Goal: Task Accomplishment & Management: Manage account settings

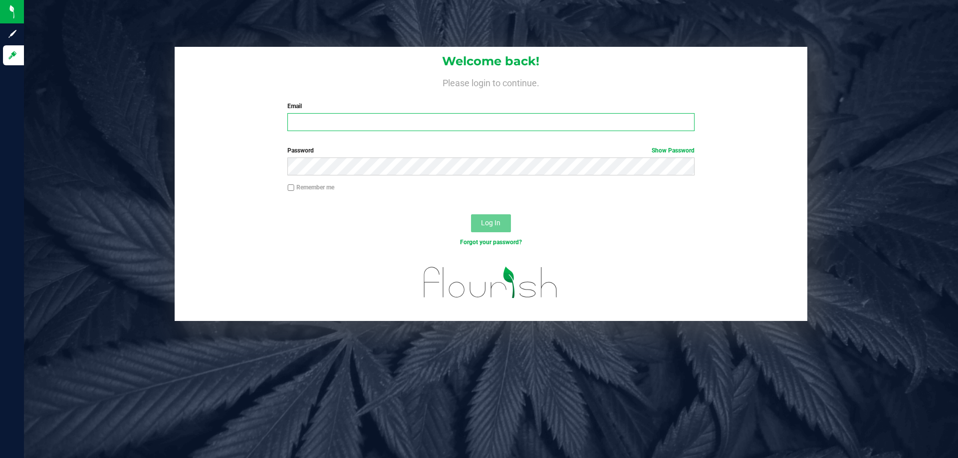
click at [393, 122] on input "Email" at bounding box center [490, 122] width 406 height 18
type input "[EMAIL_ADDRESS][DOMAIN_NAME]"
click at [488, 216] on button "Log In" at bounding box center [491, 223] width 40 height 18
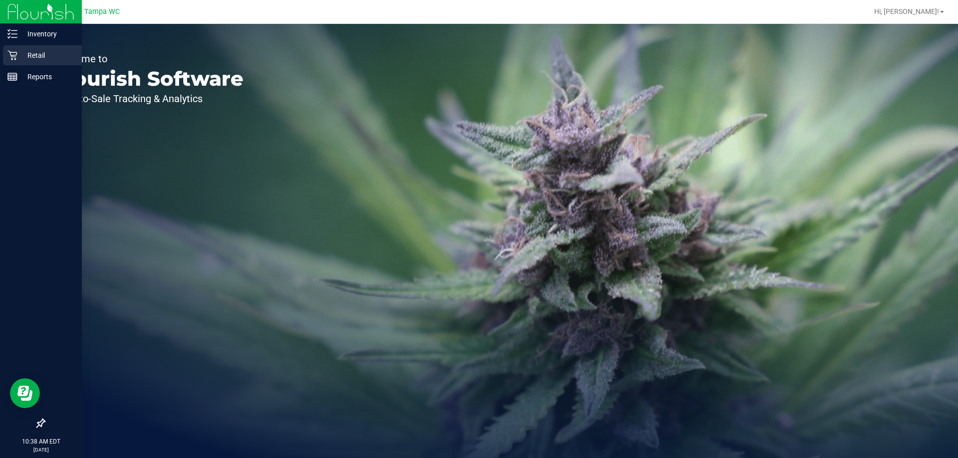
click at [14, 57] on icon at bounding box center [12, 55] width 10 height 10
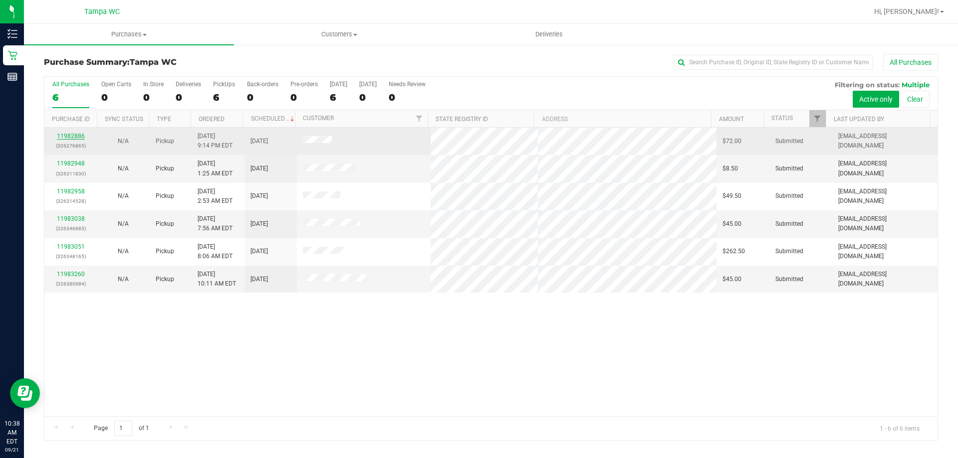
click at [77, 138] on link "11982886" at bounding box center [71, 136] width 28 height 7
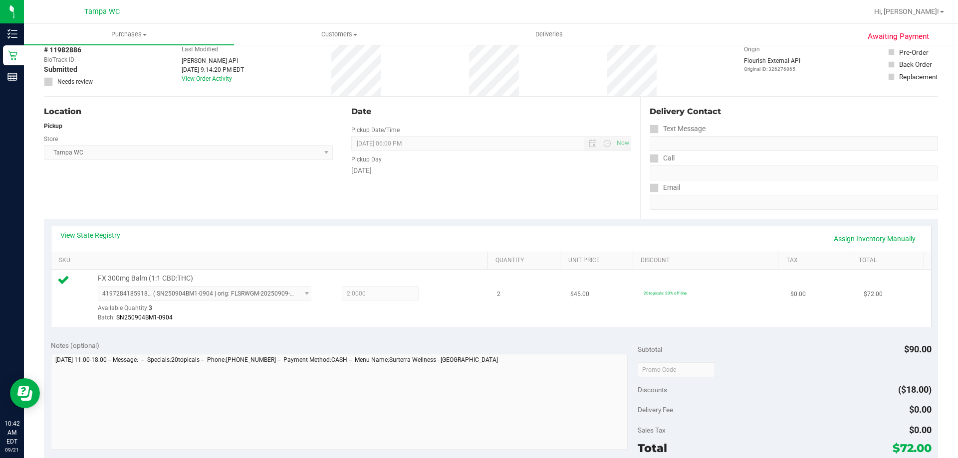
scroll to position [249, 0]
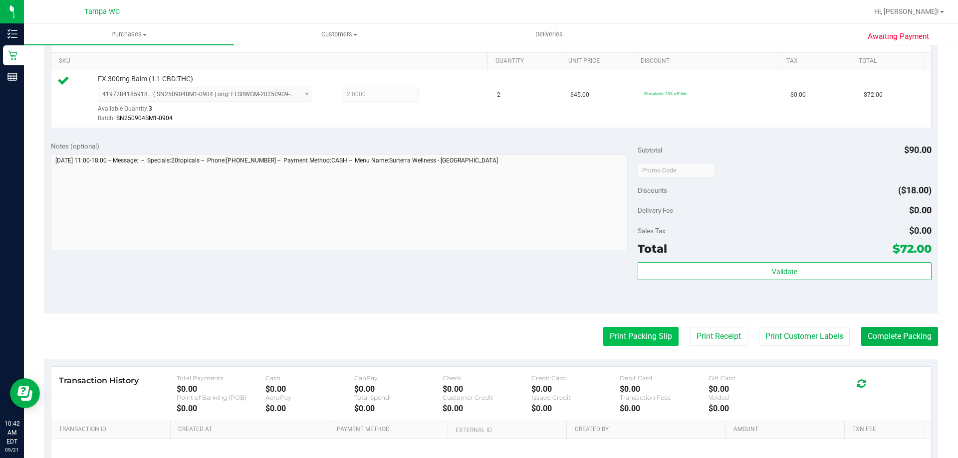
click at [668, 335] on button "Print Packing Slip" at bounding box center [640, 336] width 75 height 19
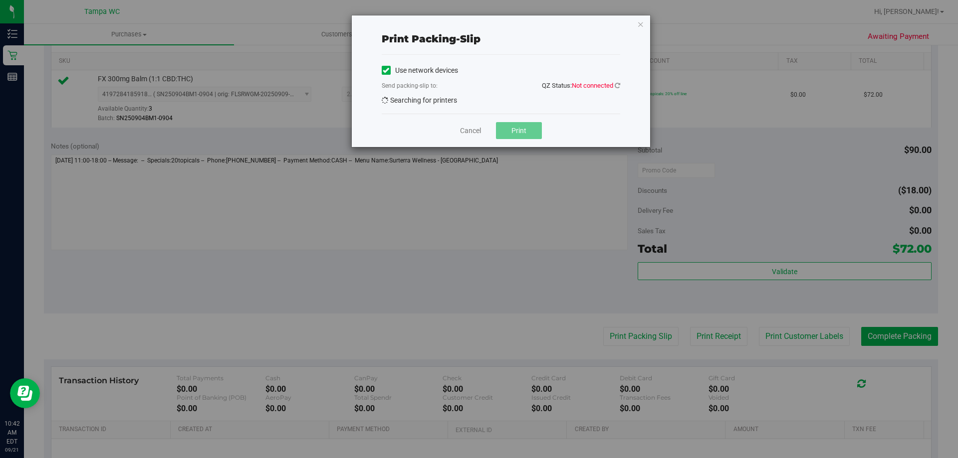
click at [659, 338] on div "Print packing-slip Use network devices Send packing-slip to: QZ Status: Not con…" at bounding box center [482, 229] width 965 height 458
click at [618, 83] on icon at bounding box center [616, 85] width 5 height 6
click at [616, 83] on icon at bounding box center [616, 85] width 5 height 6
click at [641, 20] on icon "button" at bounding box center [640, 24] width 7 height 12
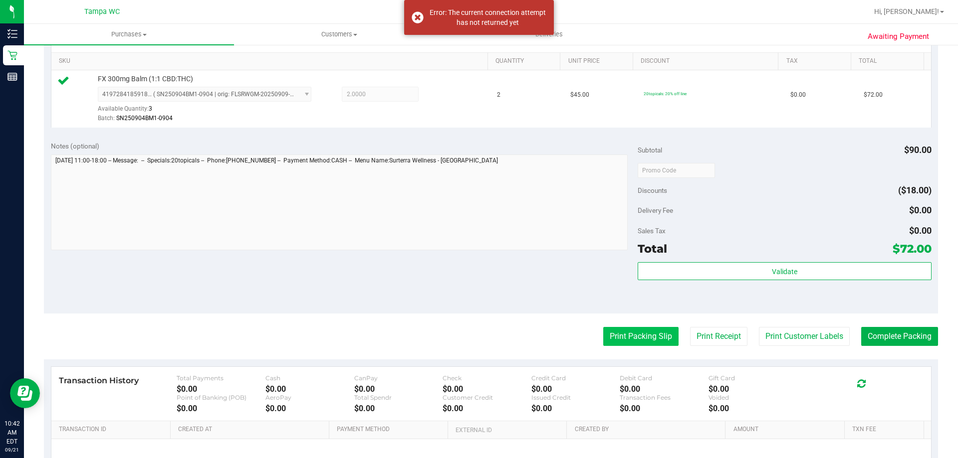
click at [628, 343] on button "Print Packing Slip" at bounding box center [640, 336] width 75 height 19
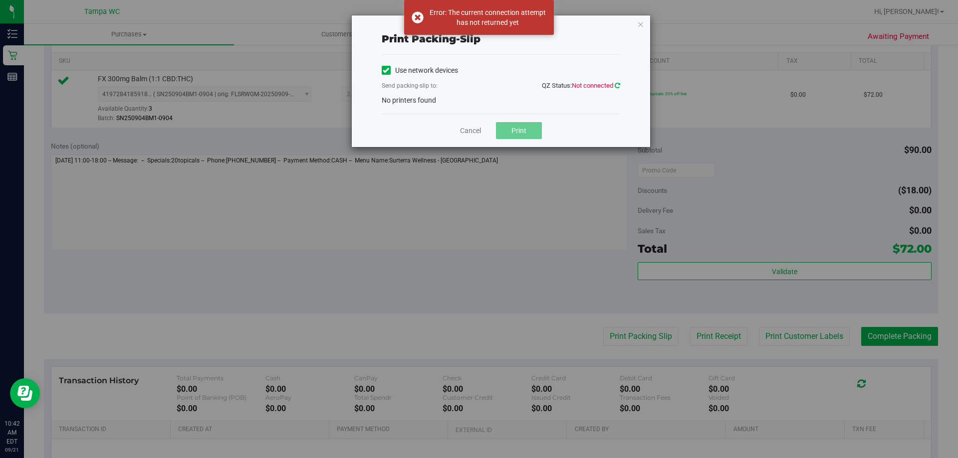
click at [617, 85] on icon at bounding box center [616, 85] width 5 height 6
click at [622, 89] on div "Print packing-slip Use network devices Send packing-slip to: QZ Status: Not con…" at bounding box center [501, 81] width 298 height 132
click at [621, 88] on div "Print packing-slip Use network devices Send packing-slip to: QZ Status: Not con…" at bounding box center [501, 81] width 298 height 132
click at [620, 88] on div "Print packing-slip Use network devices Send packing-slip to: QZ Status: Not con…" at bounding box center [501, 81] width 298 height 132
click at [616, 85] on icon at bounding box center [616, 85] width 5 height 6
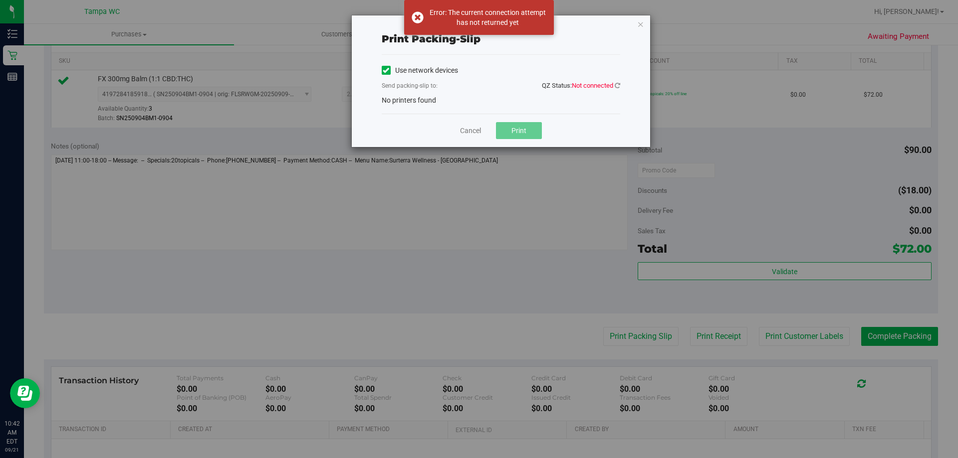
click at [645, 27] on div "Print packing-slip Use network devices Send packing-slip to: QZ Status: Not con…" at bounding box center [501, 81] width 298 height 132
click at [642, 24] on icon "button" at bounding box center [640, 24] width 7 height 12
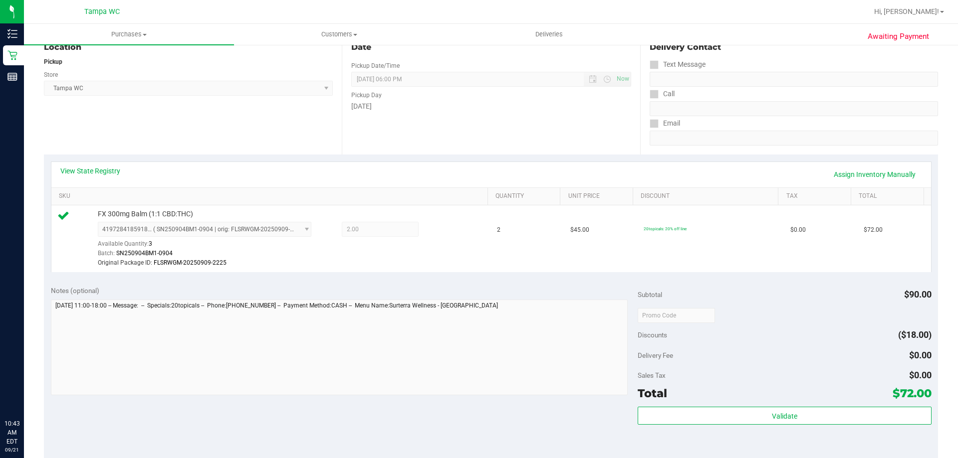
scroll to position [249, 0]
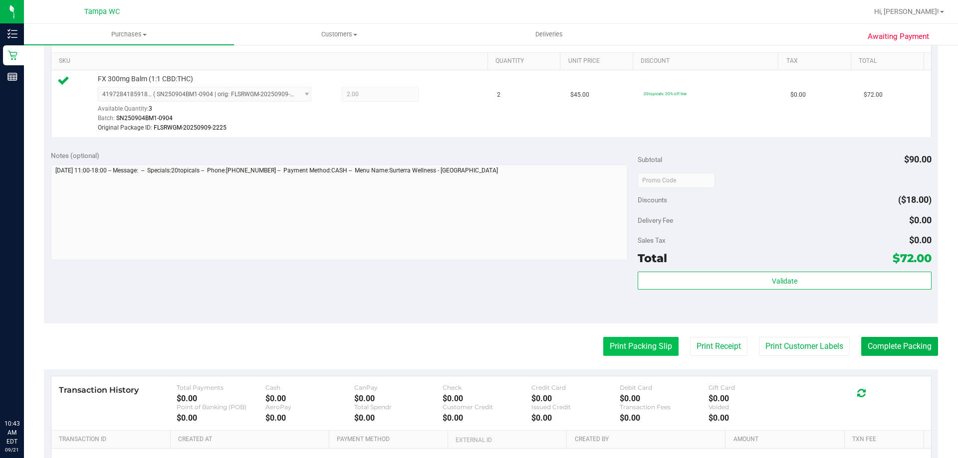
click at [621, 345] on button "Print Packing Slip" at bounding box center [640, 346] width 75 height 19
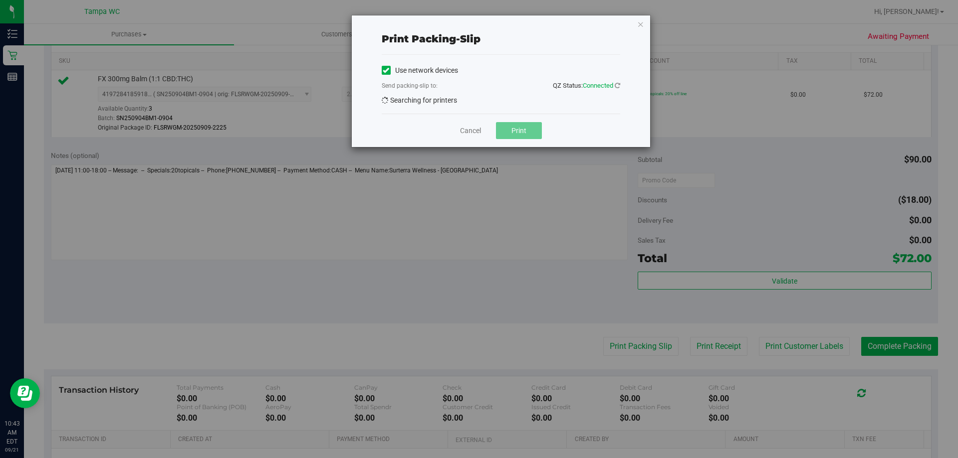
scroll to position [0, 0]
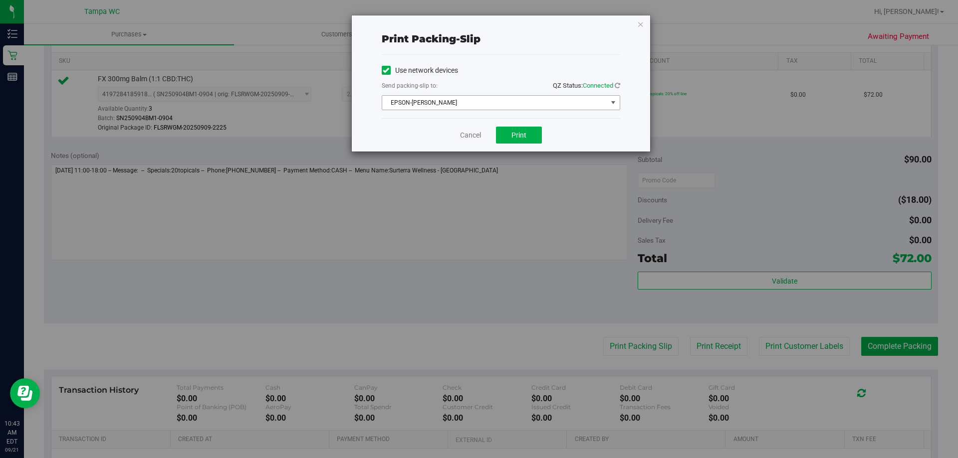
click at [472, 96] on span "EPSON-[PERSON_NAME]" at bounding box center [494, 103] width 225 height 14
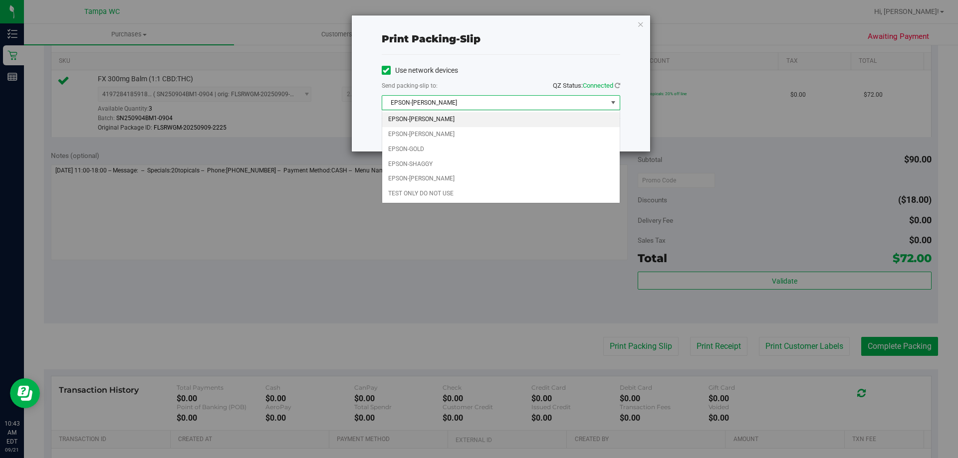
click at [474, 108] on span "EPSON-[PERSON_NAME]" at bounding box center [494, 103] width 225 height 14
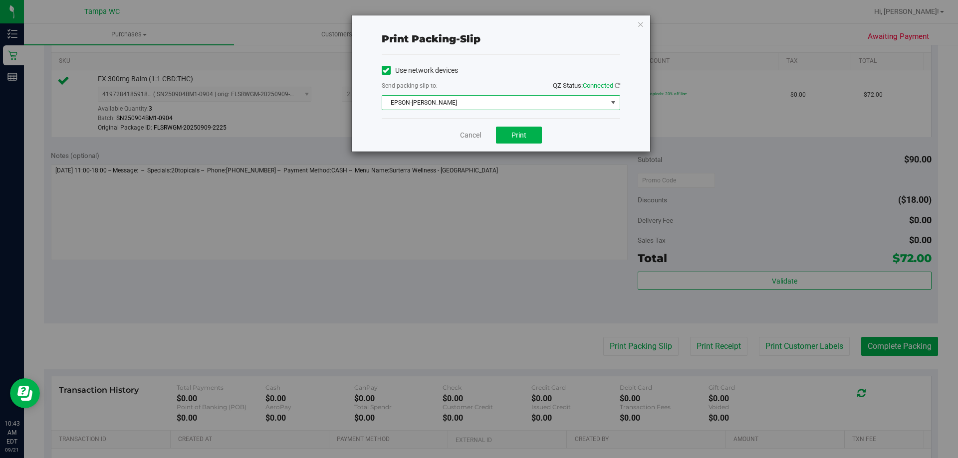
click at [477, 104] on span "EPSON-[PERSON_NAME]" at bounding box center [494, 103] width 225 height 14
click at [510, 84] on div "Send packing-slip to: QZ Status: Connected" at bounding box center [501, 86] width 238 height 12
click at [505, 104] on span "EPSON-[PERSON_NAME]" at bounding box center [494, 103] width 225 height 14
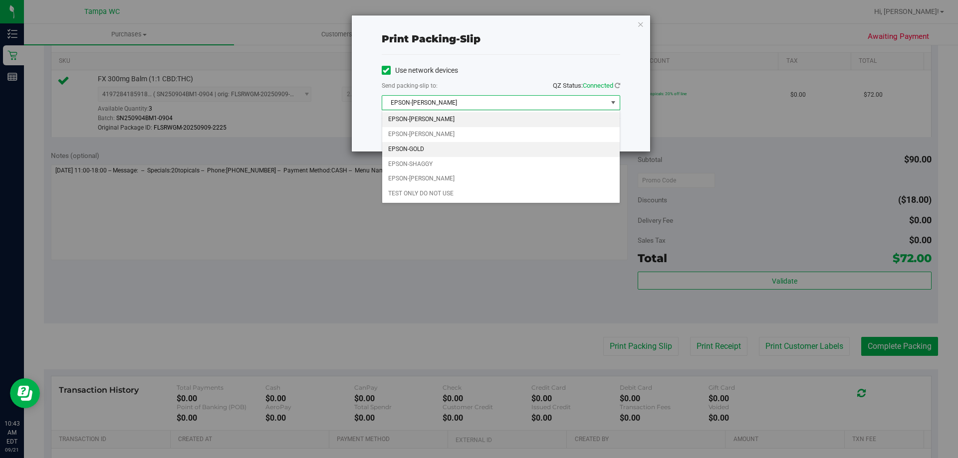
click at [477, 147] on li "EPSON-GOLD" at bounding box center [500, 149] width 237 height 15
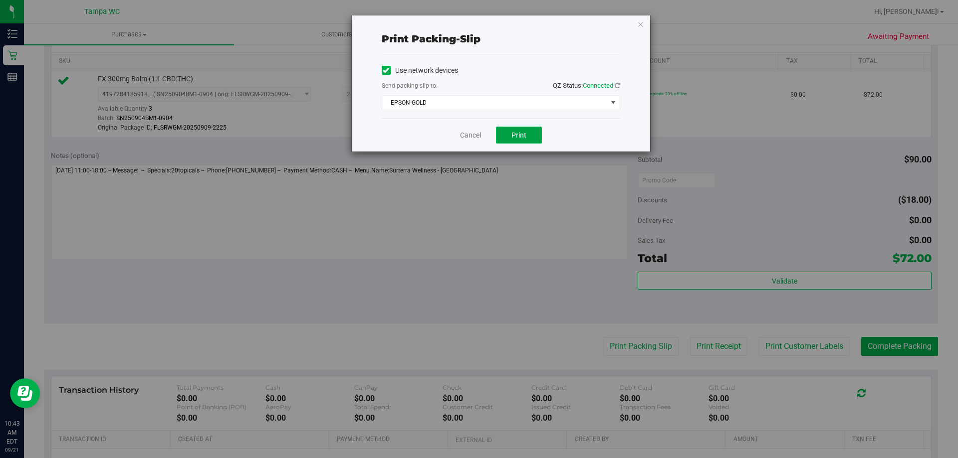
click at [529, 135] on button "Print" at bounding box center [519, 135] width 46 height 17
click at [470, 136] on link "Cancel" at bounding box center [470, 135] width 21 height 10
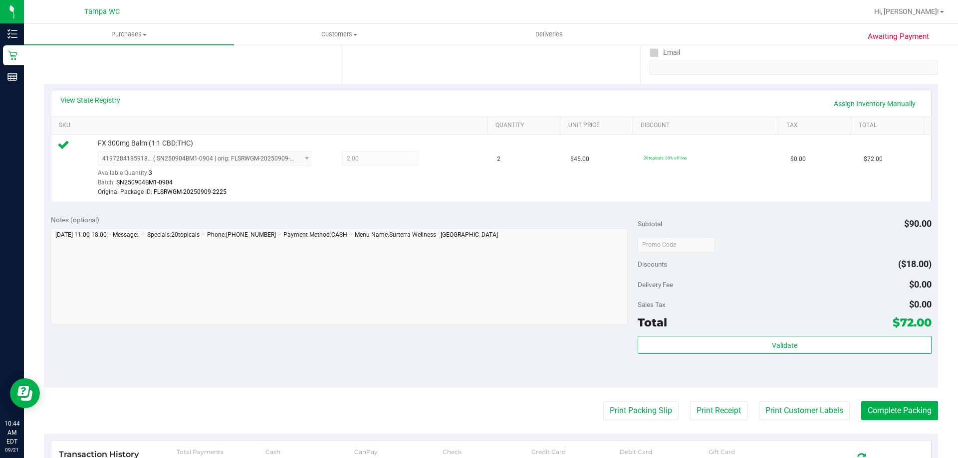
scroll to position [349, 0]
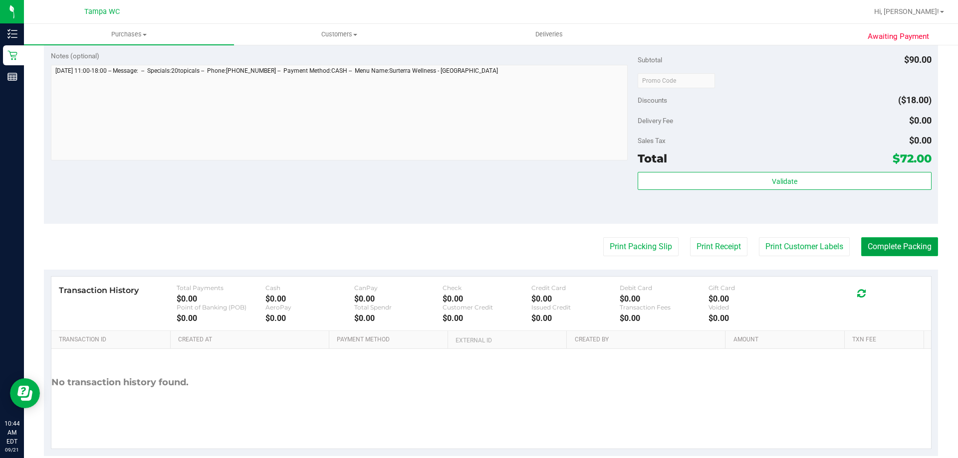
click at [894, 248] on button "Complete Packing" at bounding box center [899, 246] width 77 height 19
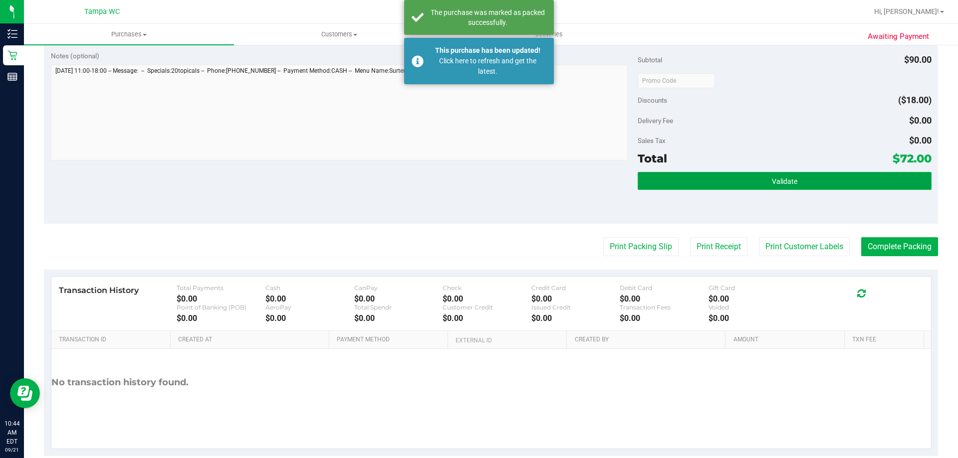
click at [793, 185] on button "Validate" at bounding box center [783, 181] width 293 height 18
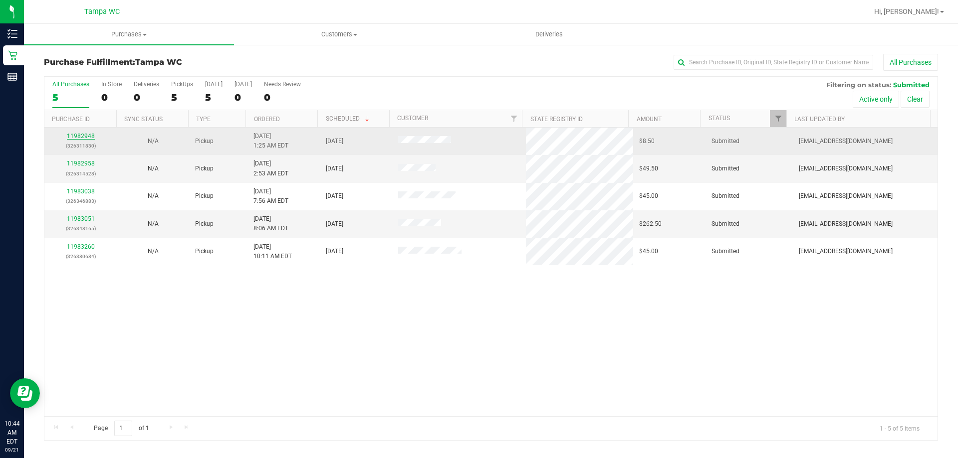
click at [78, 133] on link "11982948" at bounding box center [81, 136] width 28 height 7
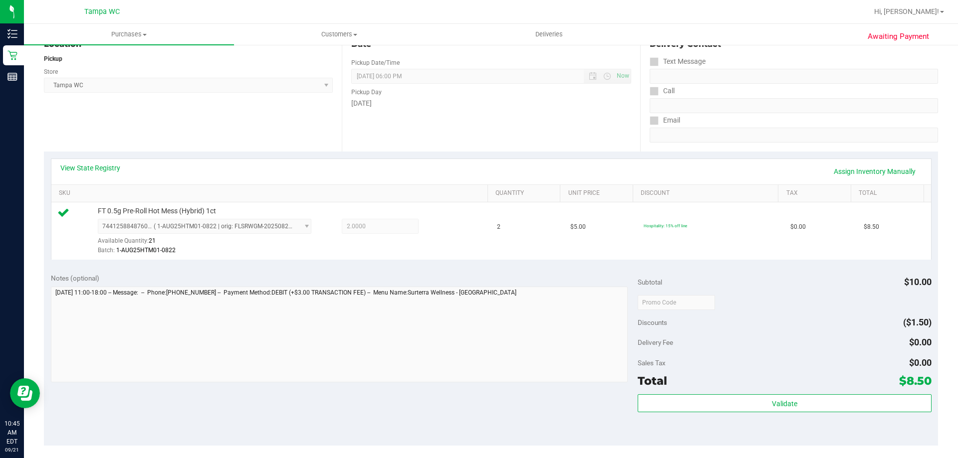
scroll to position [199, 0]
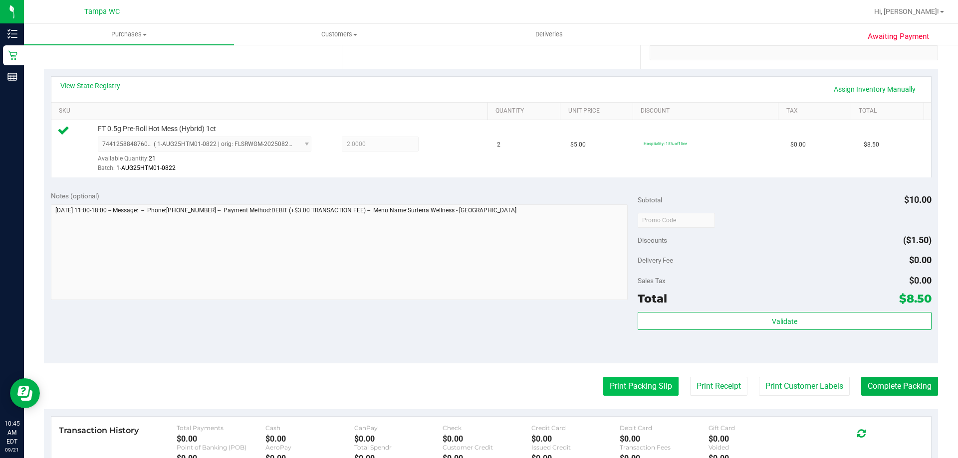
click at [660, 381] on button "Print Packing Slip" at bounding box center [640, 386] width 75 height 19
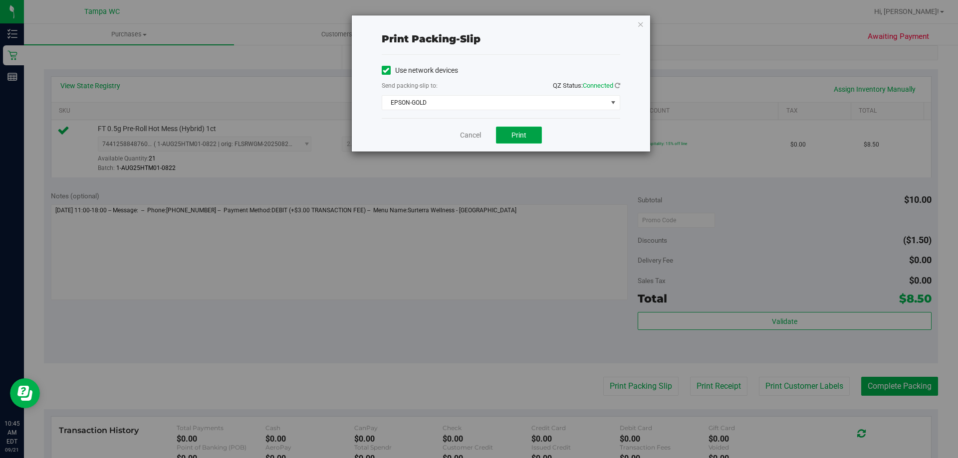
click at [525, 141] on button "Print" at bounding box center [519, 135] width 46 height 17
click at [475, 138] on link "Cancel" at bounding box center [470, 135] width 21 height 10
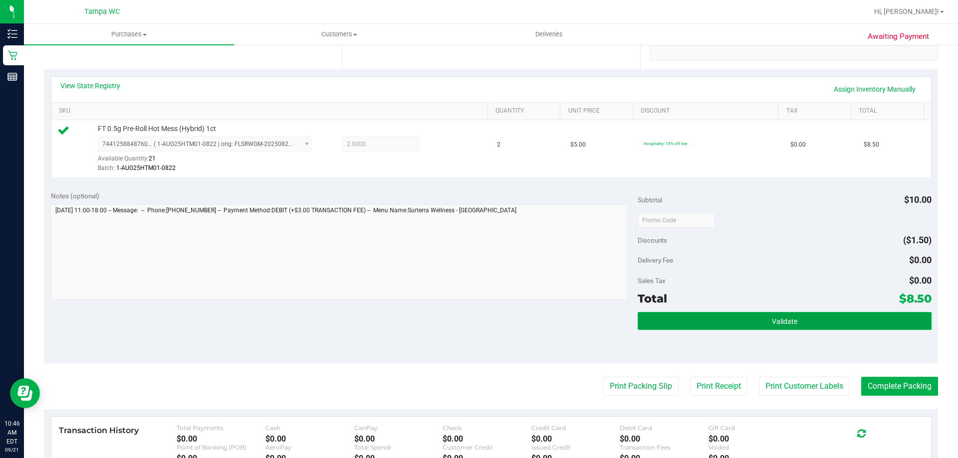
click at [873, 323] on button "Validate" at bounding box center [783, 321] width 293 height 18
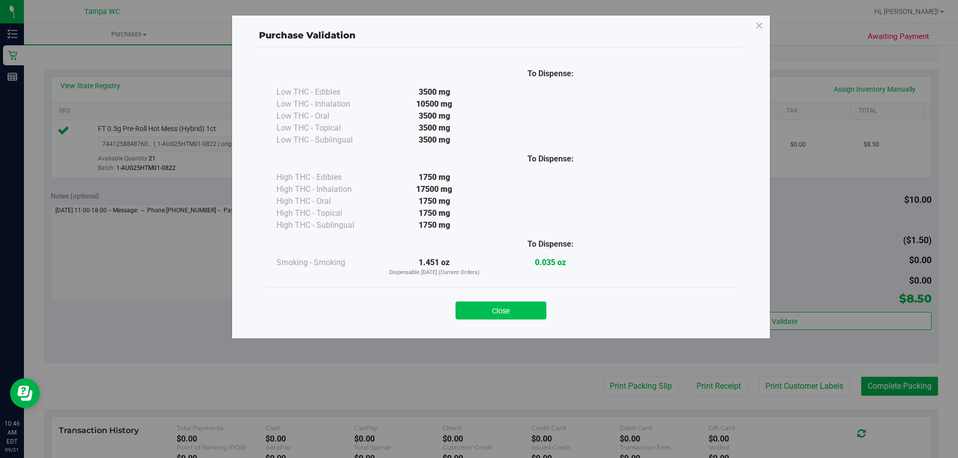
click at [516, 314] on button "Close" at bounding box center [500, 311] width 91 height 18
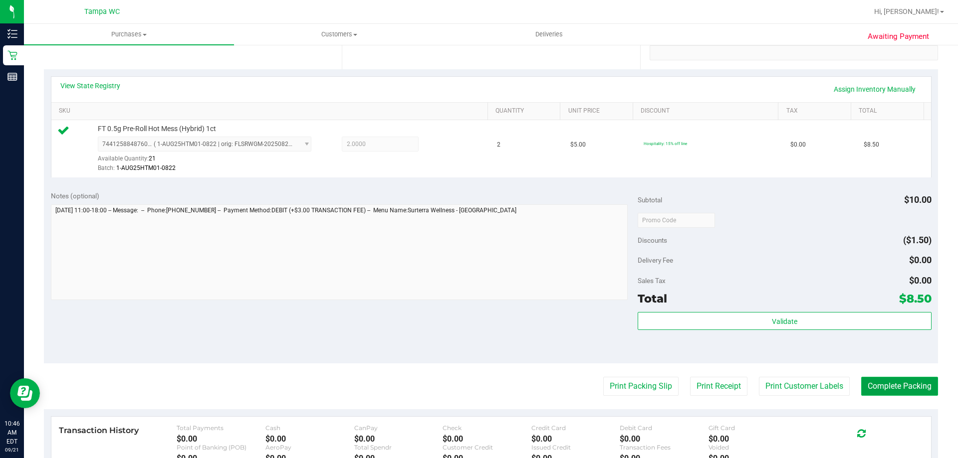
click at [870, 387] on button "Complete Packing" at bounding box center [899, 386] width 77 height 19
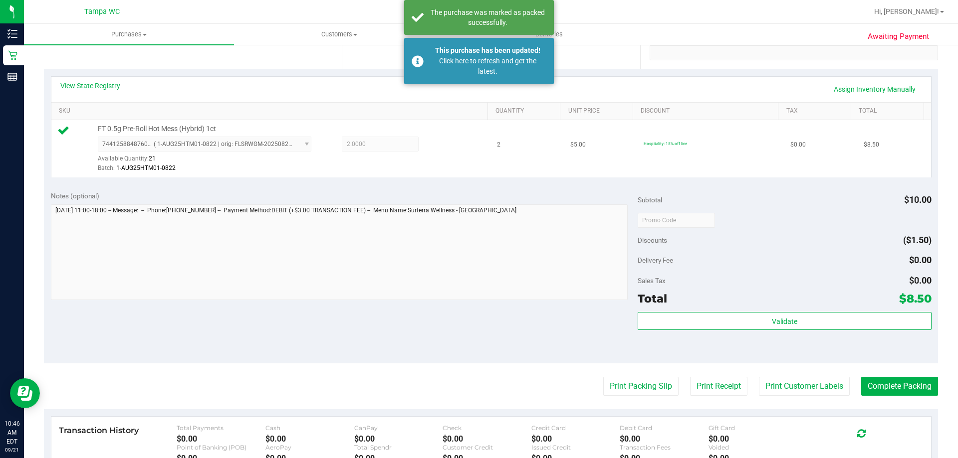
click at [501, 154] on td "2" at bounding box center [527, 148] width 73 height 57
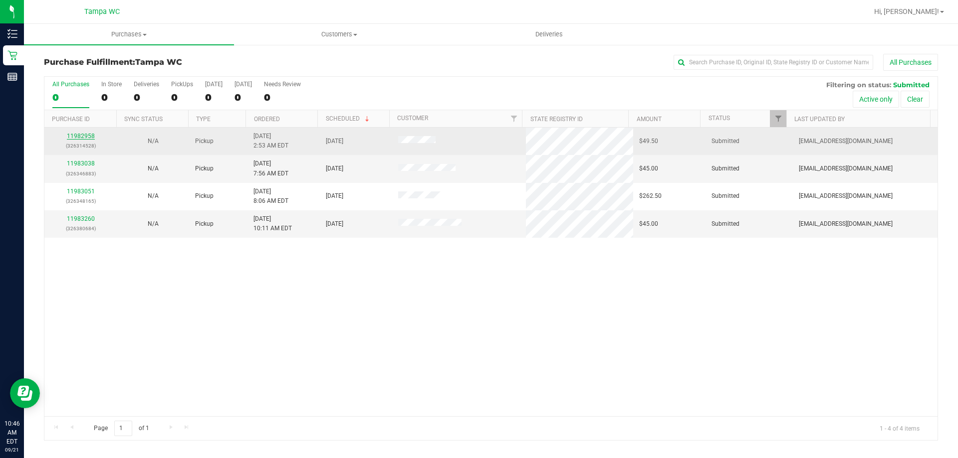
click at [76, 134] on link "11982958" at bounding box center [81, 136] width 28 height 7
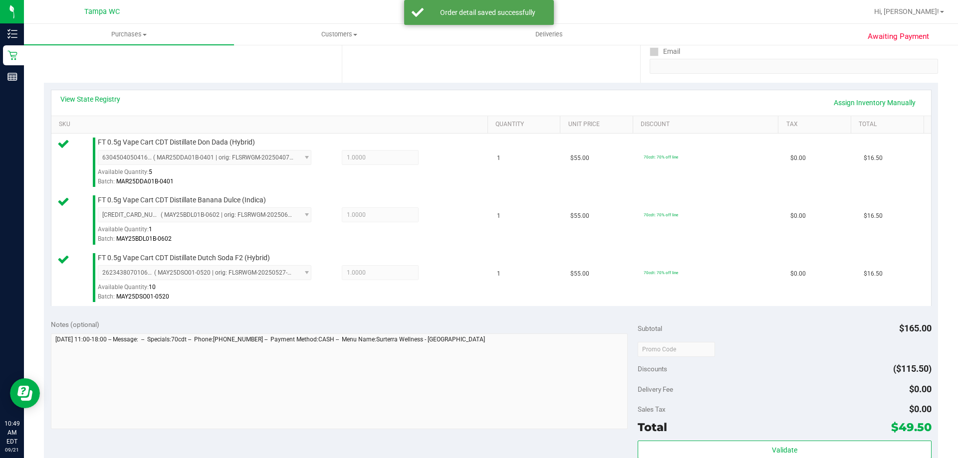
scroll to position [299, 0]
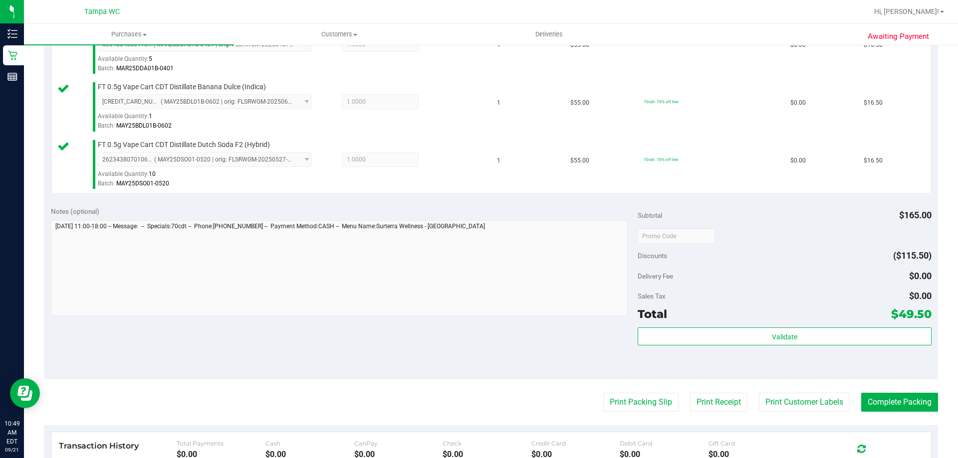
click at [626, 415] on purchase-details "Back Edit Purchase Cancel Purchase View Profile # 11982958 BioTrack ID: - Submi…" at bounding box center [491, 183] width 894 height 857
click at [626, 410] on button "Print Packing Slip" at bounding box center [640, 402] width 75 height 19
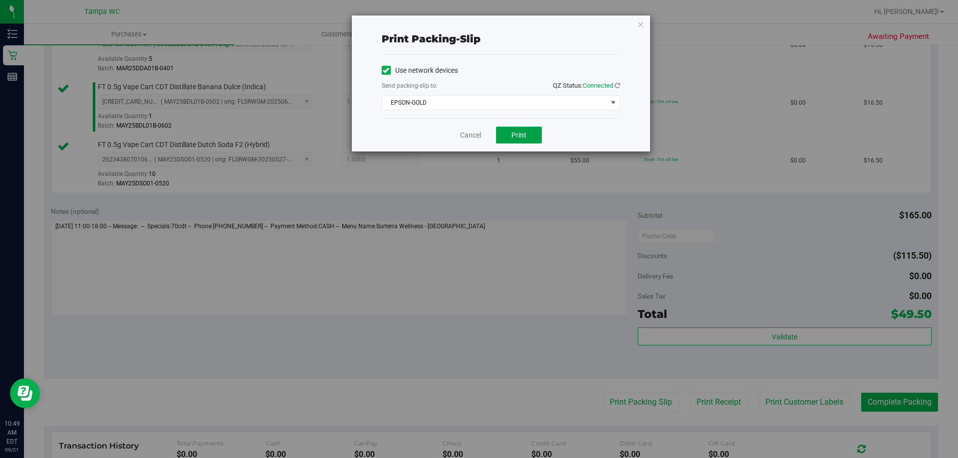
click at [513, 139] on span "Print" at bounding box center [518, 135] width 15 height 8
click at [488, 127] on div "Cancel Print" at bounding box center [501, 134] width 238 height 33
drag, startPoint x: 480, startPoint y: 130, endPoint x: 472, endPoint y: 133, distance: 8.5
click at [472, 133] on div "Cancel Print" at bounding box center [501, 134] width 238 height 33
click at [472, 133] on link "Cancel" at bounding box center [470, 135] width 21 height 10
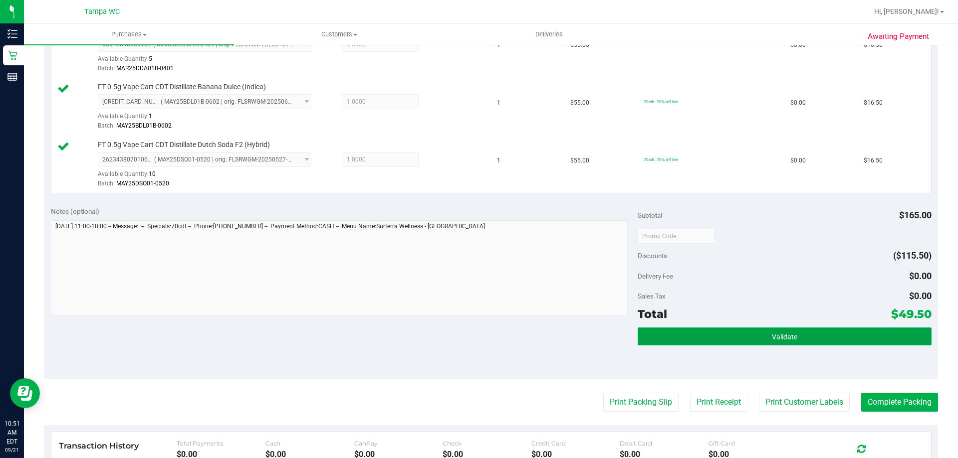
click at [734, 341] on button "Validate" at bounding box center [783, 337] width 293 height 18
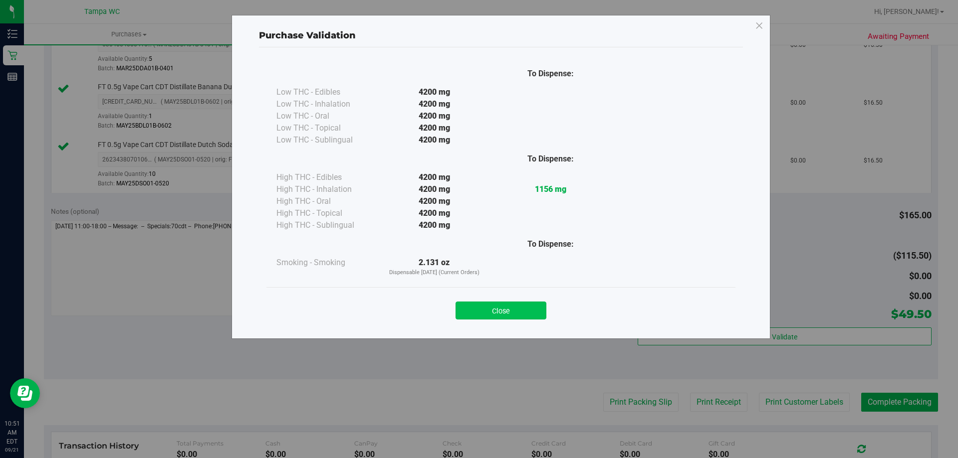
click at [542, 311] on button "Close" at bounding box center [500, 311] width 91 height 18
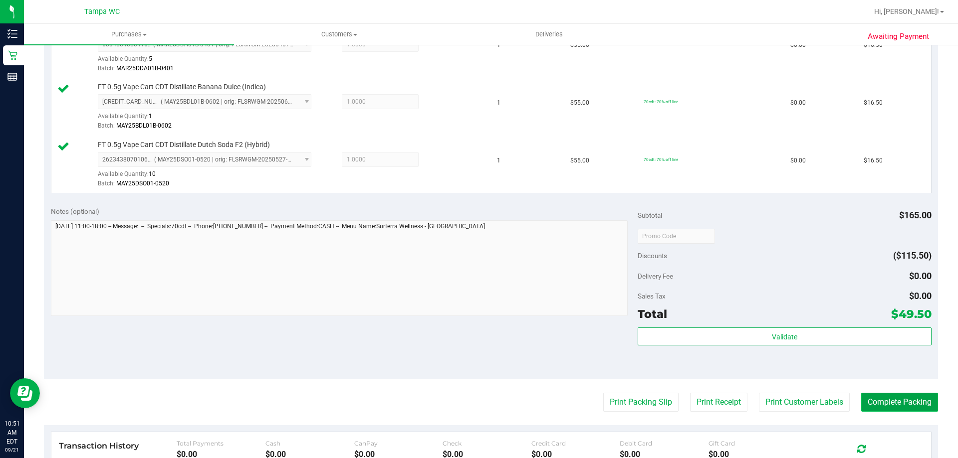
click at [906, 402] on button "Complete Packing" at bounding box center [899, 402] width 77 height 19
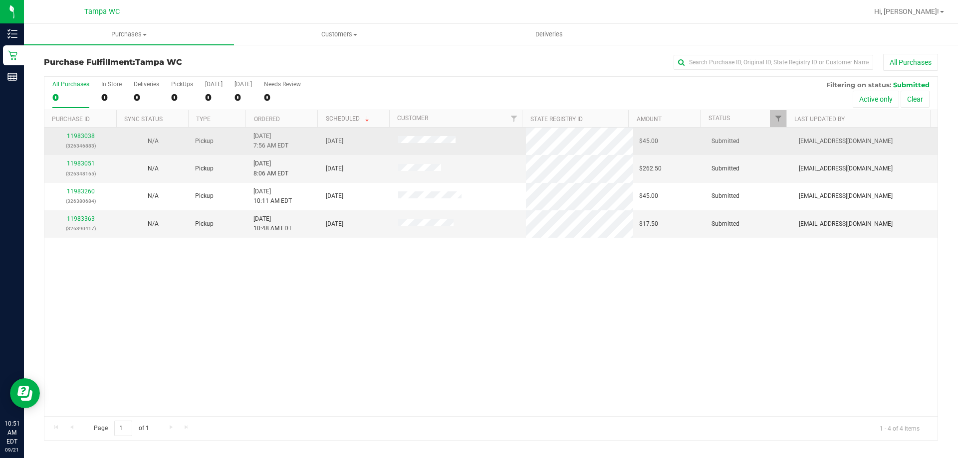
click at [76, 141] on div "11983038 (326346883)" at bounding box center [80, 141] width 60 height 19
click at [76, 139] on link "11983038" at bounding box center [81, 136] width 28 height 7
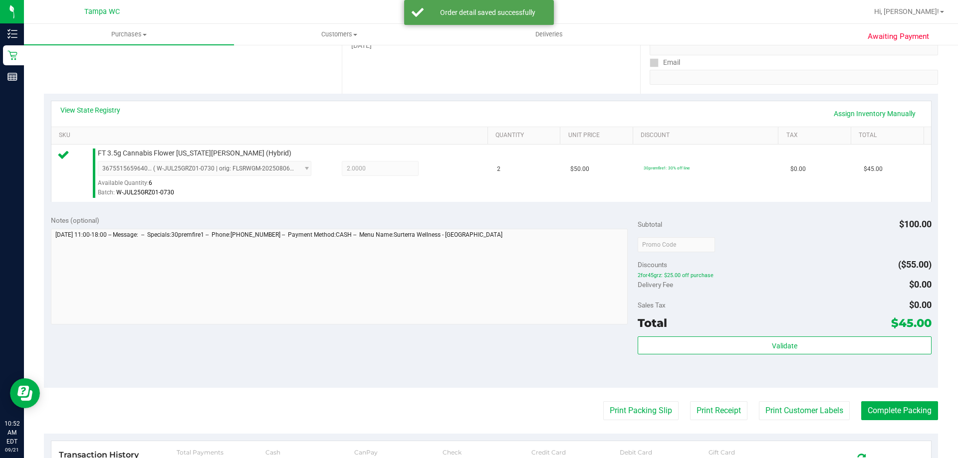
scroll to position [249, 0]
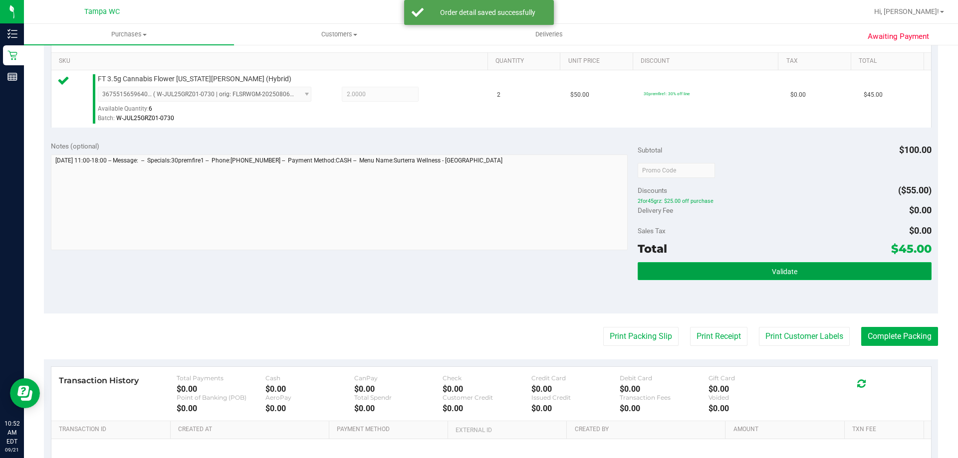
click at [713, 269] on button "Validate" at bounding box center [783, 271] width 293 height 18
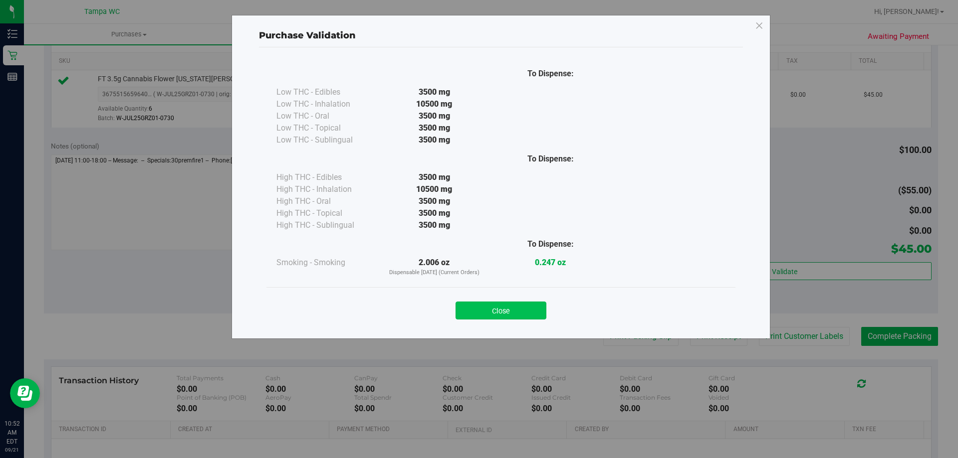
click at [535, 313] on button "Close" at bounding box center [500, 311] width 91 height 18
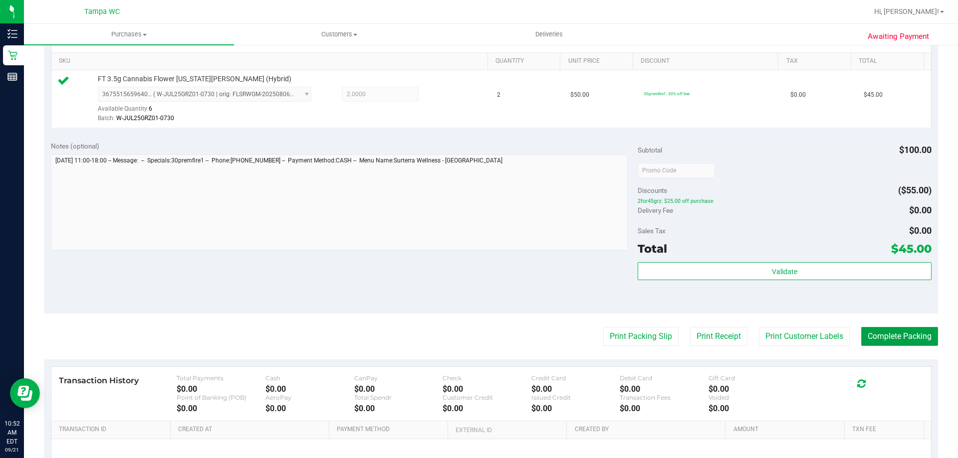
click at [918, 339] on button "Complete Packing" at bounding box center [899, 336] width 77 height 19
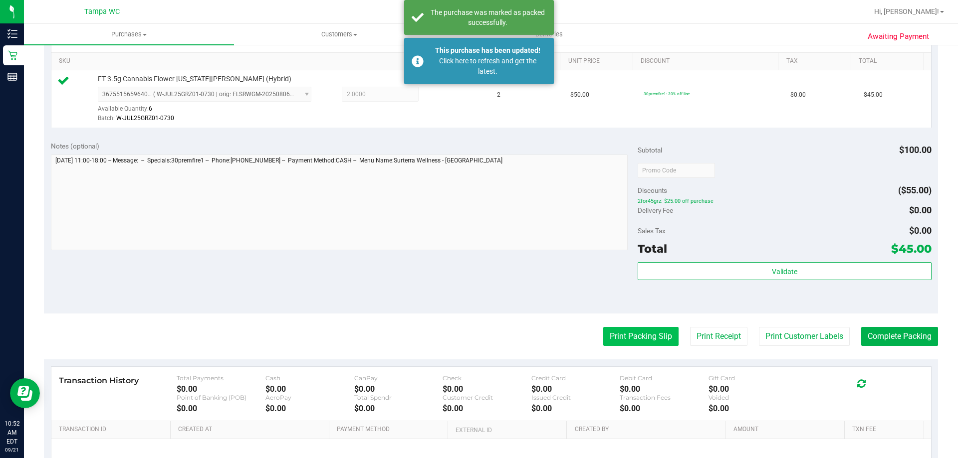
click at [657, 336] on button "Print Packing Slip" at bounding box center [640, 336] width 75 height 19
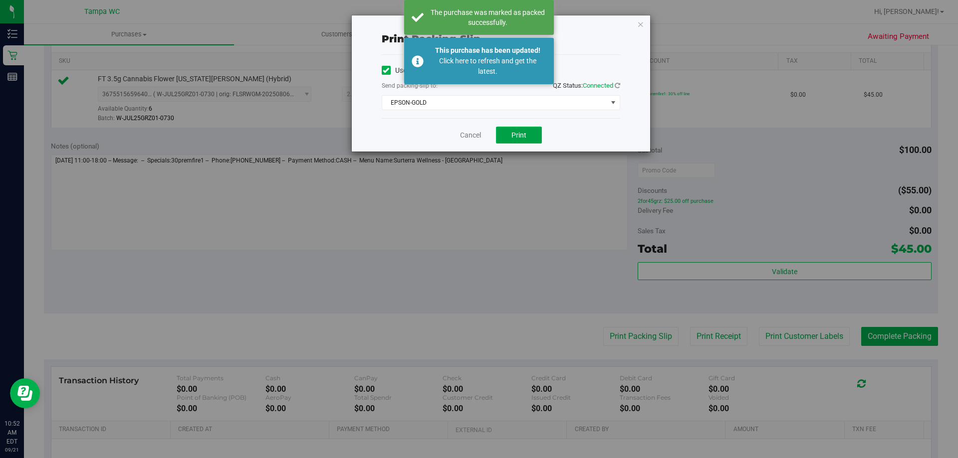
click at [527, 139] on button "Print" at bounding box center [519, 135] width 46 height 17
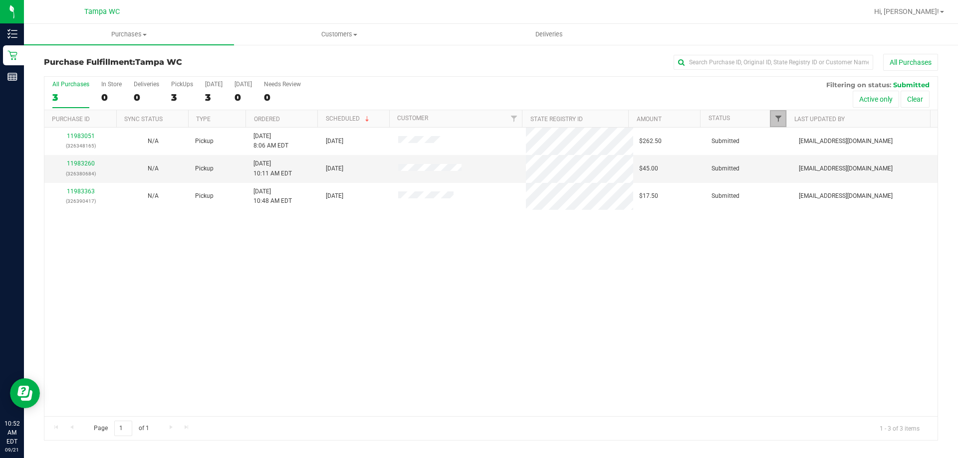
click at [779, 116] on span "Filter" at bounding box center [778, 119] width 8 height 8
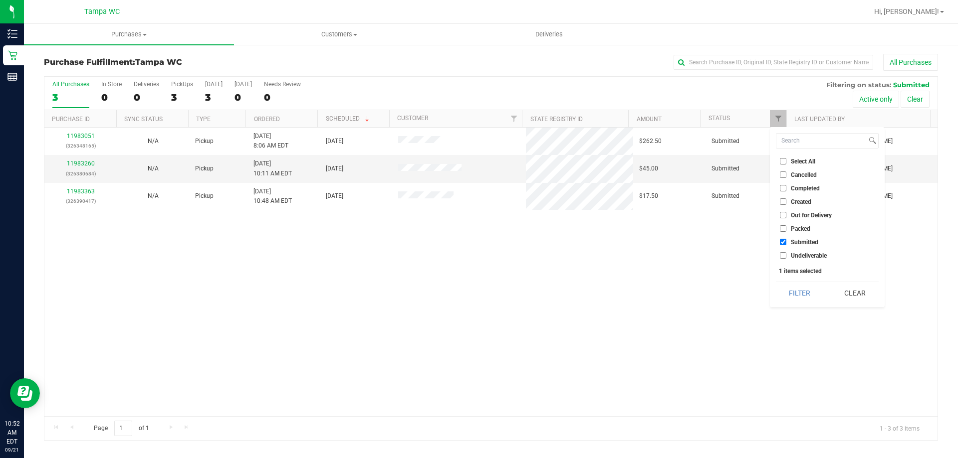
click at [794, 231] on span "Packed" at bounding box center [799, 229] width 19 height 6
click at [786, 231] on input "Packed" at bounding box center [783, 228] width 6 height 6
checkbox input "true"
click at [803, 296] on button "Filter" at bounding box center [800, 293] width 48 height 22
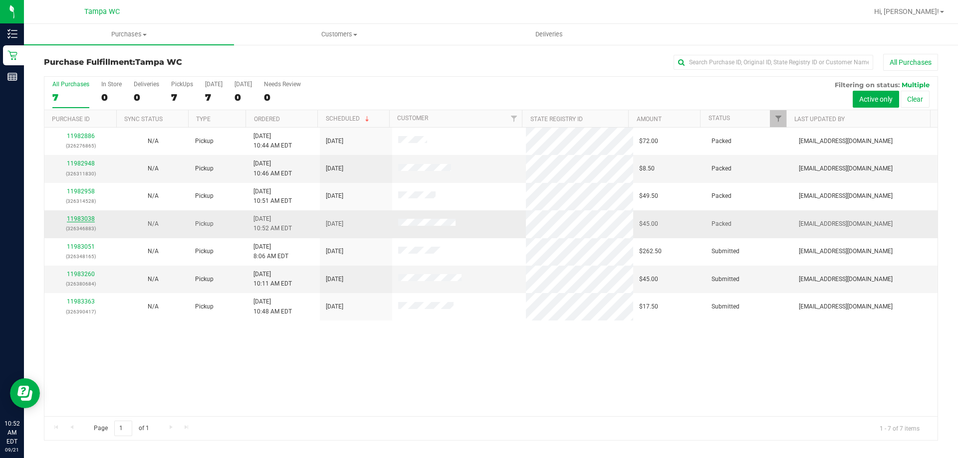
click at [82, 218] on link "11983038" at bounding box center [81, 218] width 28 height 7
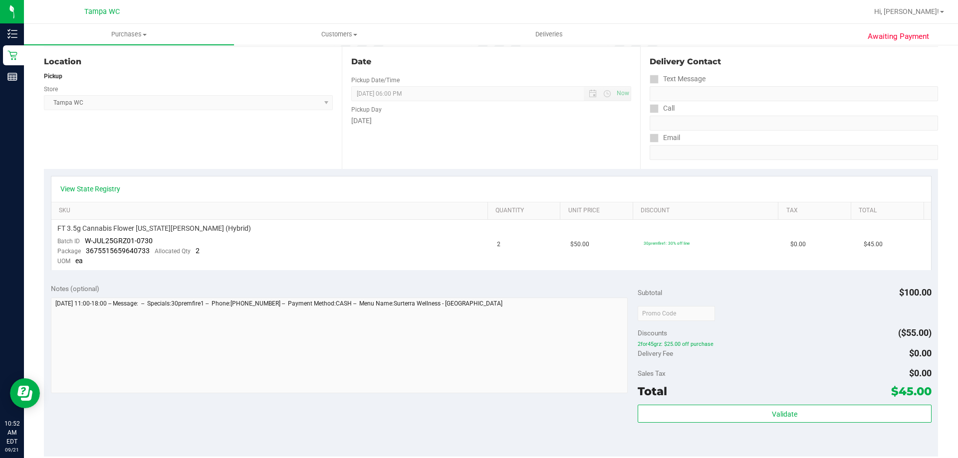
scroll to position [150, 0]
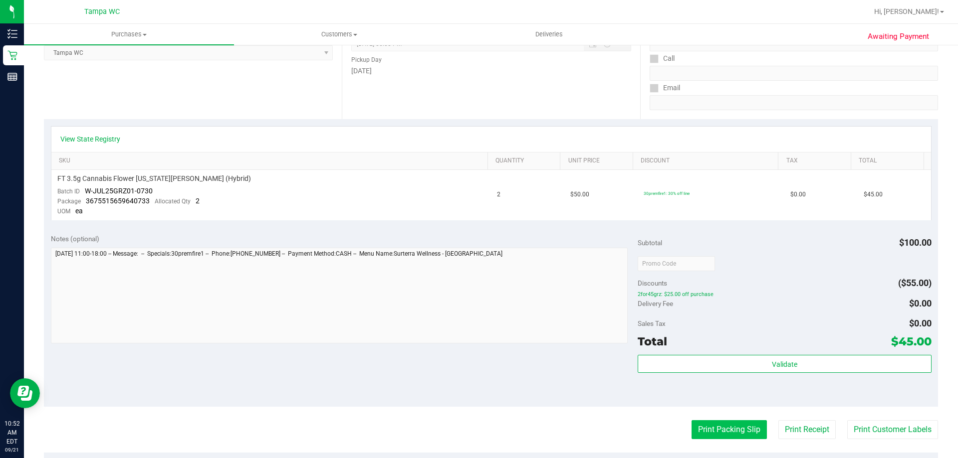
click at [746, 428] on button "Print Packing Slip" at bounding box center [728, 429] width 75 height 19
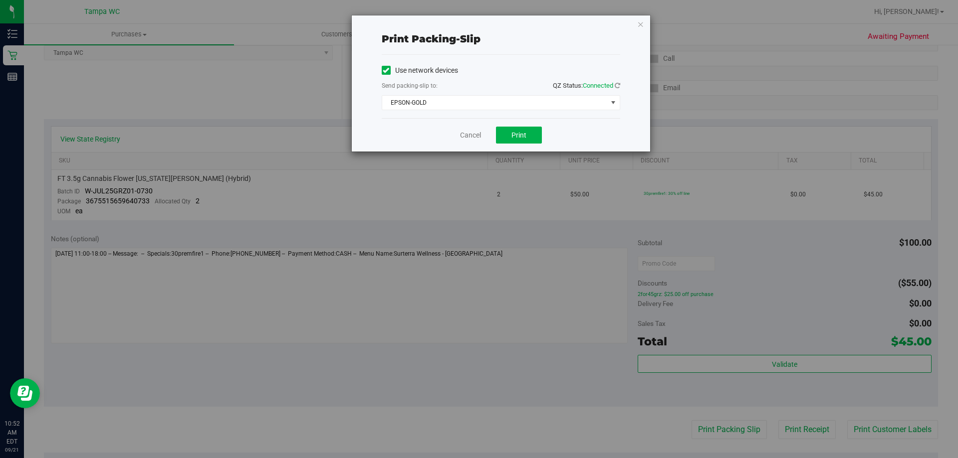
click at [523, 126] on div "Cancel Print" at bounding box center [501, 134] width 238 height 33
click at [523, 127] on button "Print" at bounding box center [519, 135] width 46 height 17
click at [638, 24] on icon "button" at bounding box center [640, 24] width 7 height 12
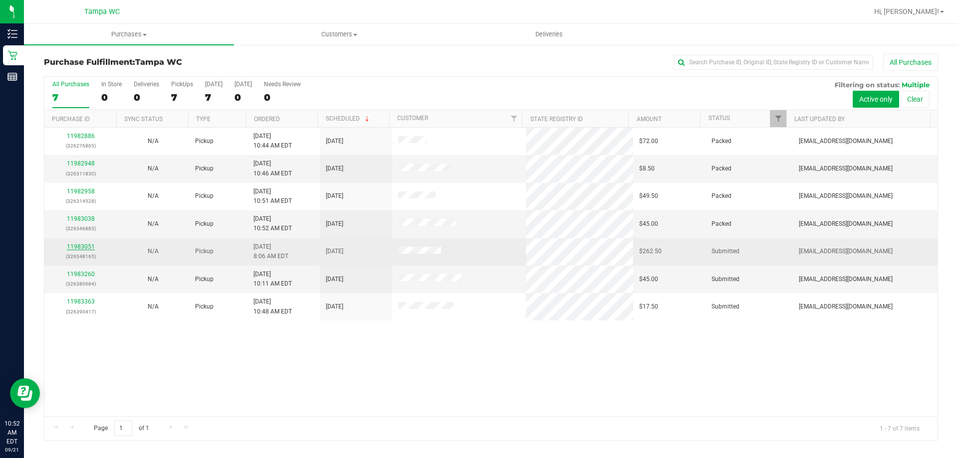
click at [86, 246] on link "11983051" at bounding box center [81, 246] width 28 height 7
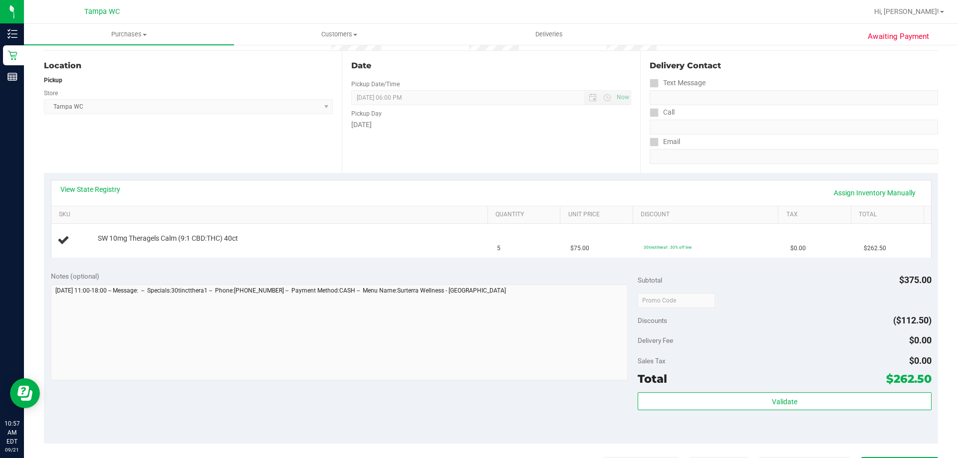
scroll to position [100, 0]
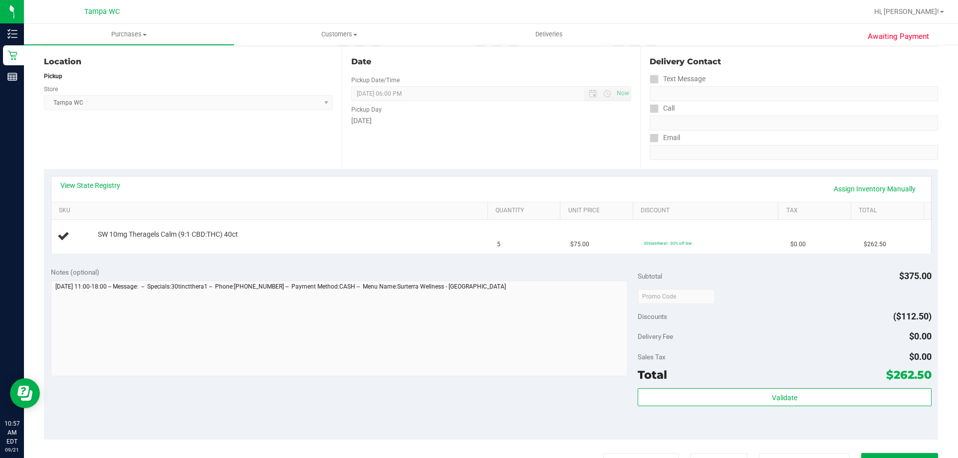
click at [507, 191] on div "View State Registry Assign Inventory Manually" at bounding box center [490, 189] width 861 height 17
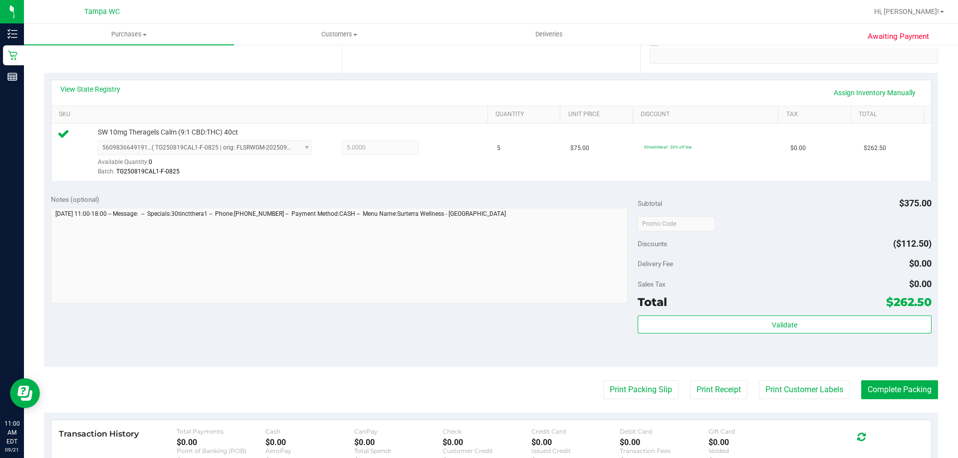
scroll to position [249, 0]
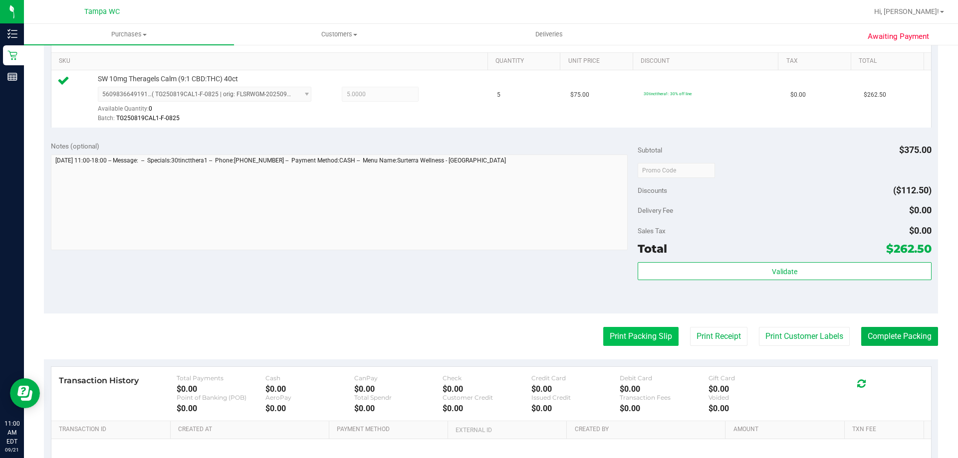
click at [629, 334] on button "Print Packing Slip" at bounding box center [640, 336] width 75 height 19
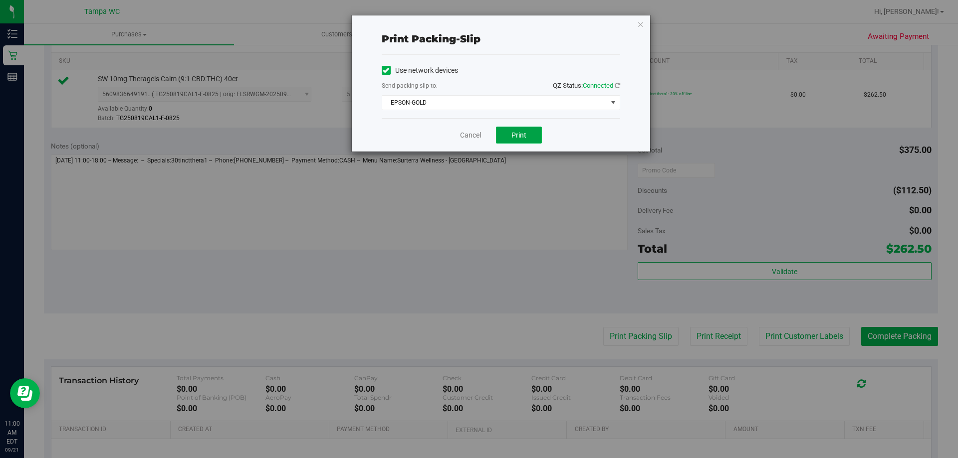
click at [529, 140] on button "Print" at bounding box center [519, 135] width 46 height 17
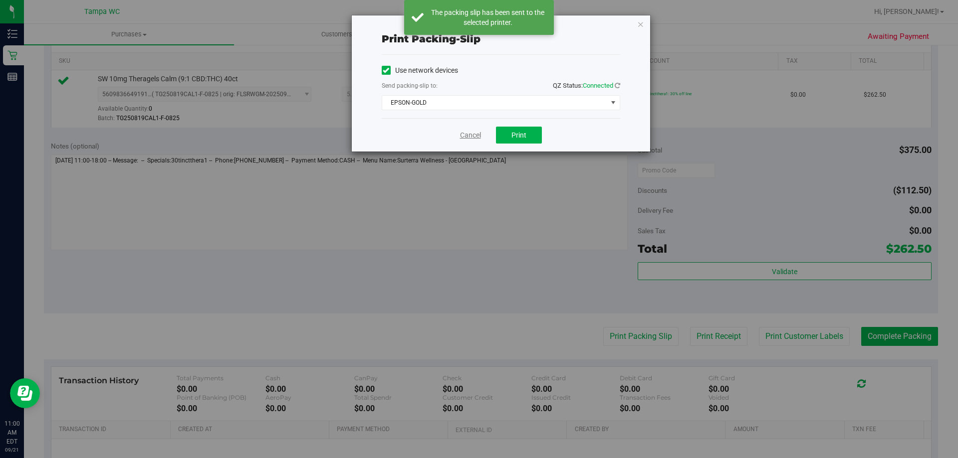
click at [474, 138] on link "Cancel" at bounding box center [470, 135] width 21 height 10
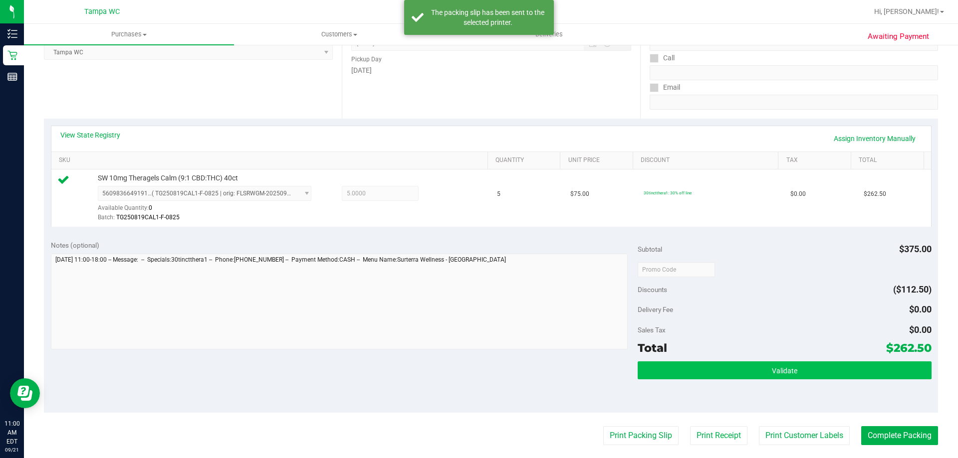
scroll to position [150, 0]
click at [731, 364] on button "Validate" at bounding box center [783, 371] width 293 height 18
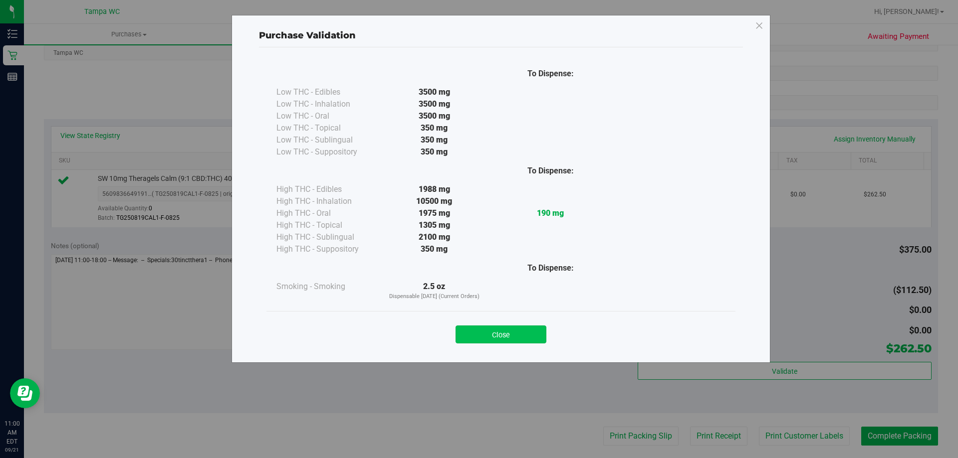
click at [529, 337] on button "Close" at bounding box center [500, 335] width 91 height 18
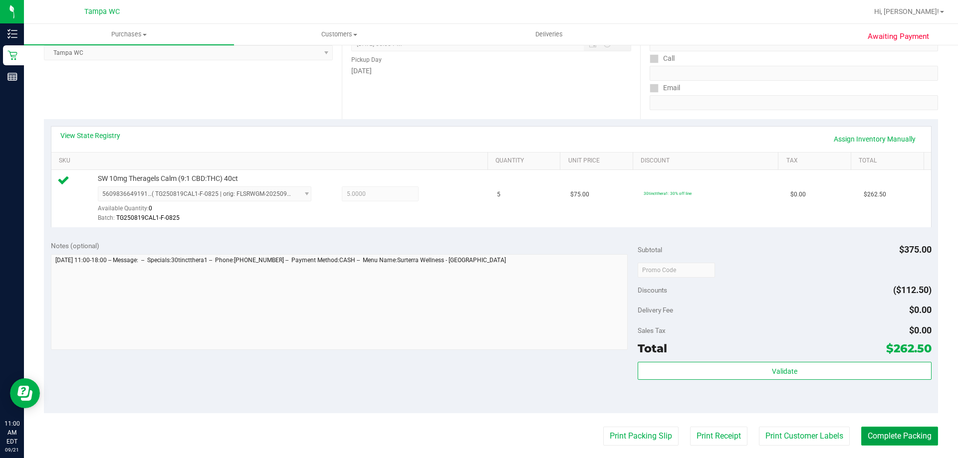
click at [896, 435] on button "Complete Packing" at bounding box center [899, 436] width 77 height 19
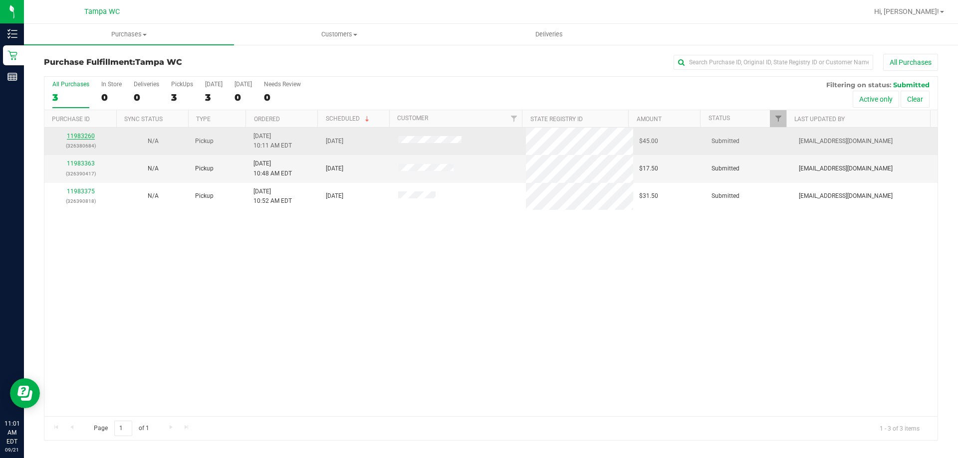
click at [91, 133] on link "11983260" at bounding box center [81, 136] width 28 height 7
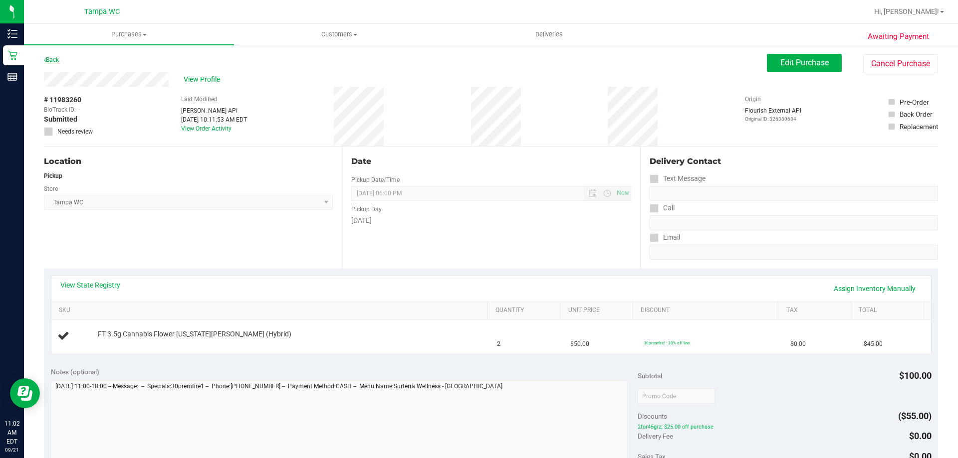
click at [46, 57] on link "Back" at bounding box center [51, 59] width 15 height 7
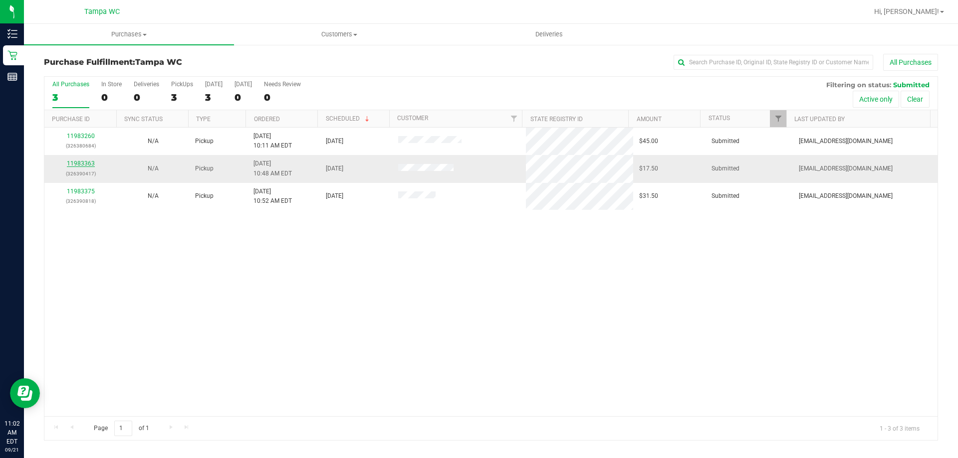
click at [86, 161] on link "11983363" at bounding box center [81, 163] width 28 height 7
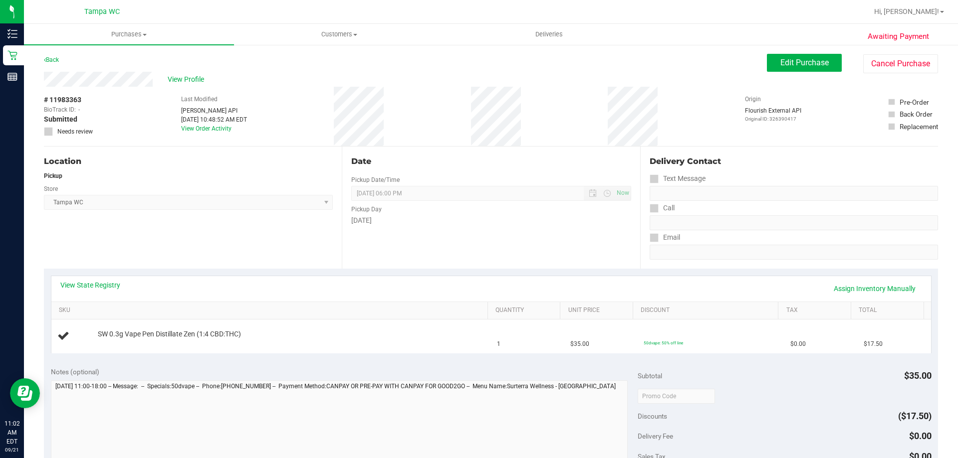
click at [498, 257] on div "Date Pickup Date/Time [DATE] Now [DATE] 06:00 PM Now Pickup Day [DATE]" at bounding box center [491, 208] width 298 height 122
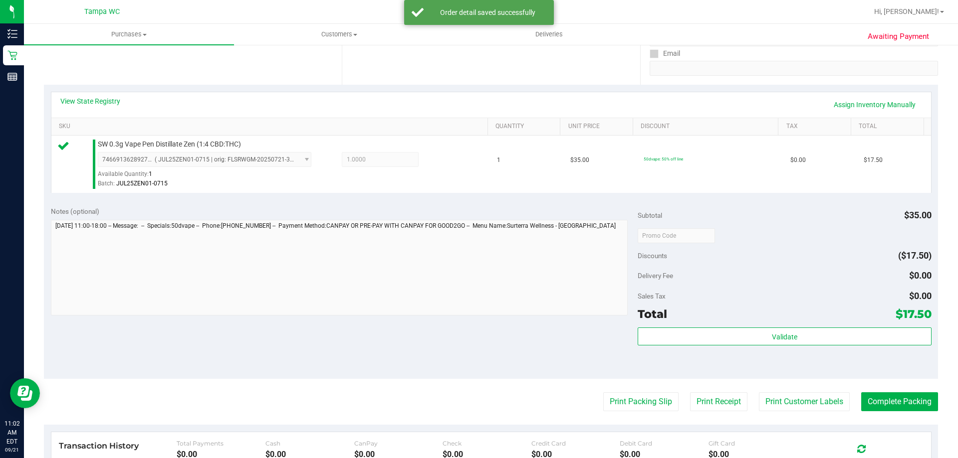
scroll to position [299, 0]
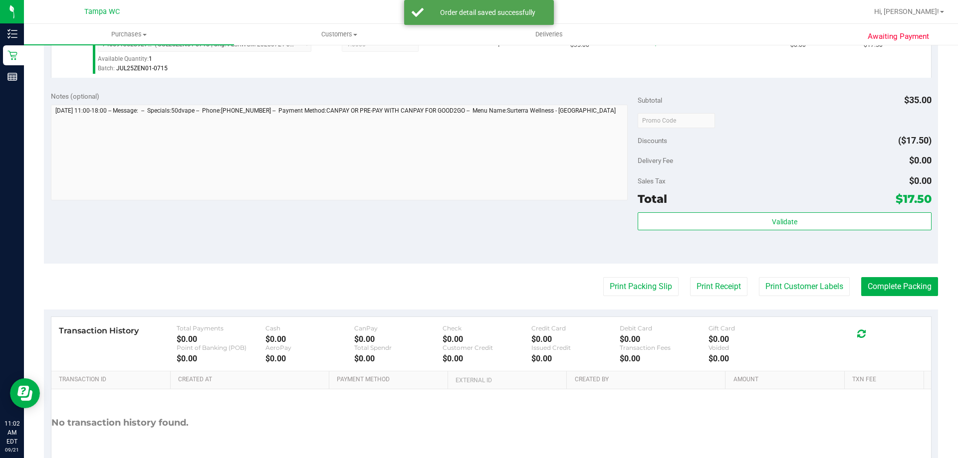
click at [881, 276] on purchase-details "Back Edit Purchase Cancel Purchase View Profile # 11983363 BioTrack ID: - Submi…" at bounding box center [491, 126] width 894 height 742
click at [883, 282] on button "Complete Packing" at bounding box center [899, 286] width 77 height 19
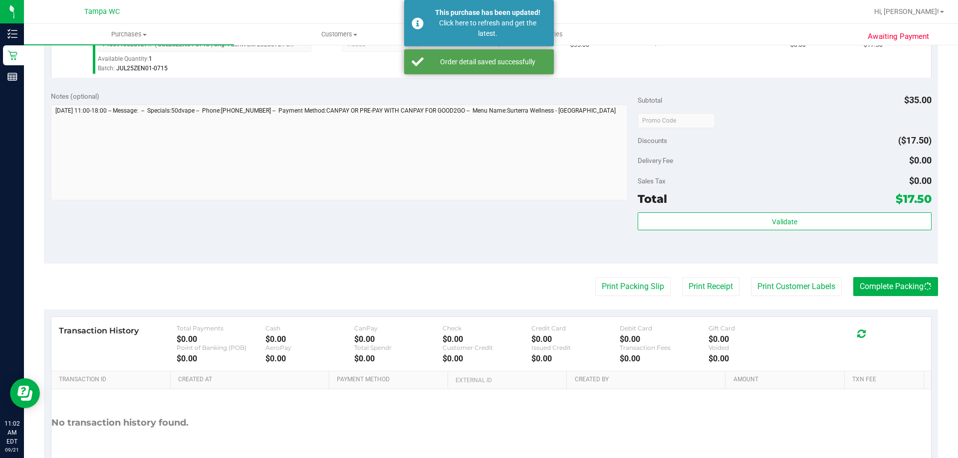
click at [716, 176] on div "Sales Tax $0.00" at bounding box center [783, 181] width 293 height 18
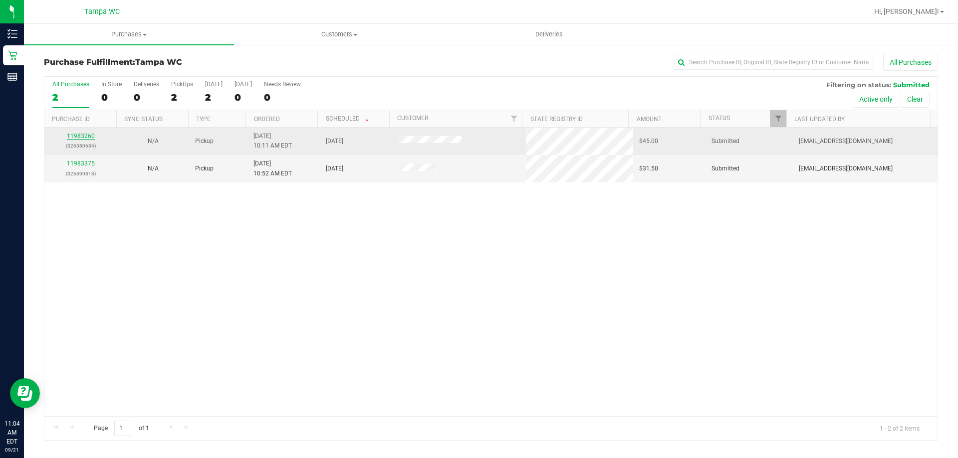
click at [80, 139] on div "11983260 (326380684)" at bounding box center [80, 141] width 60 height 19
click at [80, 139] on link "11983260" at bounding box center [81, 136] width 28 height 7
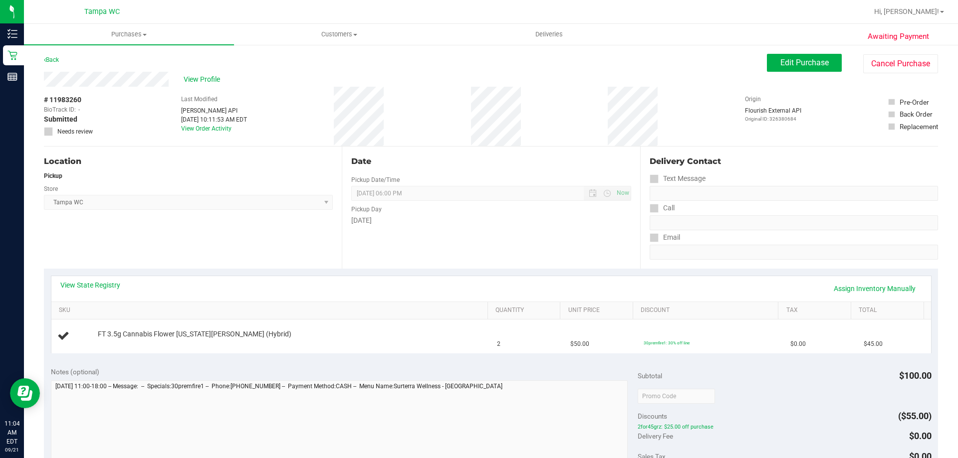
click at [501, 262] on div "Date Pickup Date/Time [DATE] Now [DATE] 06:00 PM Now Pickup Day [DATE]" at bounding box center [491, 208] width 298 height 122
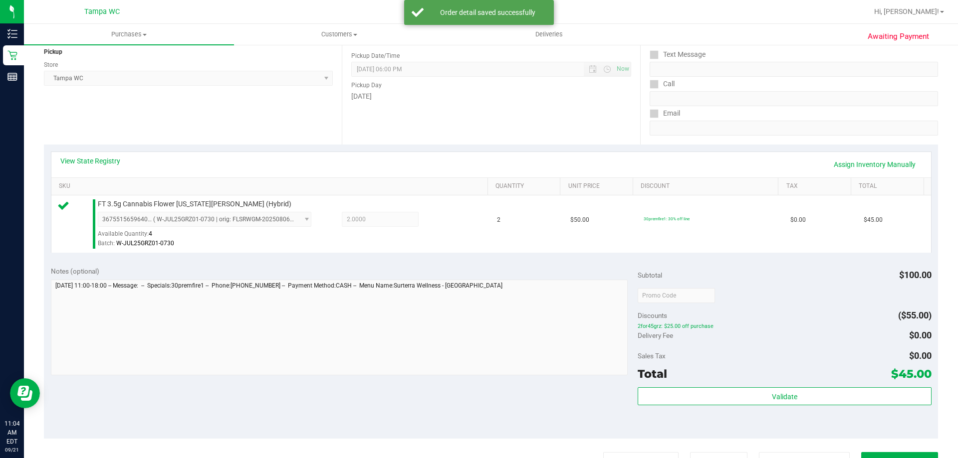
scroll to position [199, 0]
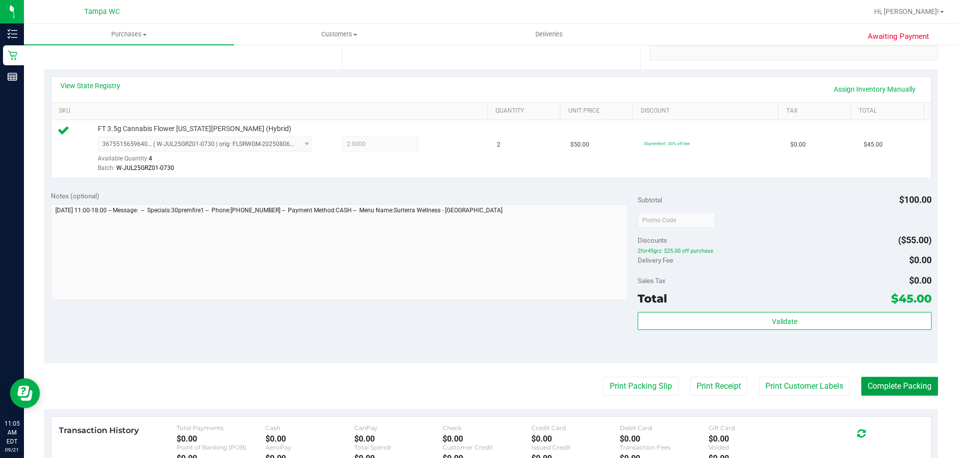
click at [872, 383] on button "Complete Packing" at bounding box center [899, 386] width 77 height 19
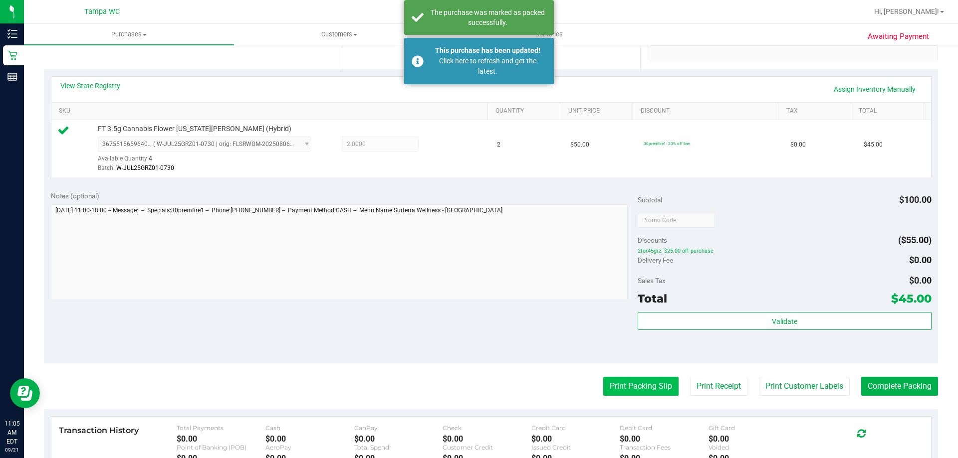
click at [645, 378] on button "Print Packing Slip" at bounding box center [640, 386] width 75 height 19
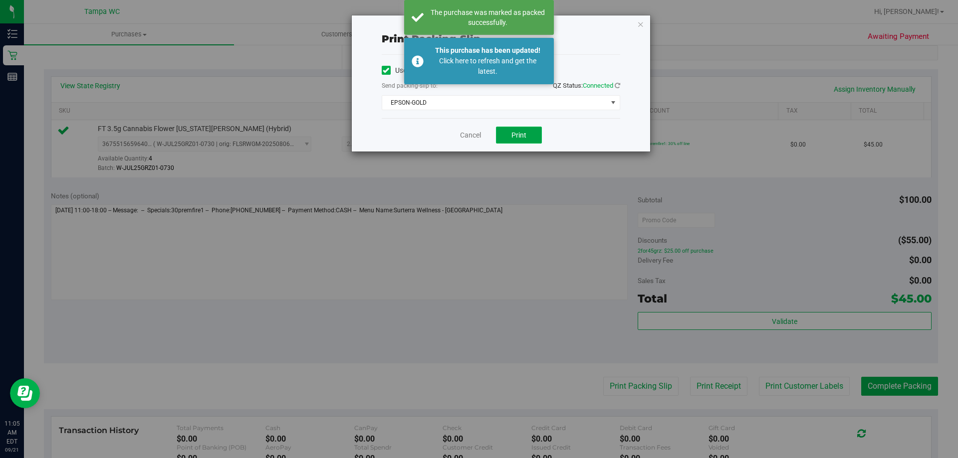
click at [522, 138] on span "Print" at bounding box center [518, 135] width 15 height 8
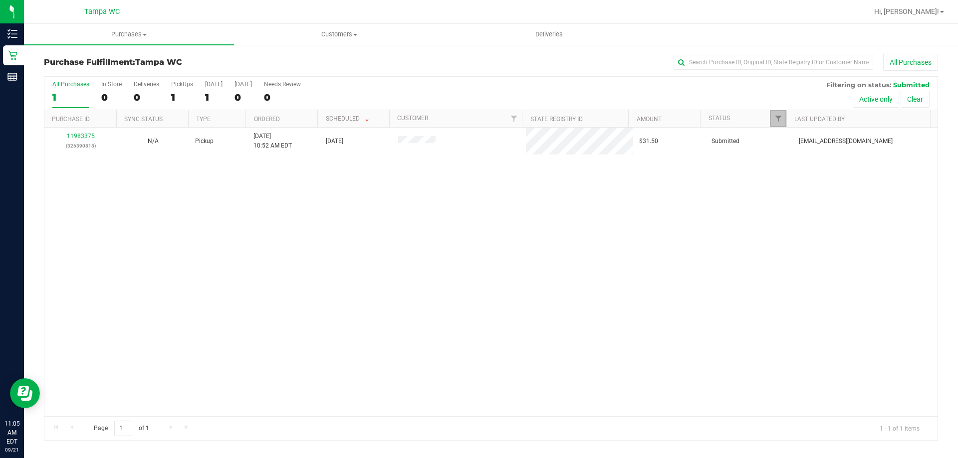
click at [774, 126] on link "Filter" at bounding box center [778, 118] width 16 height 17
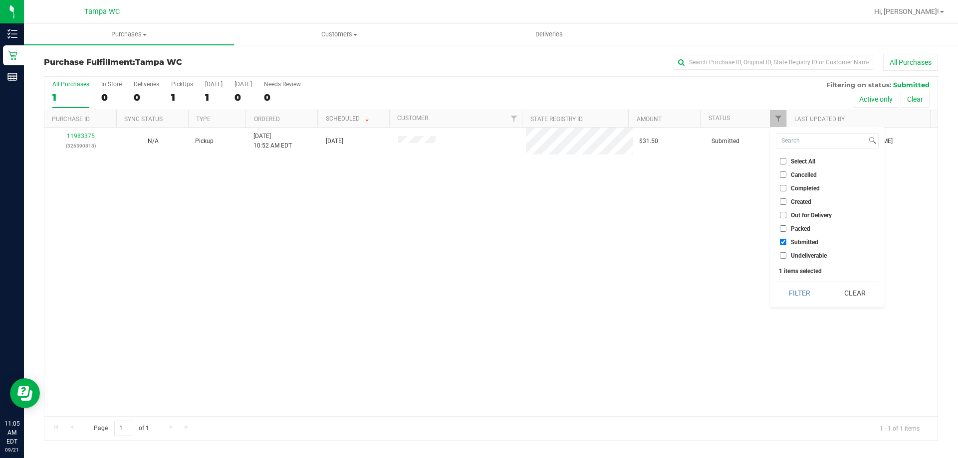
click at [790, 227] on span "Packed" at bounding box center [799, 229] width 19 height 6
click at [786, 227] on input "Packed" at bounding box center [783, 228] width 6 height 6
checkbox input "true"
click at [789, 288] on button "Filter" at bounding box center [800, 293] width 48 height 22
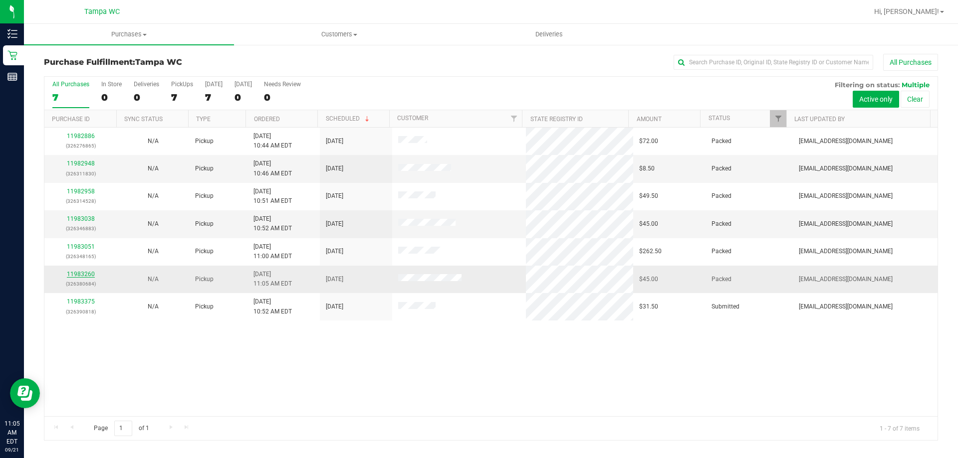
click at [86, 274] on link "11983260" at bounding box center [81, 274] width 28 height 7
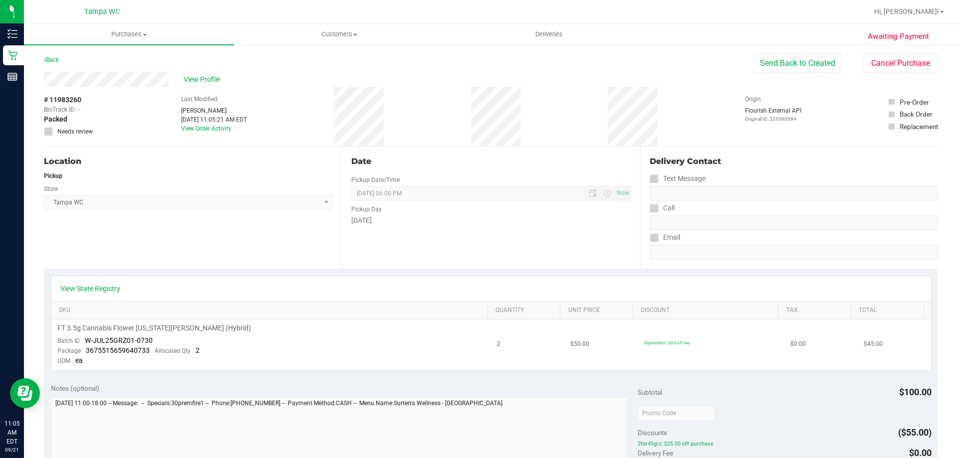
scroll to position [249, 0]
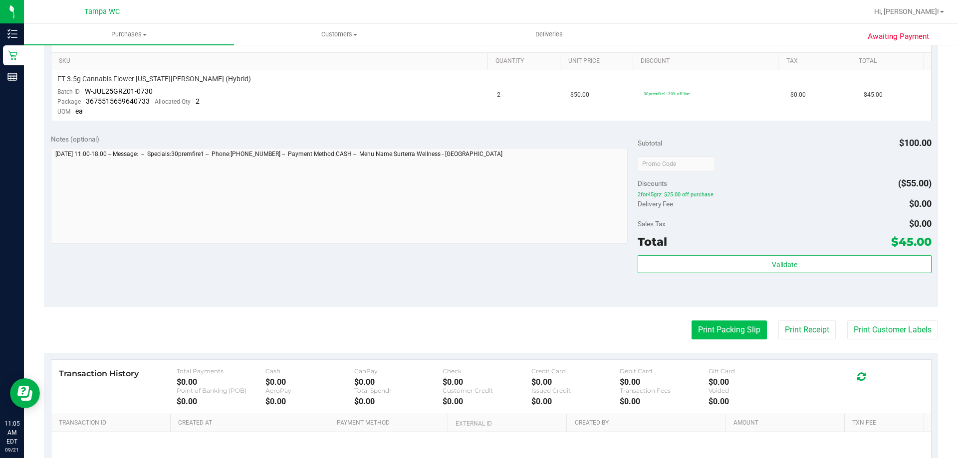
click at [697, 326] on button "Print Packing Slip" at bounding box center [728, 330] width 75 height 19
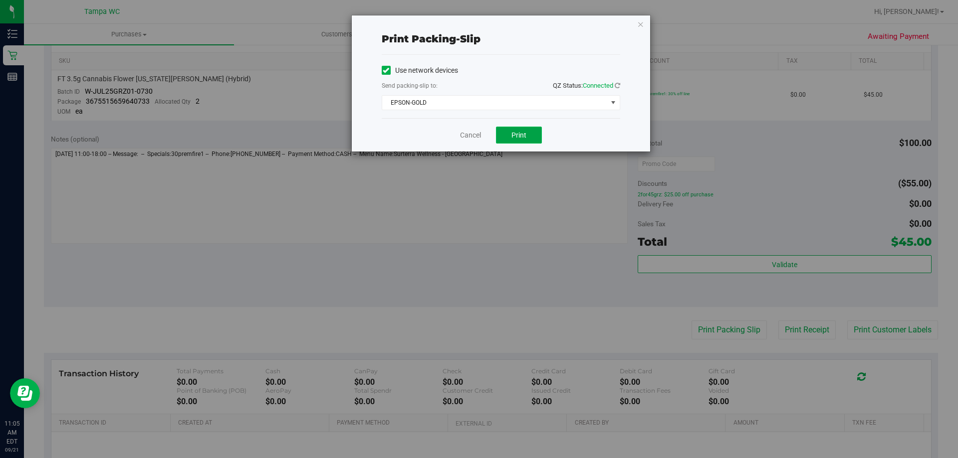
click at [509, 130] on button "Print" at bounding box center [519, 135] width 46 height 17
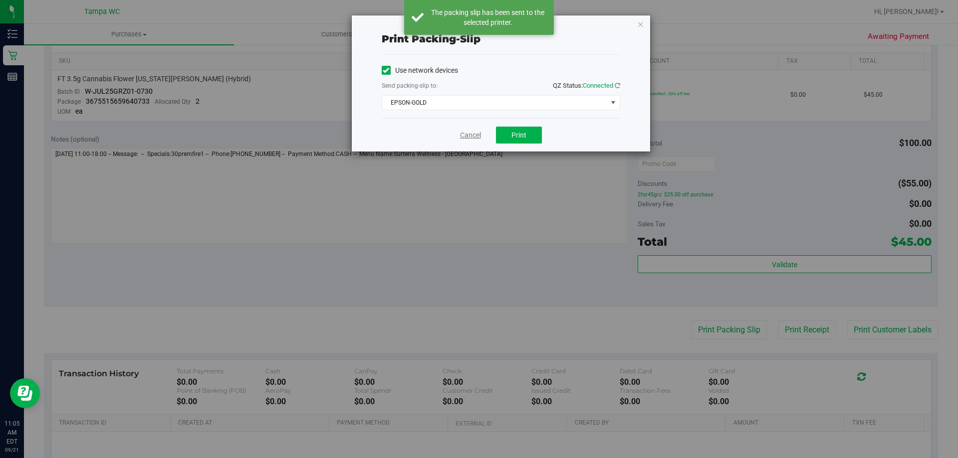
click at [464, 133] on link "Cancel" at bounding box center [470, 135] width 21 height 10
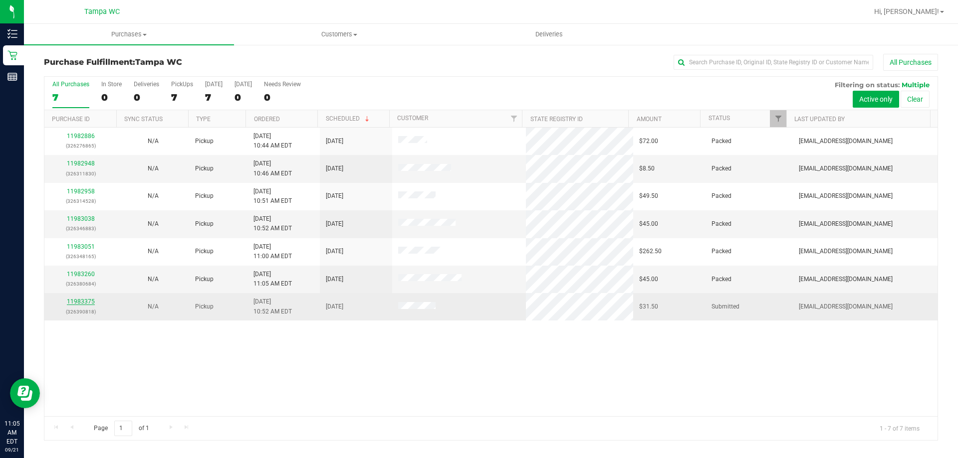
click at [92, 302] on link "11983375" at bounding box center [81, 301] width 28 height 7
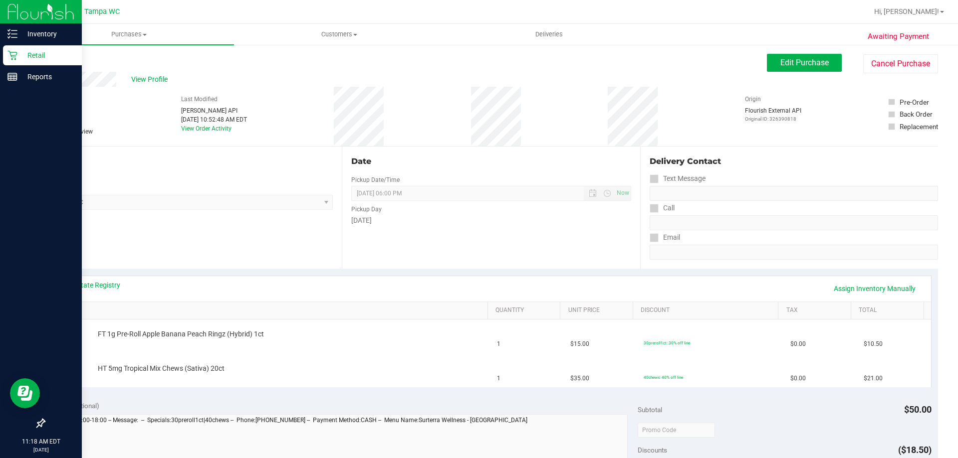
click at [23, 48] on div "Retail" at bounding box center [42, 55] width 79 height 20
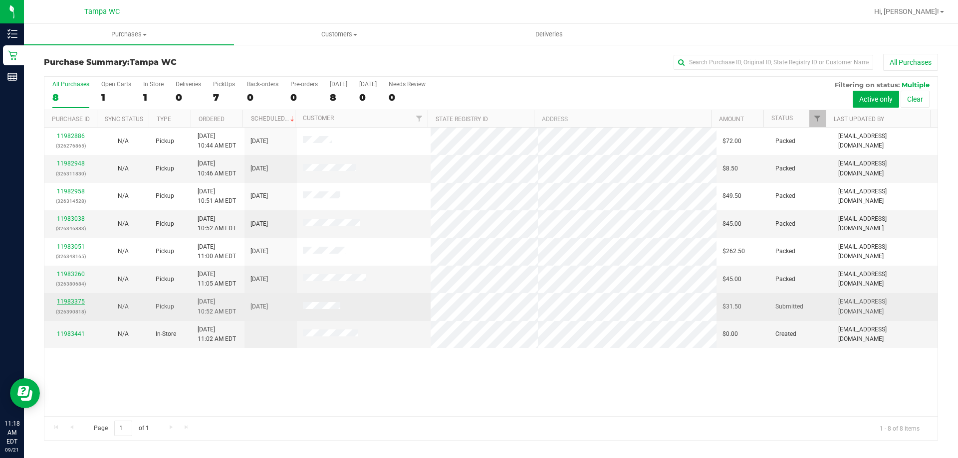
click at [69, 302] on link "11983375" at bounding box center [71, 301] width 28 height 7
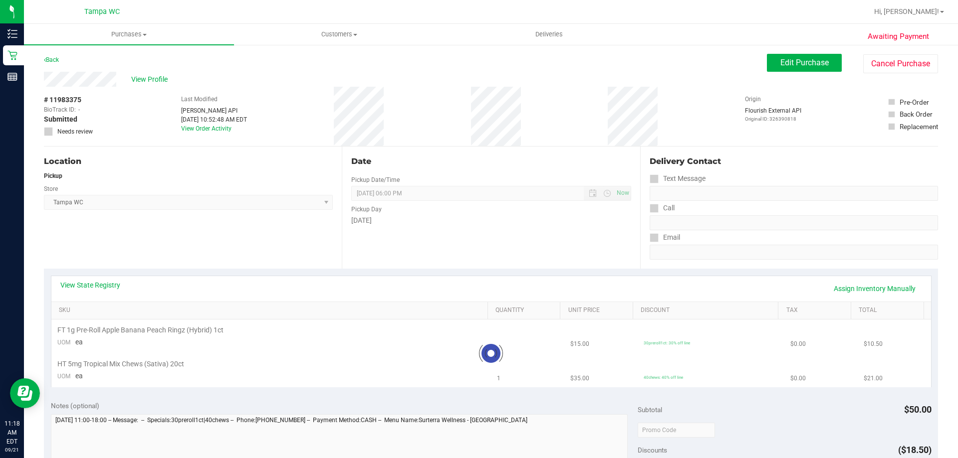
click at [289, 296] on div "View State Registry Assign Inventory Manually" at bounding box center [490, 288] width 861 height 17
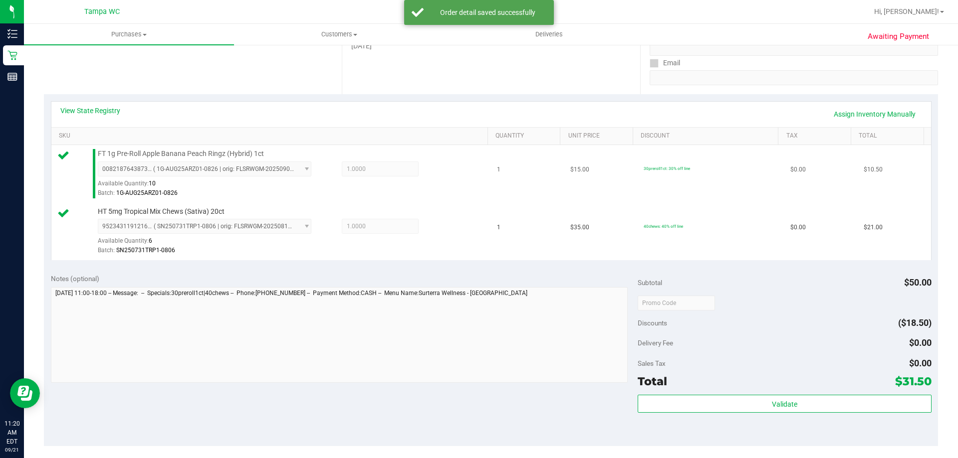
scroll to position [199, 0]
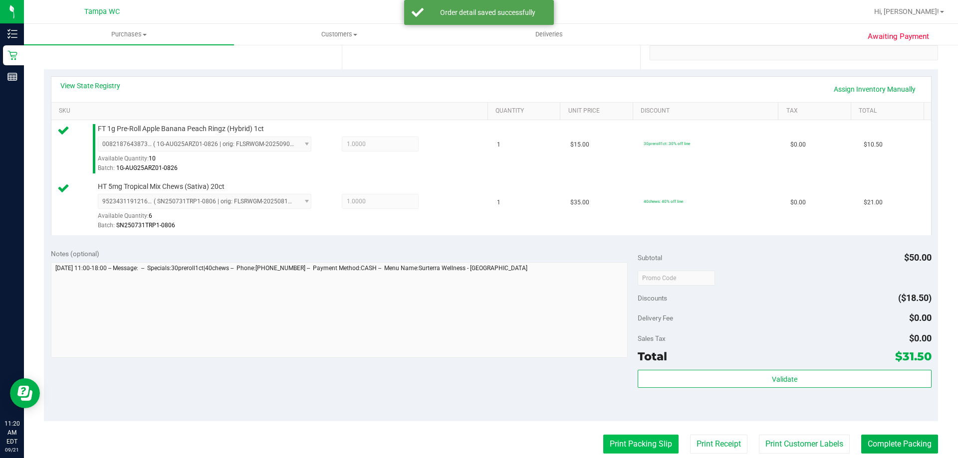
click at [638, 447] on button "Print Packing Slip" at bounding box center [640, 444] width 75 height 19
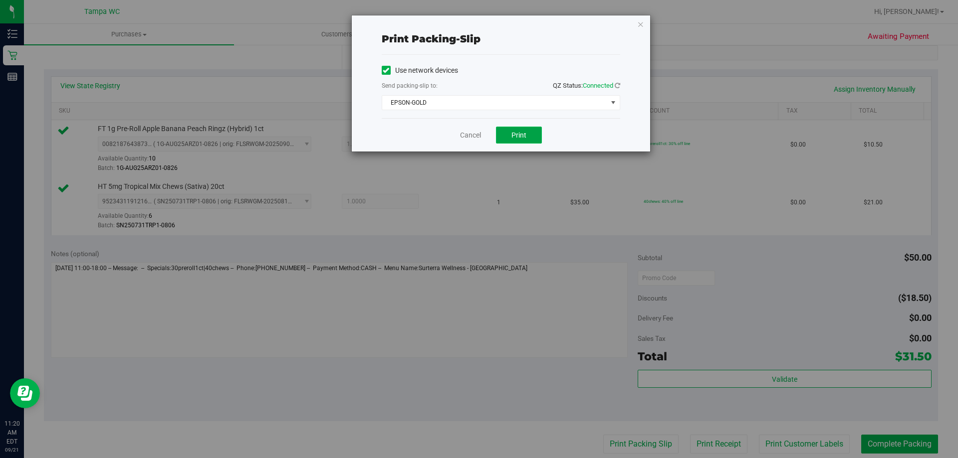
click at [517, 133] on span "Print" at bounding box center [518, 135] width 15 height 8
click at [467, 138] on link "Cancel" at bounding box center [470, 135] width 21 height 10
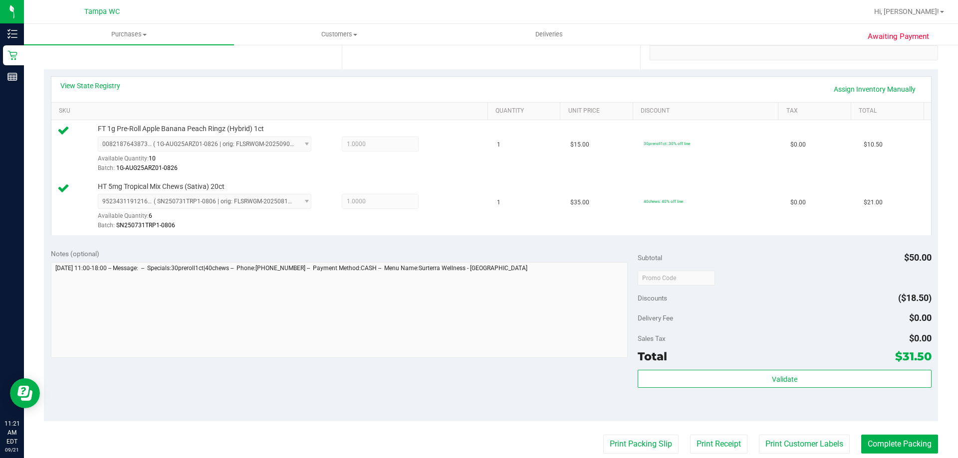
scroll to position [299, 0]
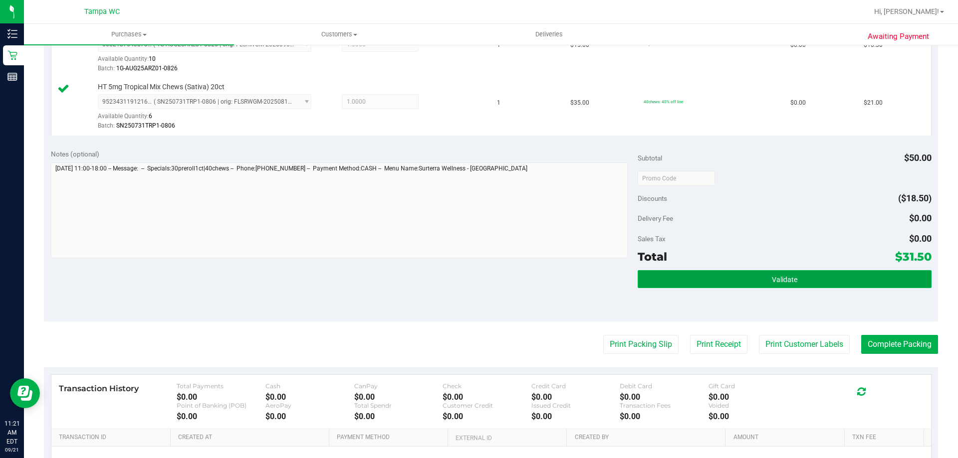
click at [841, 277] on button "Validate" at bounding box center [783, 279] width 293 height 18
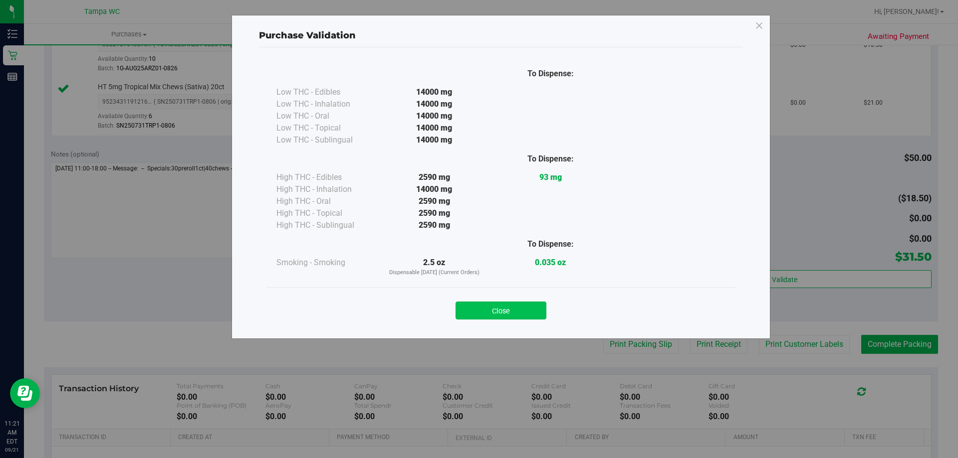
click at [514, 316] on button "Close" at bounding box center [500, 311] width 91 height 18
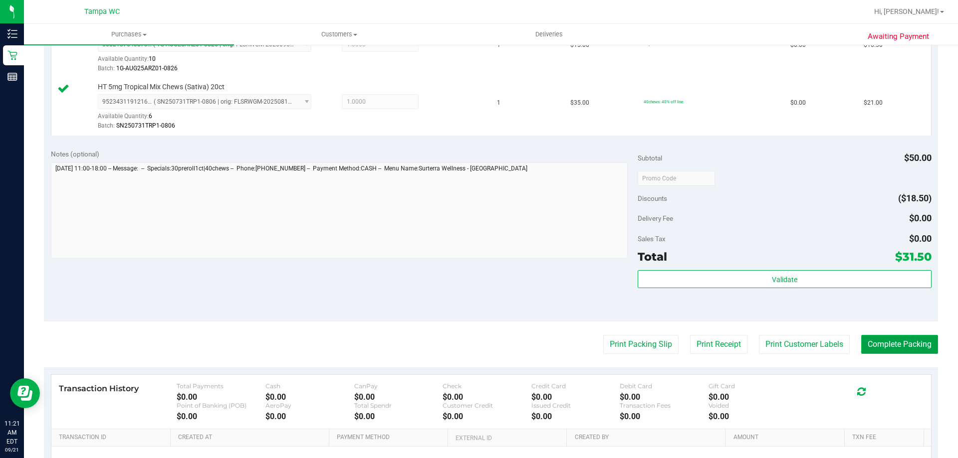
click at [883, 347] on button "Complete Packing" at bounding box center [899, 344] width 77 height 19
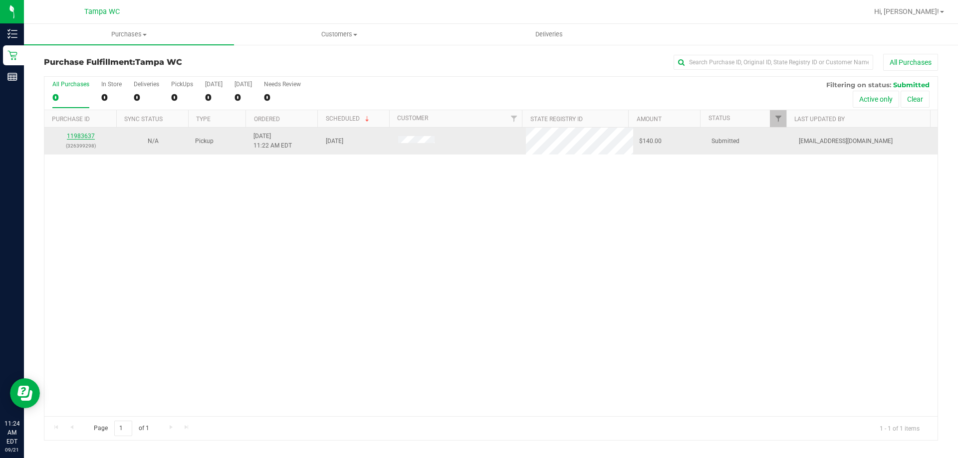
click at [76, 139] on link "11983637" at bounding box center [81, 136] width 28 height 7
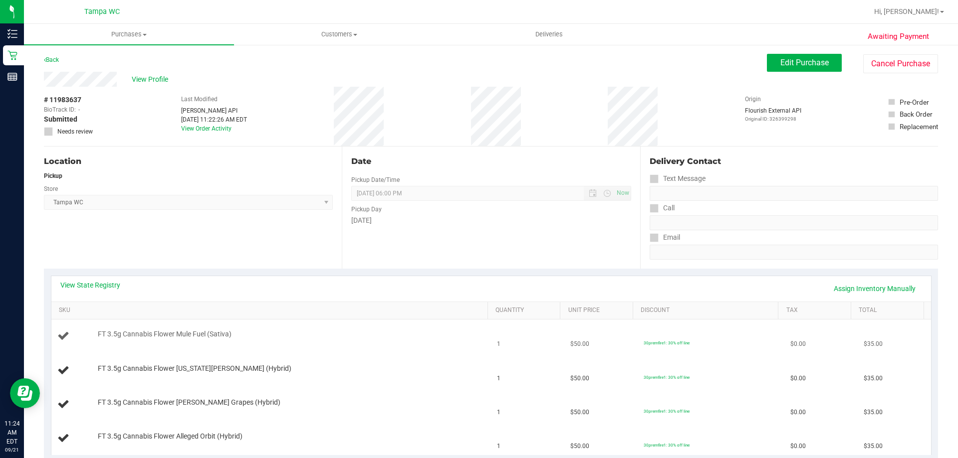
scroll to position [50, 0]
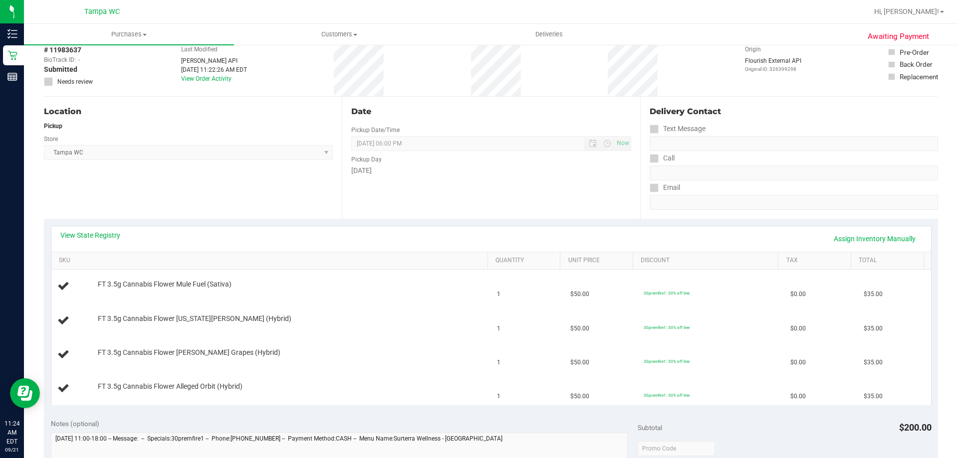
click at [460, 211] on div "Date Pickup Date/Time [DATE] Now [DATE] 06:00 PM Now Pickup Day [DATE]" at bounding box center [491, 158] width 298 height 122
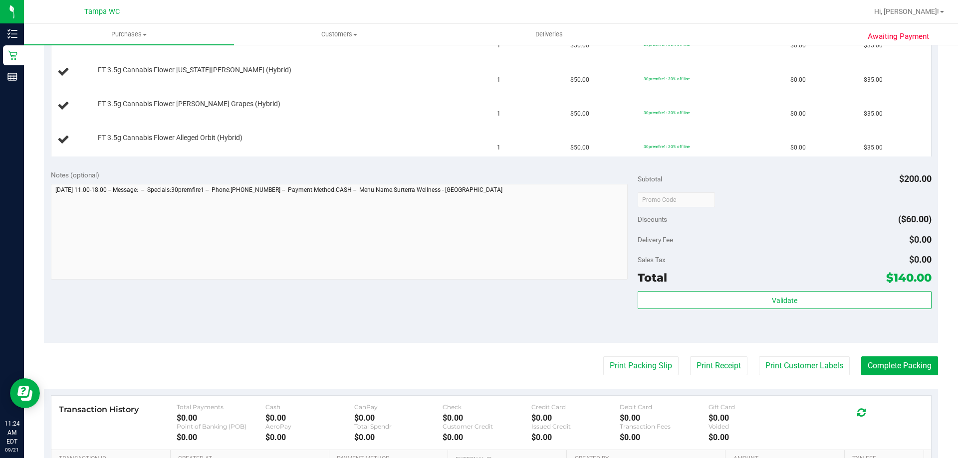
scroll to position [299, 0]
click at [611, 366] on button "Print Packing Slip" at bounding box center [640, 365] width 75 height 19
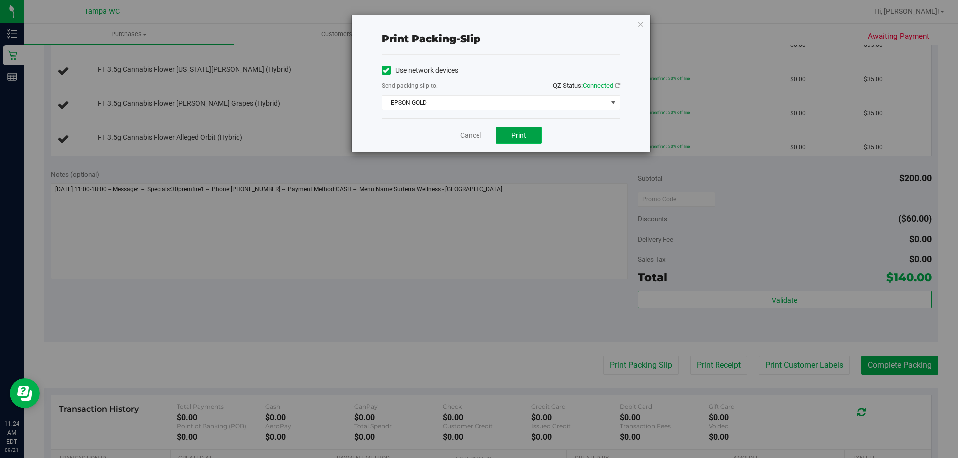
click at [522, 128] on button "Print" at bounding box center [519, 135] width 46 height 17
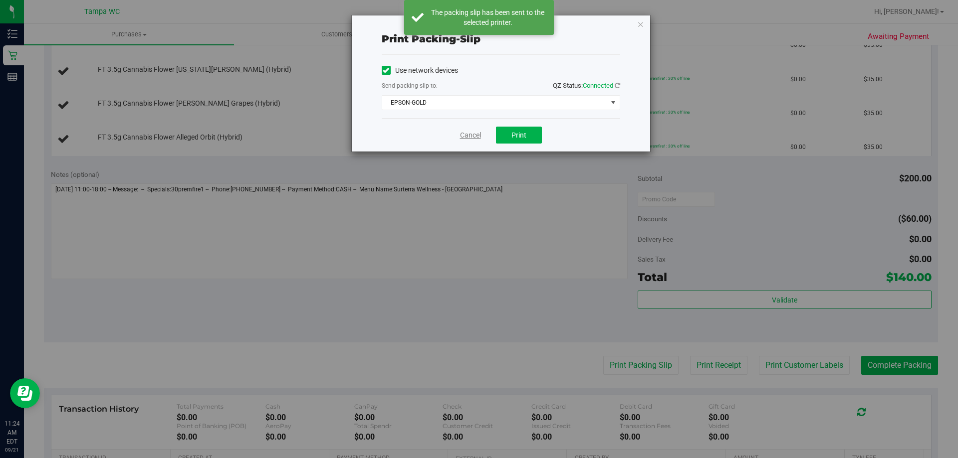
click at [475, 137] on link "Cancel" at bounding box center [470, 135] width 21 height 10
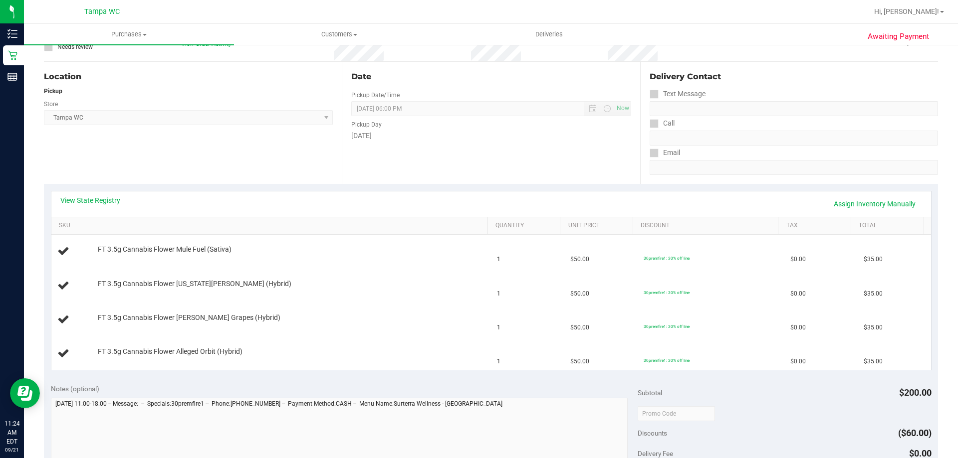
scroll to position [100, 0]
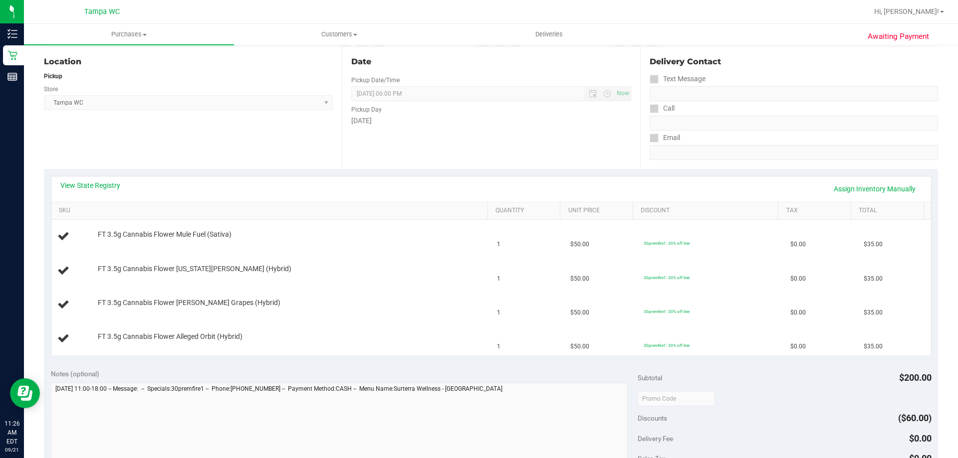
click at [355, 195] on div "View State Registry Assign Inventory Manually" at bounding box center [490, 189] width 861 height 17
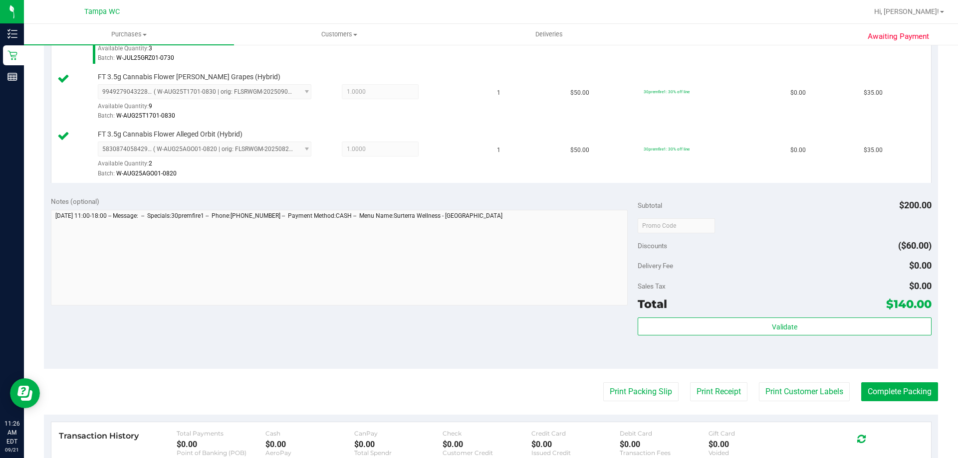
scroll to position [530, 0]
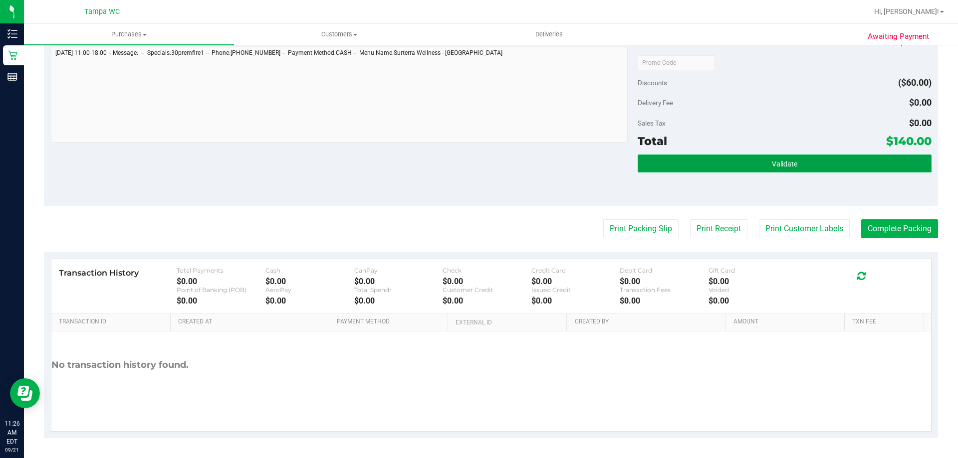
click at [772, 166] on span "Validate" at bounding box center [784, 164] width 25 height 8
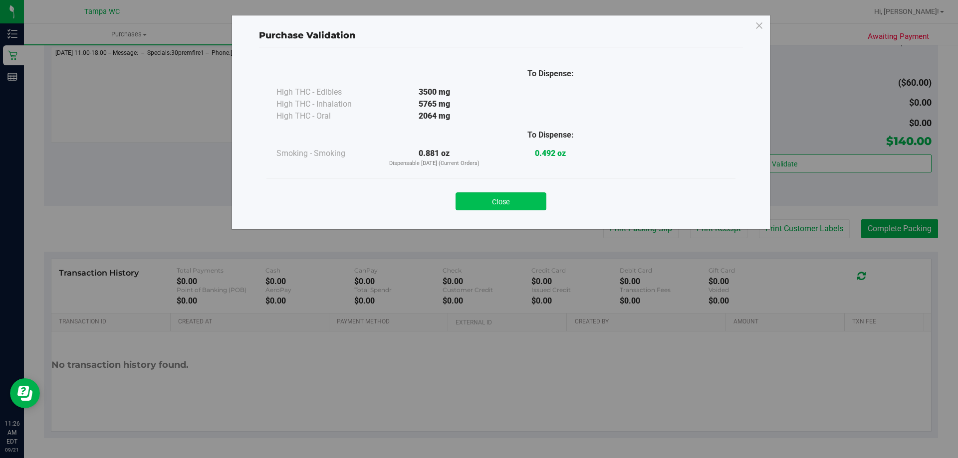
click at [511, 199] on button "Close" at bounding box center [500, 202] width 91 height 18
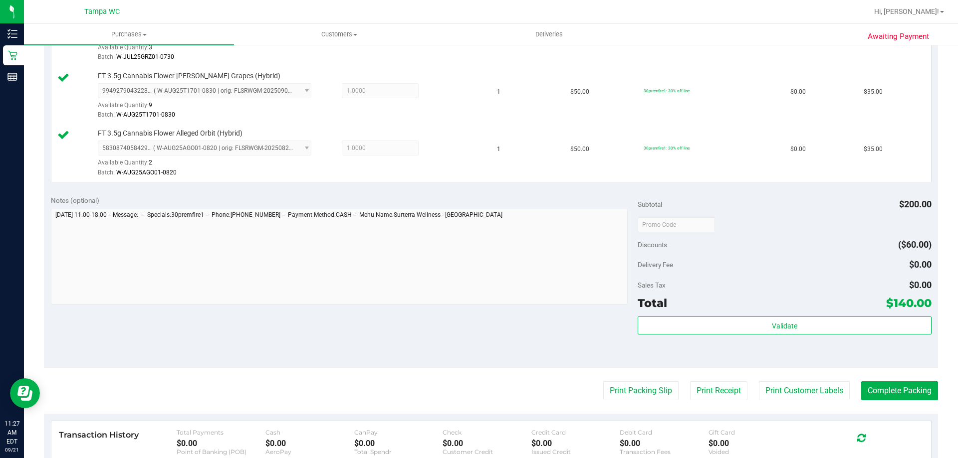
scroll to position [381, 0]
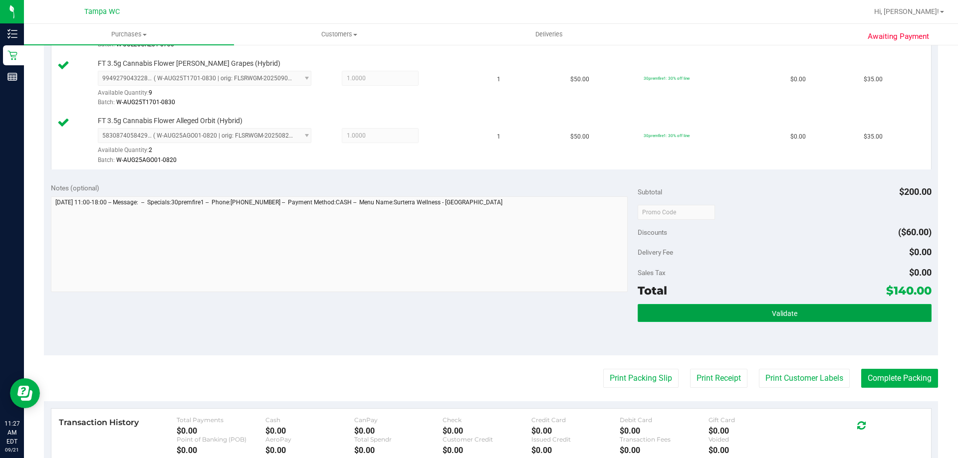
click at [858, 307] on button "Validate" at bounding box center [783, 313] width 293 height 18
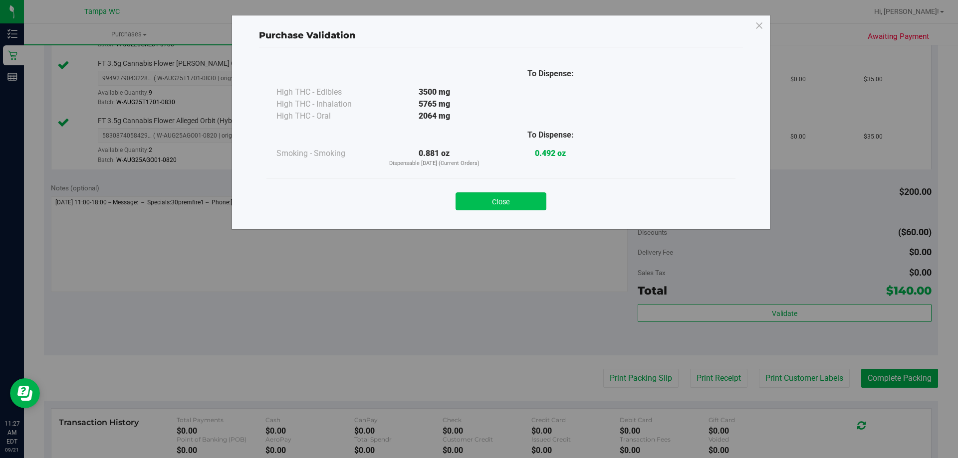
click at [510, 199] on button "Close" at bounding box center [500, 202] width 91 height 18
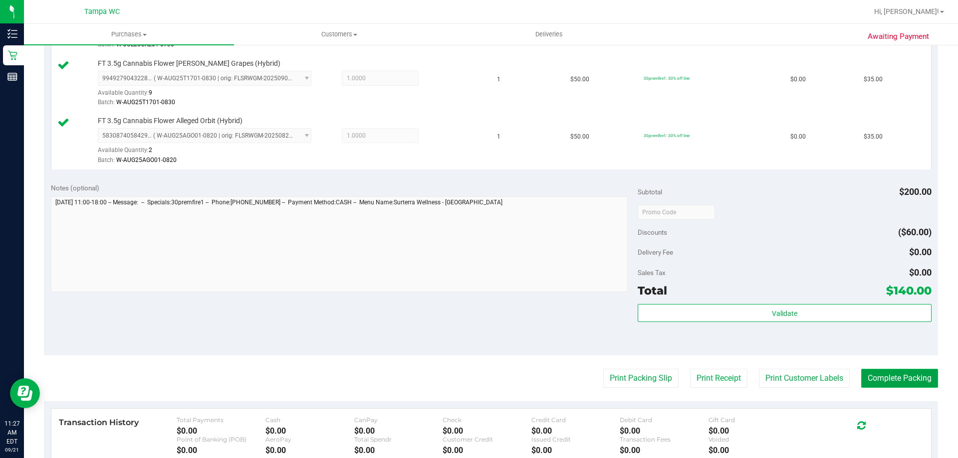
click at [879, 386] on button "Complete Packing" at bounding box center [899, 378] width 77 height 19
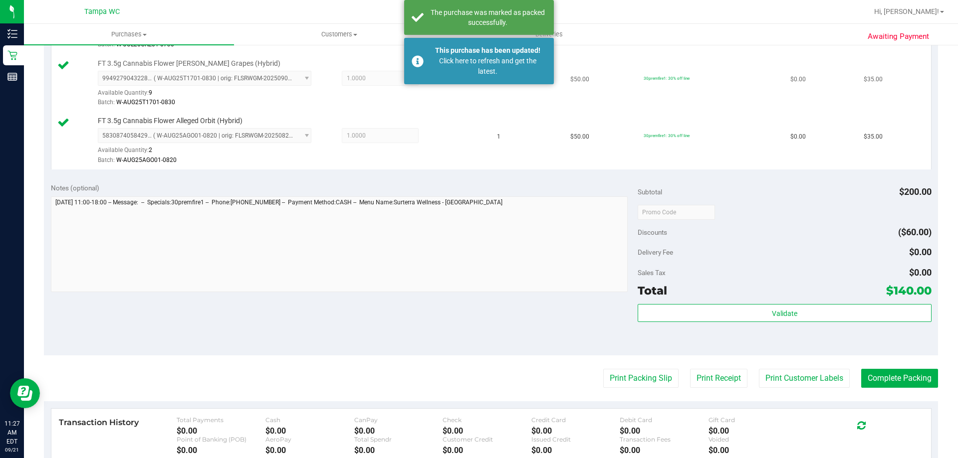
click at [611, 55] on td "$50.00" at bounding box center [600, 84] width 73 height 58
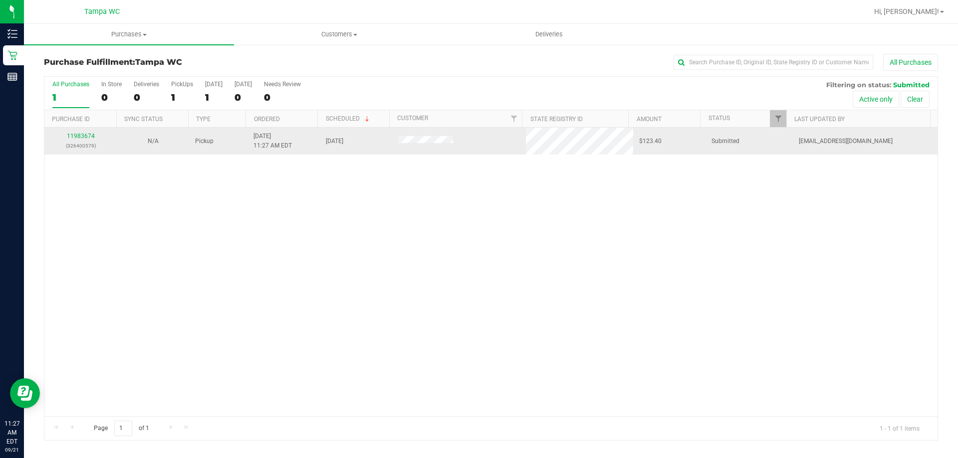
click at [83, 131] on td "11983674 (326400579)" at bounding box center [80, 141] width 72 height 27
click at [82, 136] on link "11983674" at bounding box center [81, 136] width 28 height 7
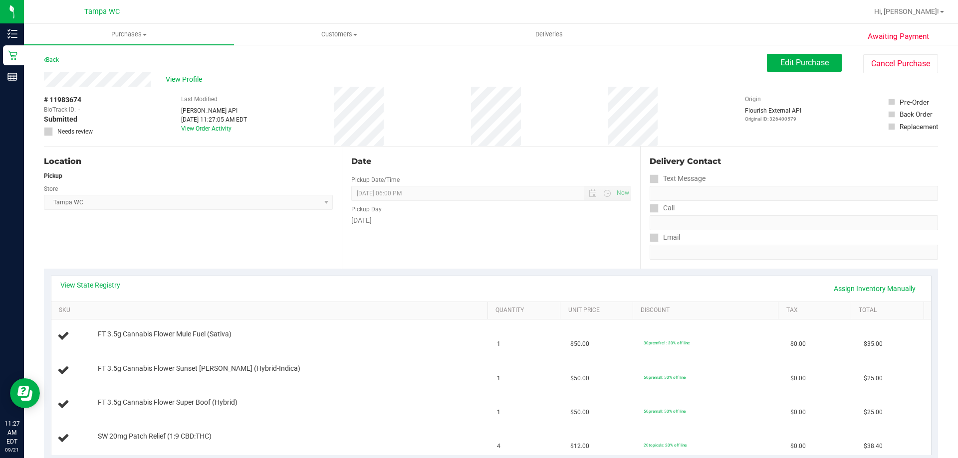
scroll to position [150, 0]
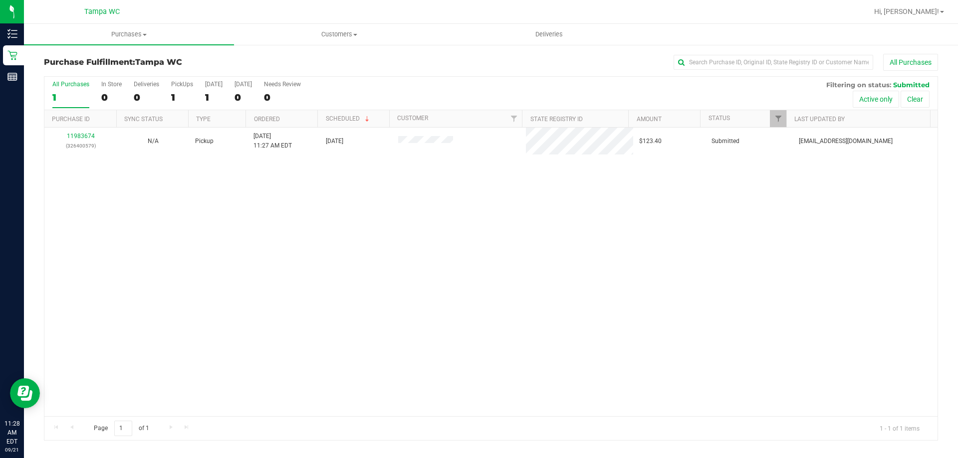
click at [787, 115] on th "Last Updated By" at bounding box center [858, 118] width 144 height 17
click at [782, 120] on link "Filter" at bounding box center [778, 118] width 16 height 17
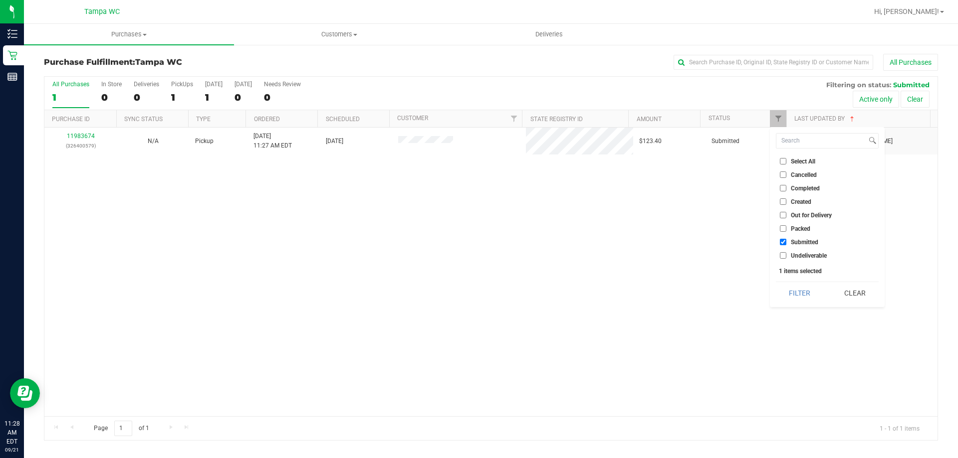
click at [793, 226] on span "Packed" at bounding box center [799, 229] width 19 height 6
click at [786, 226] on input "Packed" at bounding box center [783, 228] width 6 height 6
checkbox input "true"
click at [790, 297] on button "Filter" at bounding box center [800, 293] width 48 height 22
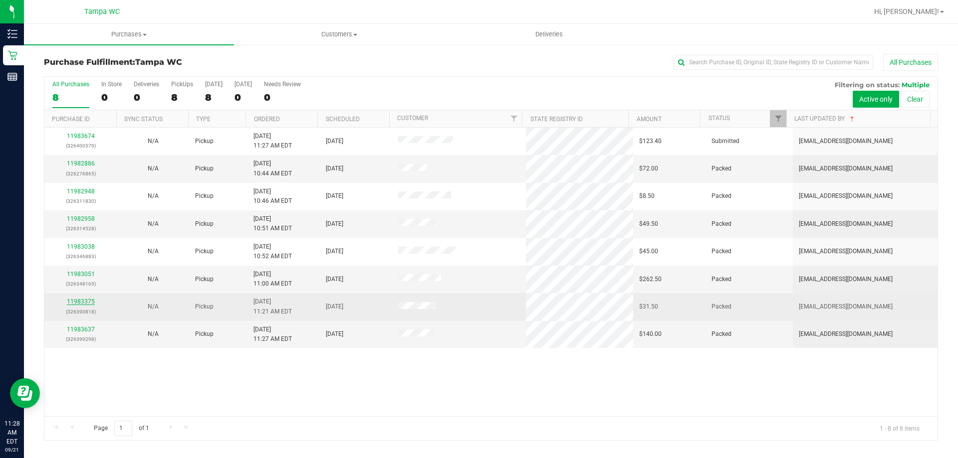
click at [78, 299] on link "11983375" at bounding box center [81, 301] width 28 height 7
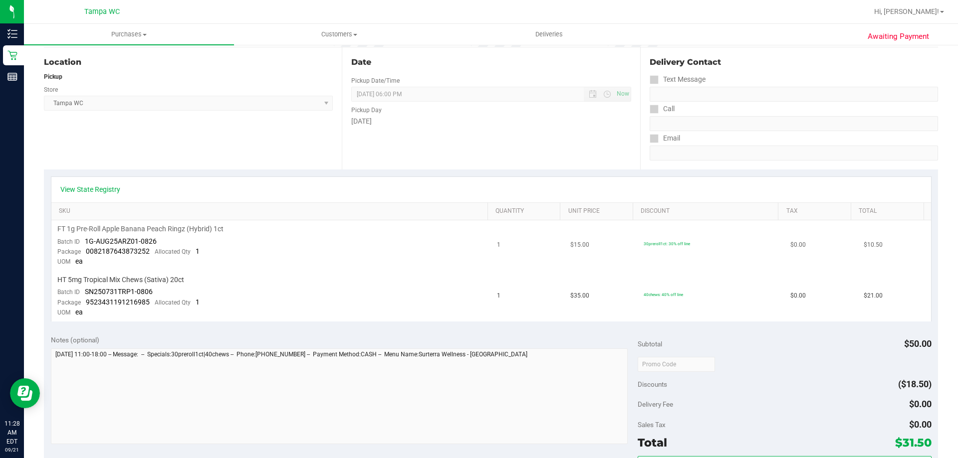
scroll to position [100, 0]
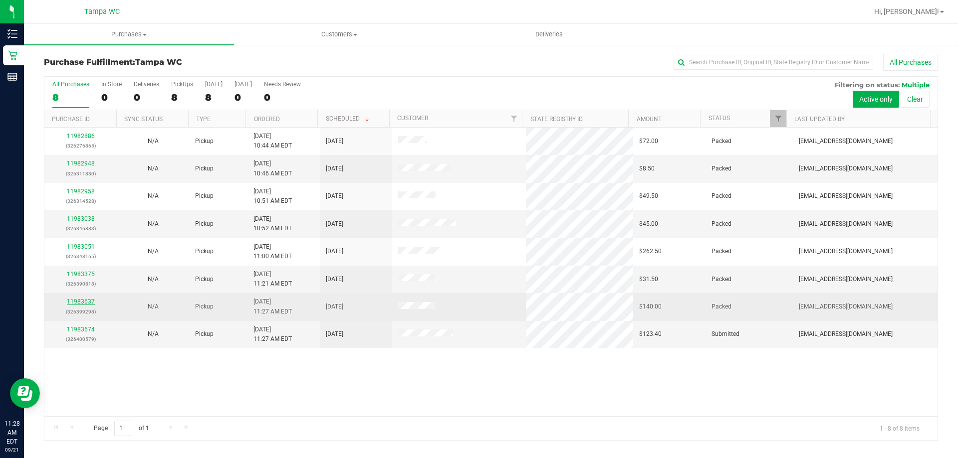
click at [85, 298] on link "11983637" at bounding box center [81, 301] width 28 height 7
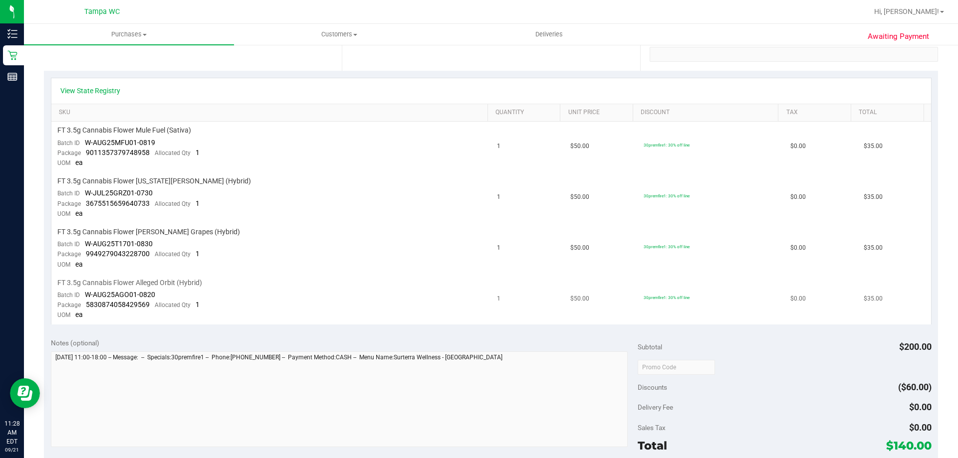
scroll to position [199, 0]
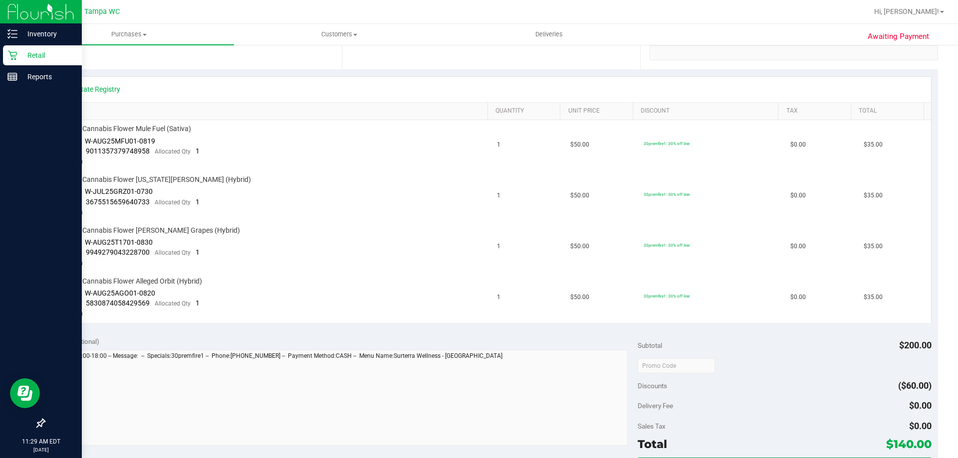
click at [13, 50] on icon at bounding box center [12, 55] width 10 height 10
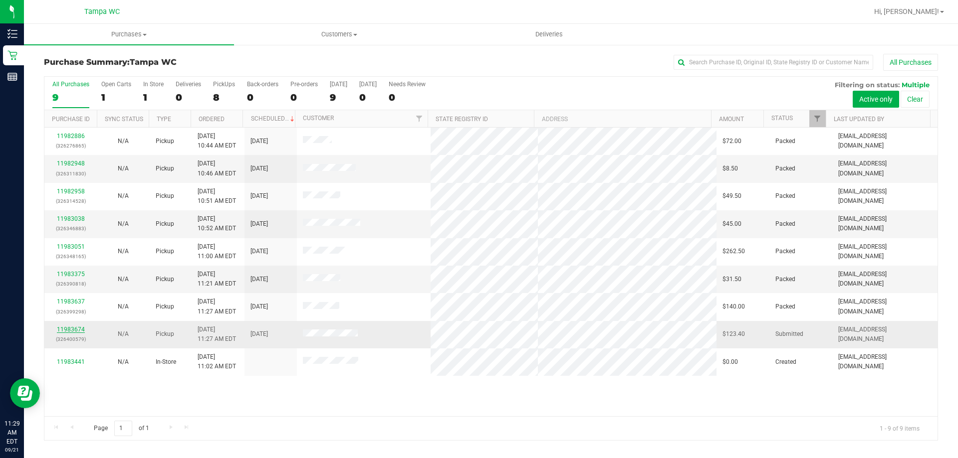
click at [57, 328] on link "11983674" at bounding box center [71, 329] width 28 height 7
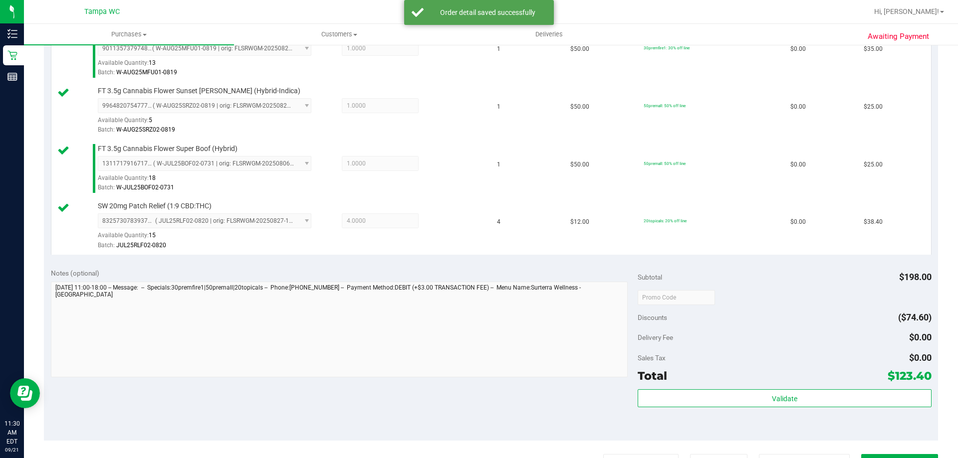
scroll to position [449, 0]
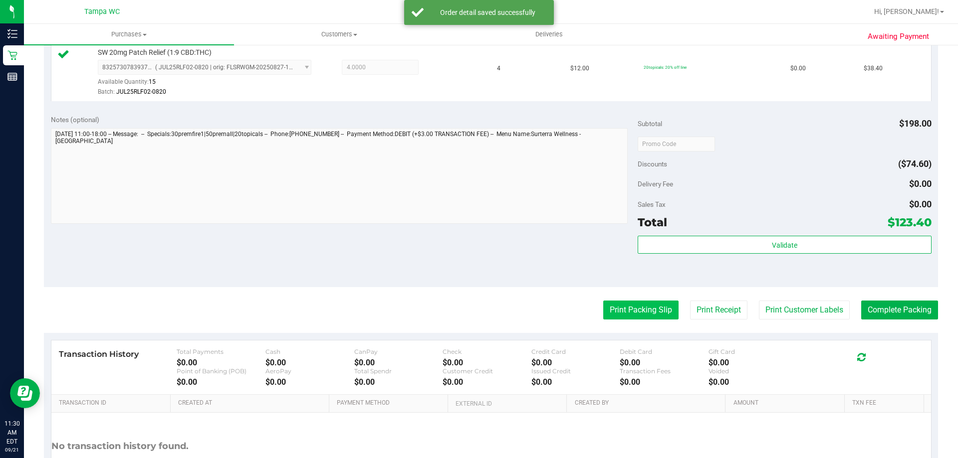
click at [622, 304] on button "Print Packing Slip" at bounding box center [640, 310] width 75 height 19
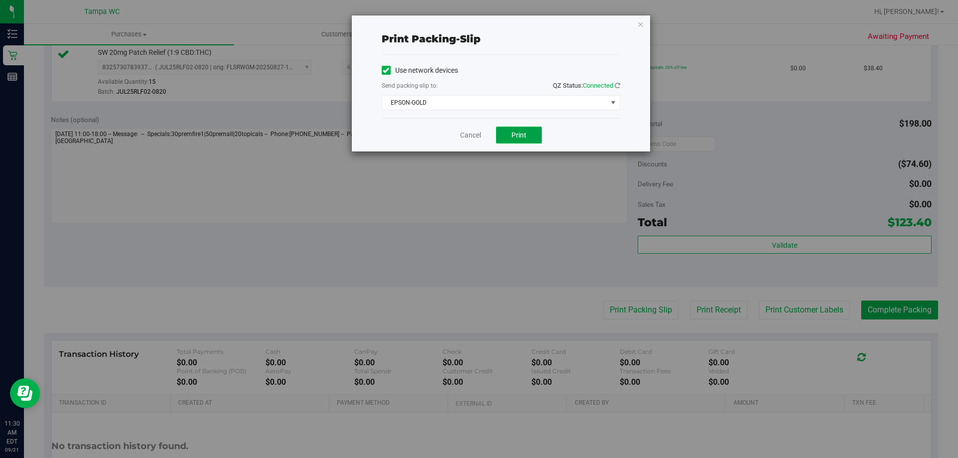
click at [512, 133] on span "Print" at bounding box center [518, 135] width 15 height 8
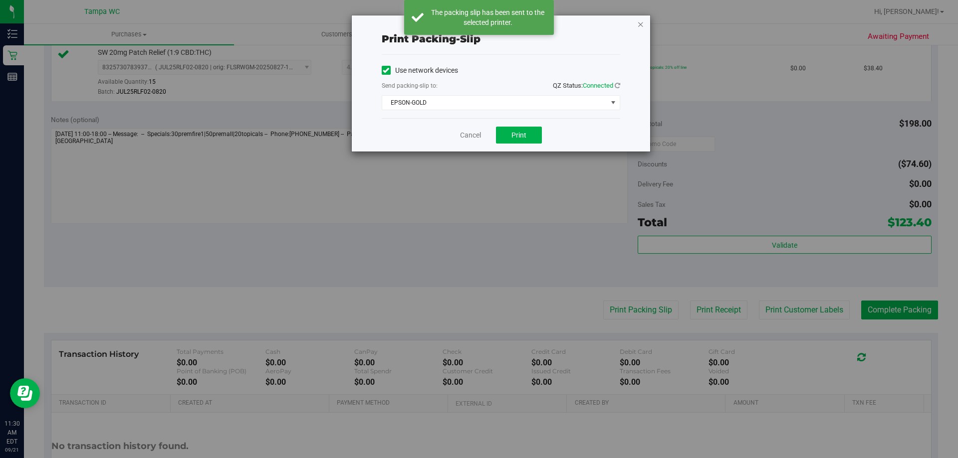
click at [642, 24] on icon "button" at bounding box center [640, 24] width 7 height 12
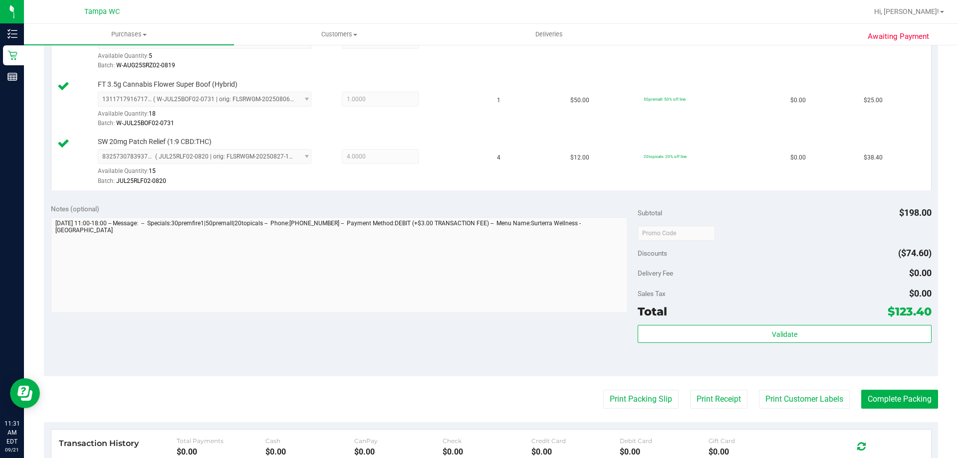
scroll to position [399, 0]
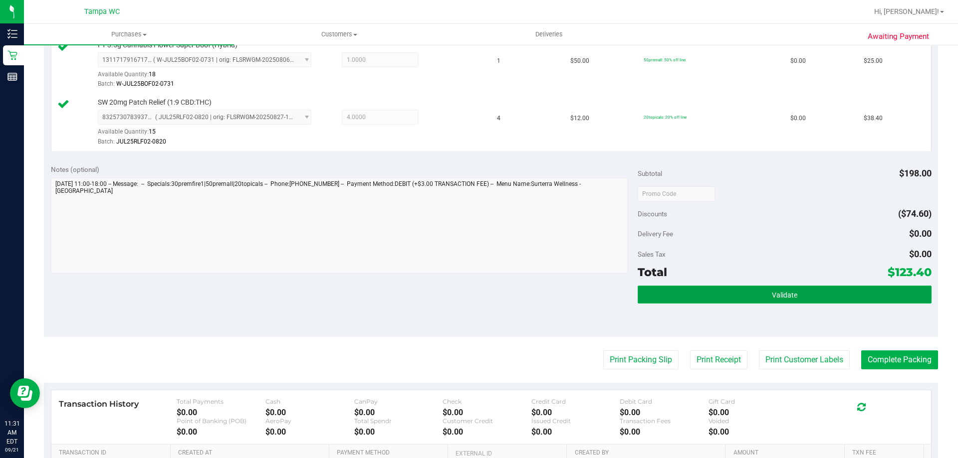
click at [825, 300] on button "Validate" at bounding box center [783, 295] width 293 height 18
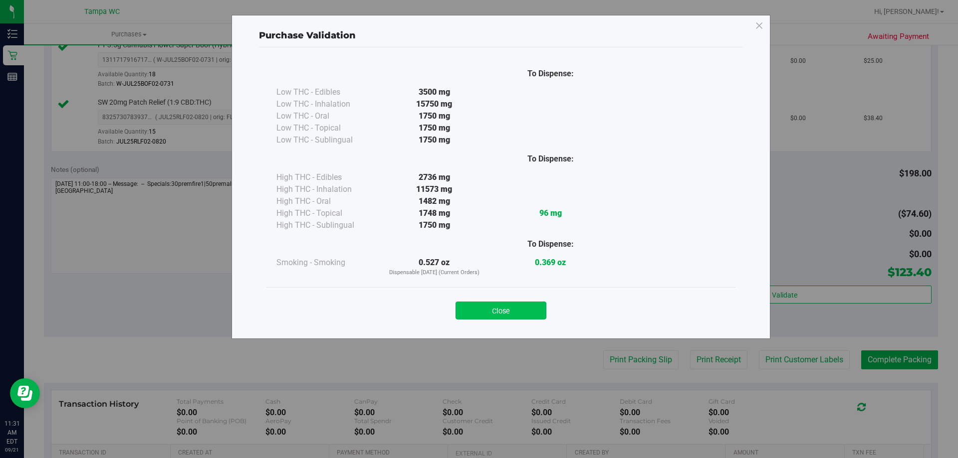
click at [509, 306] on button "Close" at bounding box center [500, 311] width 91 height 18
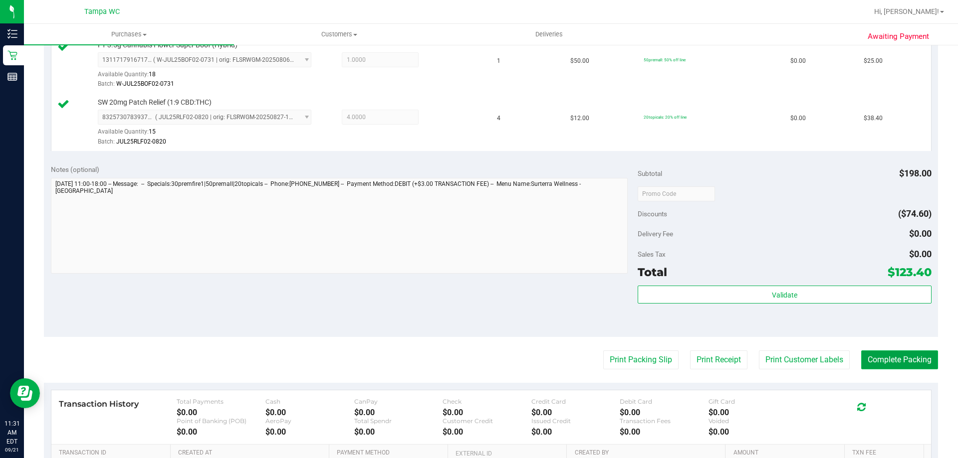
click at [884, 357] on button "Complete Packing" at bounding box center [899, 360] width 77 height 19
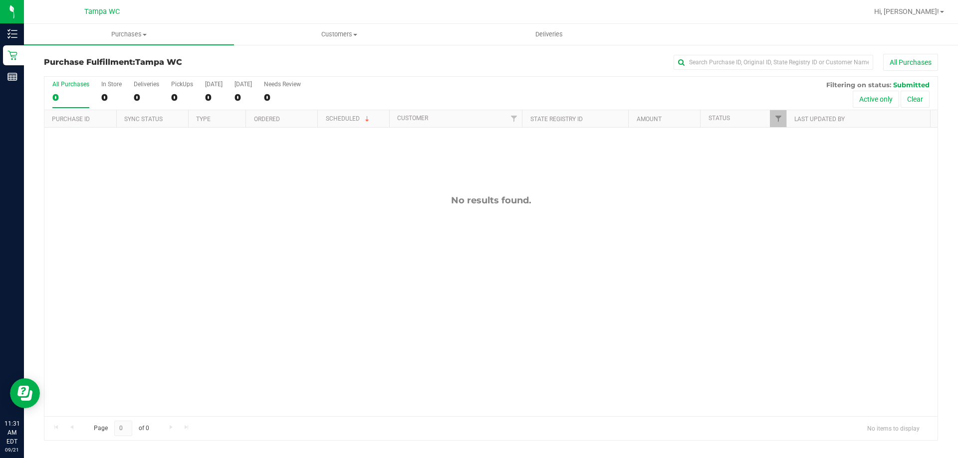
click at [240, 169] on div "No results found." at bounding box center [490, 306] width 893 height 356
click at [779, 128] on div "No results found." at bounding box center [490, 306] width 893 height 356
click at [779, 127] on div "All Purchases 0 In Store 0 Deliveries 0 PickUps 0 [DATE] 0 [DATE] 0 Needs Revie…" at bounding box center [491, 258] width 894 height 365
click at [779, 124] on link "Filter" at bounding box center [778, 118] width 16 height 17
click at [783, 228] on input "Packed" at bounding box center [783, 228] width 6 height 6
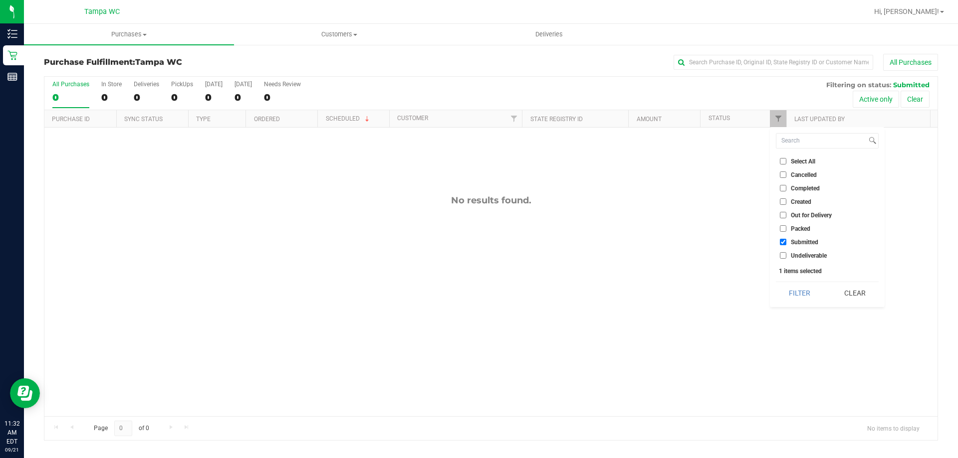
checkbox input "true"
click at [786, 243] on label "Submitted" at bounding box center [799, 242] width 38 height 6
click at [786, 243] on input "Submitted" at bounding box center [783, 242] width 6 height 6
click at [788, 234] on ul "Select All Cancelled Completed Created Out for Delivery Packed Submitted Undeli…" at bounding box center [827, 208] width 103 height 105
click at [790, 242] on span "Submitted" at bounding box center [803, 242] width 27 height 6
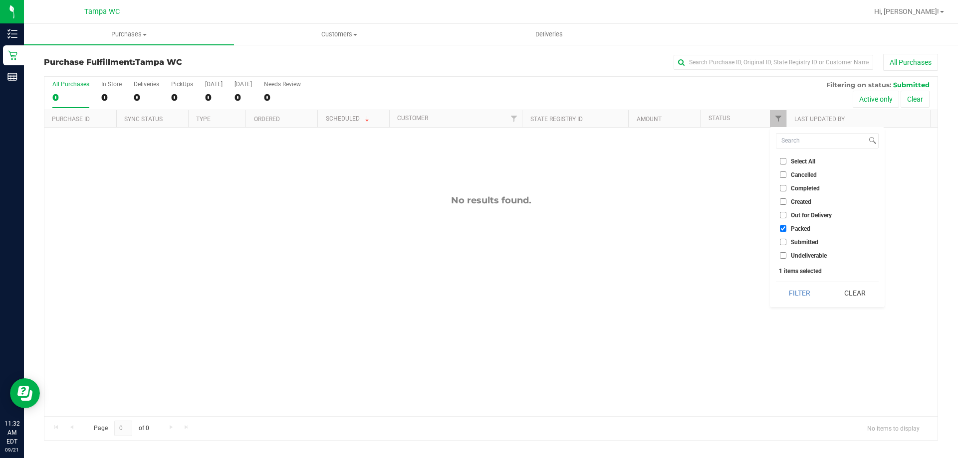
click at [786, 242] on input "Submitted" at bounding box center [783, 242] width 6 height 6
checkbox input "true"
click at [800, 296] on button "Filter" at bounding box center [800, 293] width 48 height 22
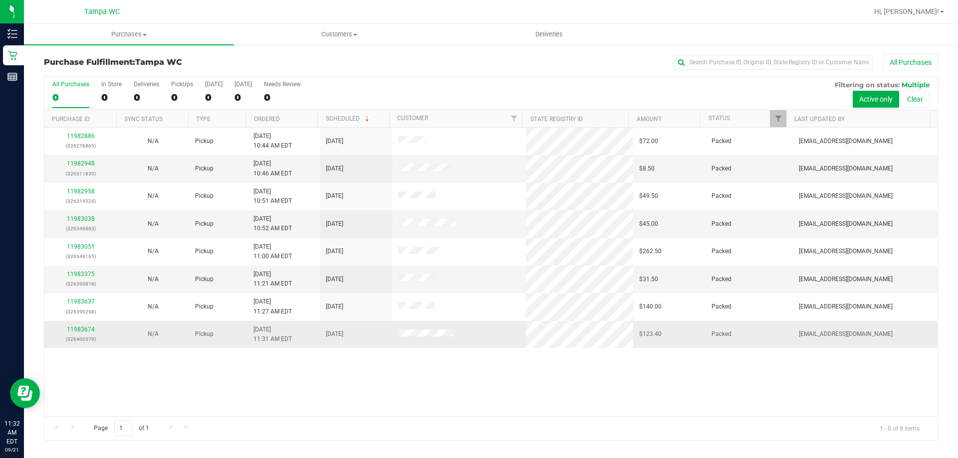
click at [87, 326] on div "11983674 (326400579)" at bounding box center [80, 334] width 60 height 19
click at [83, 329] on link "11983674" at bounding box center [81, 329] width 28 height 7
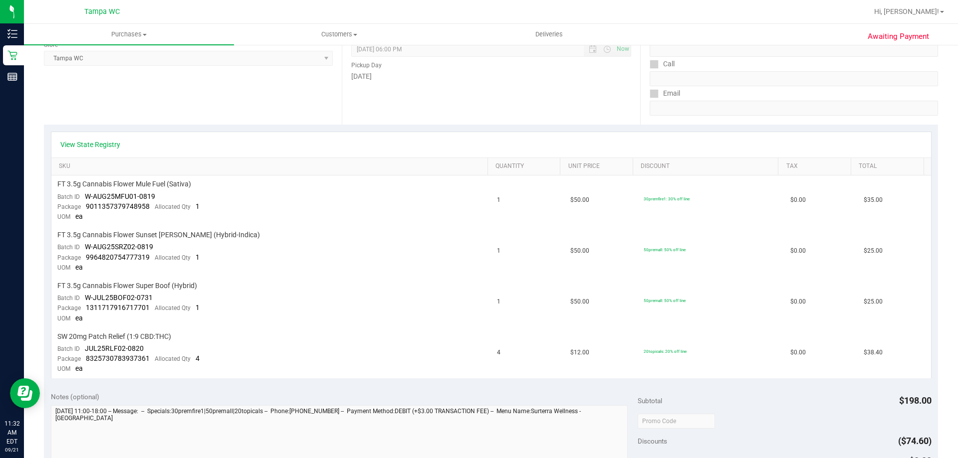
scroll to position [349, 0]
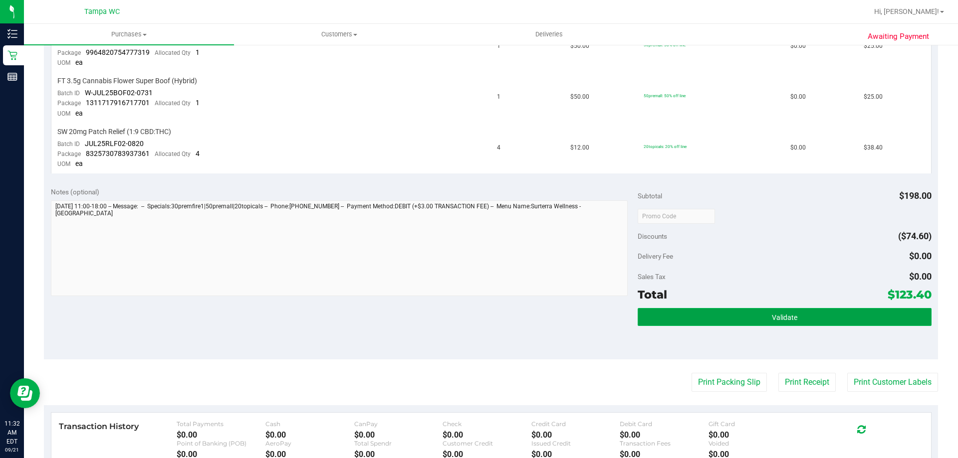
click at [793, 317] on button "Validate" at bounding box center [783, 317] width 293 height 18
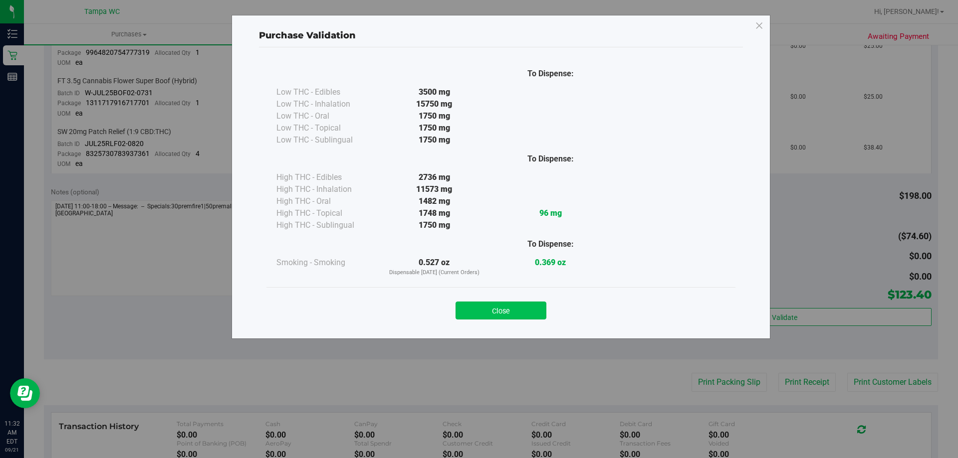
click at [492, 310] on button "Close" at bounding box center [500, 311] width 91 height 18
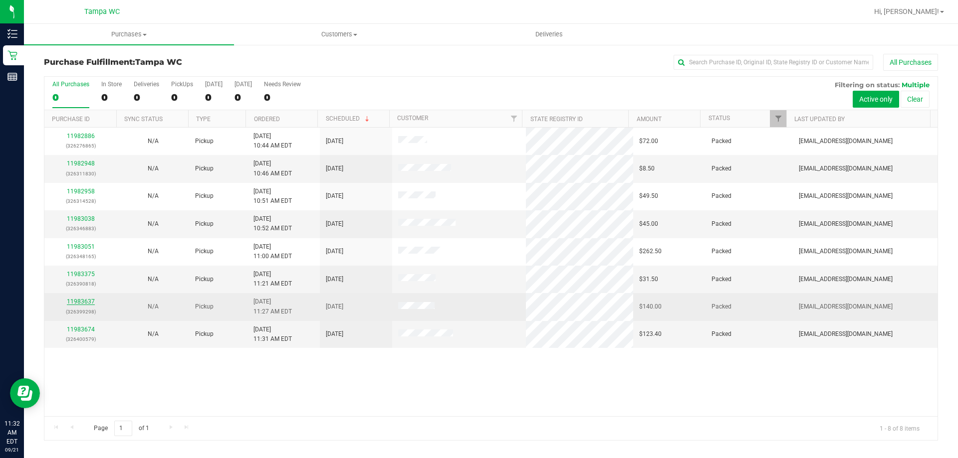
click at [82, 300] on link "11983637" at bounding box center [81, 301] width 28 height 7
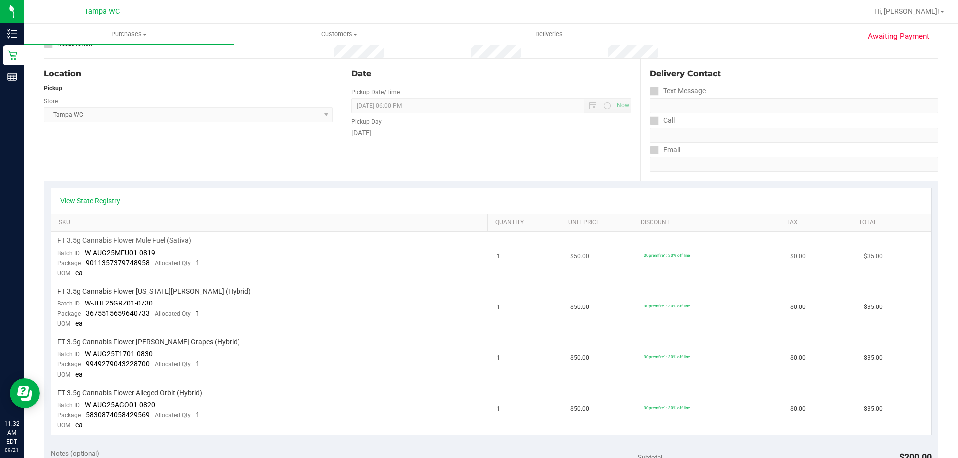
scroll to position [249, 0]
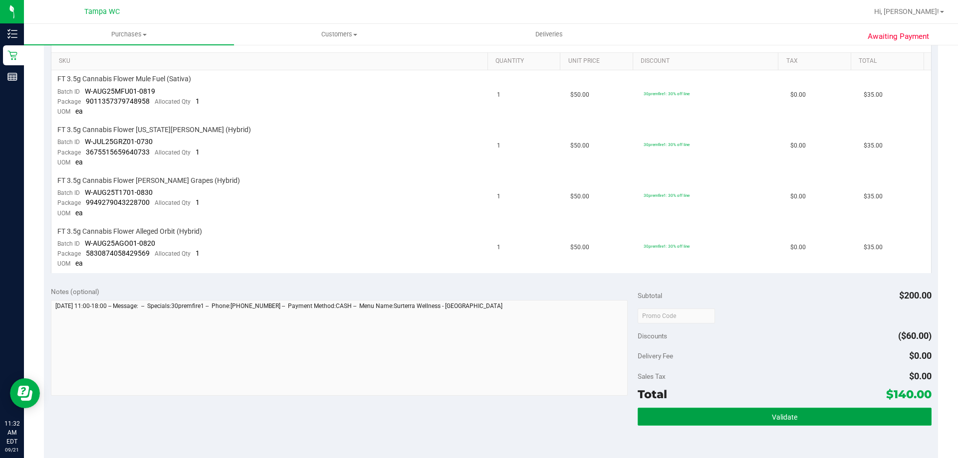
click at [779, 417] on span "Validate" at bounding box center [784, 417] width 25 height 8
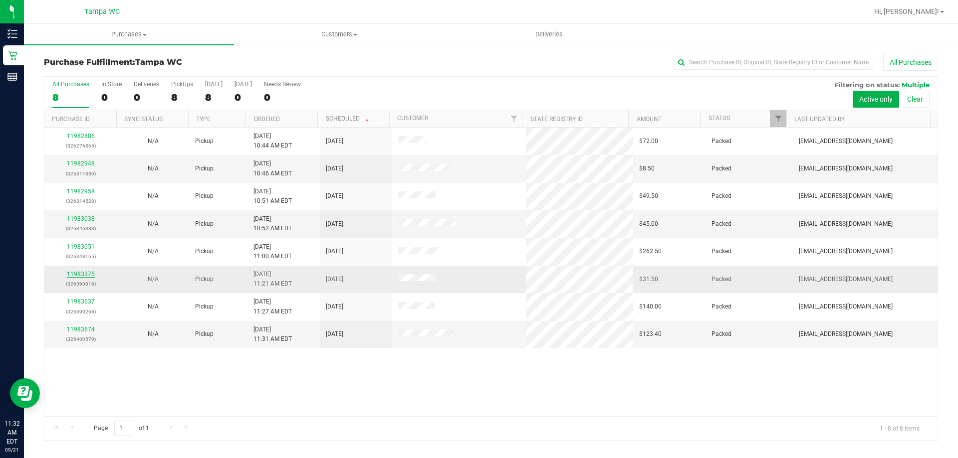
click at [79, 276] on link "11983375" at bounding box center [81, 274] width 28 height 7
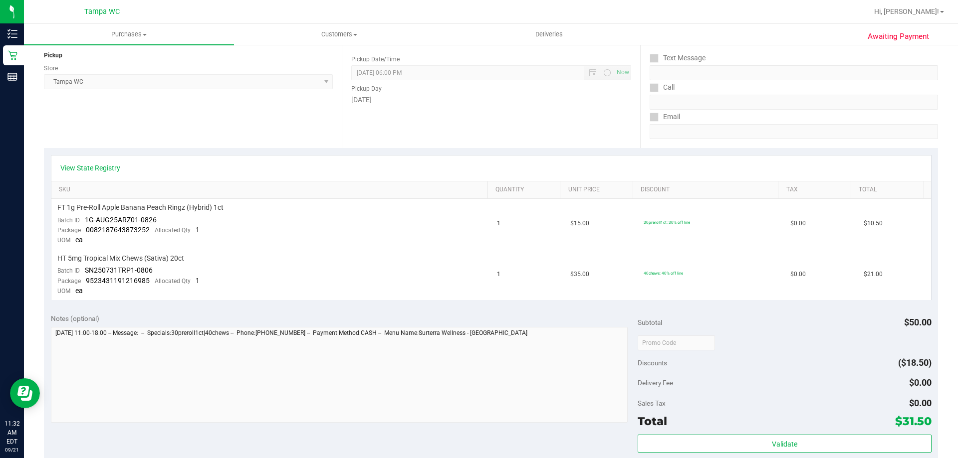
scroll to position [299, 0]
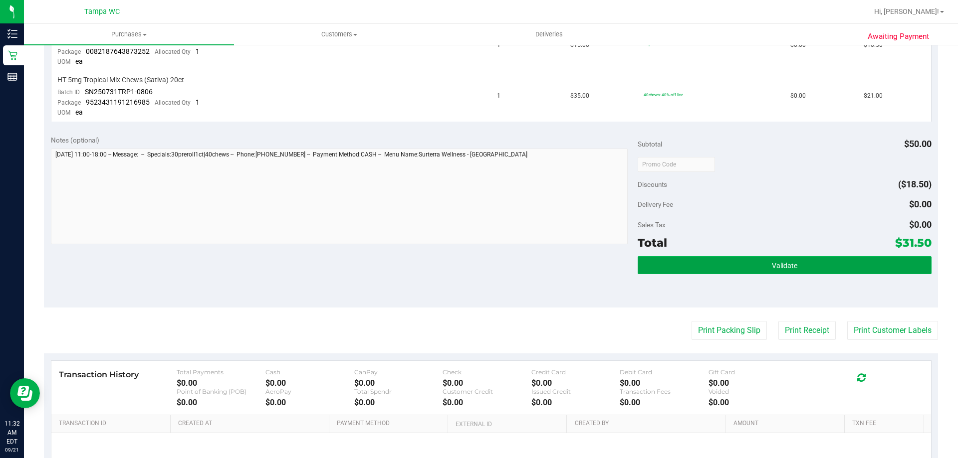
click at [801, 269] on button "Validate" at bounding box center [783, 265] width 293 height 18
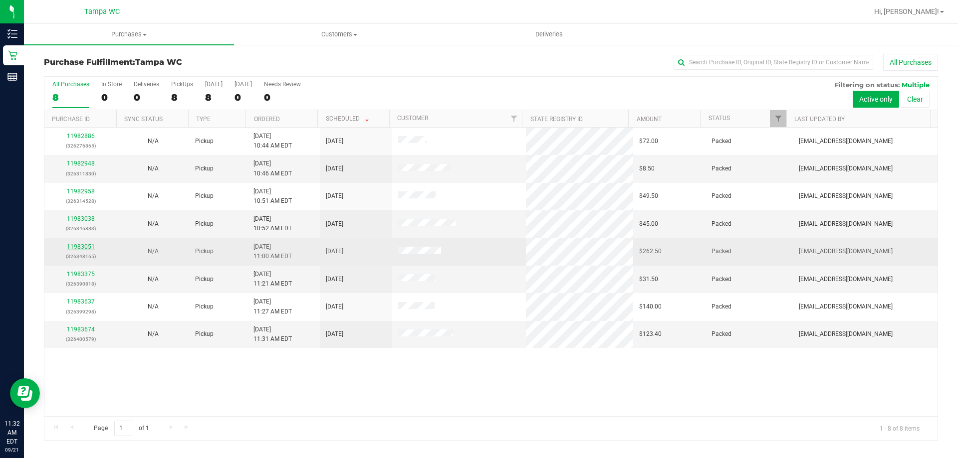
click at [84, 250] on link "11983051" at bounding box center [81, 246] width 28 height 7
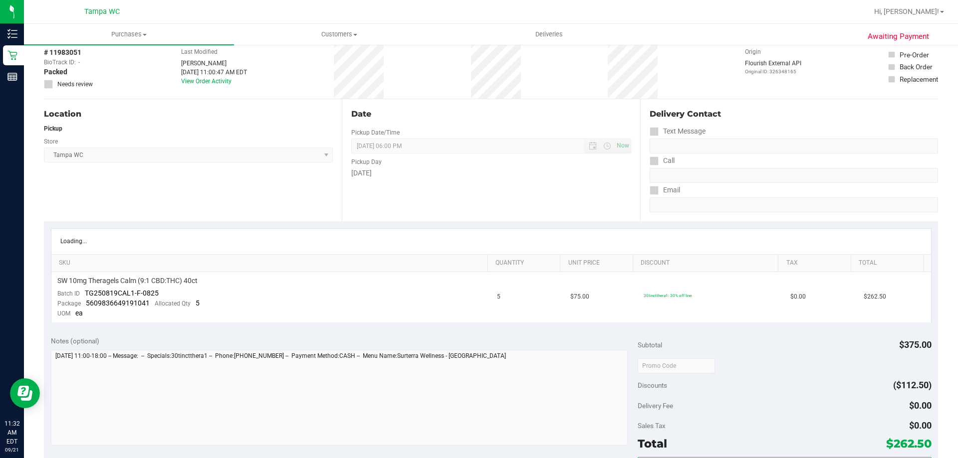
scroll to position [150, 0]
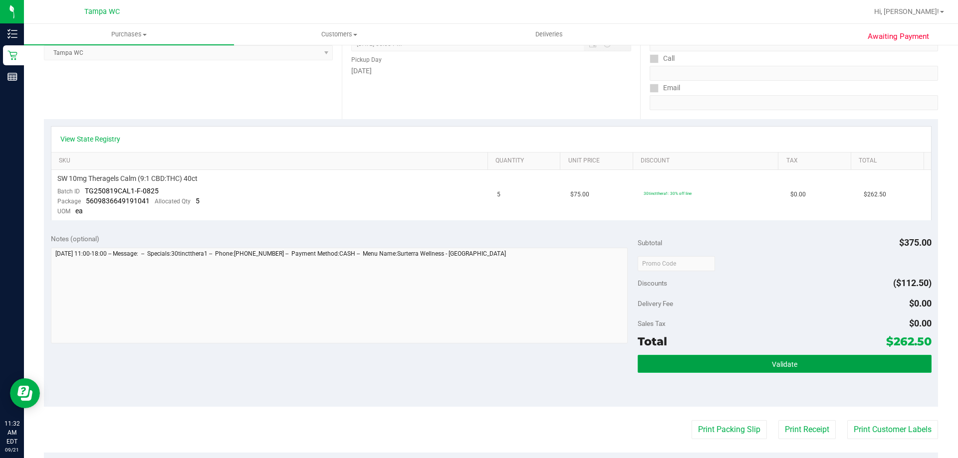
drag, startPoint x: 741, startPoint y: 357, endPoint x: 745, endPoint y: 365, distance: 8.9
click at [741, 358] on button "Validate" at bounding box center [783, 364] width 293 height 18
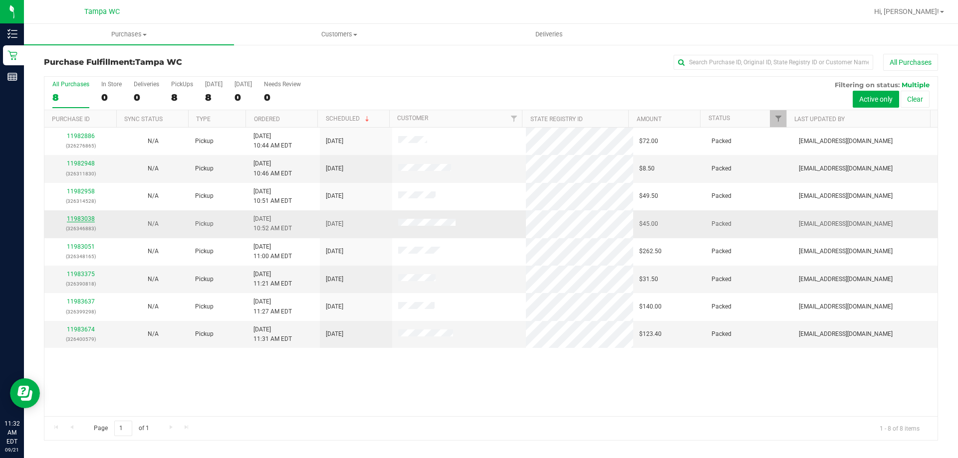
click at [86, 220] on link "11983038" at bounding box center [81, 218] width 28 height 7
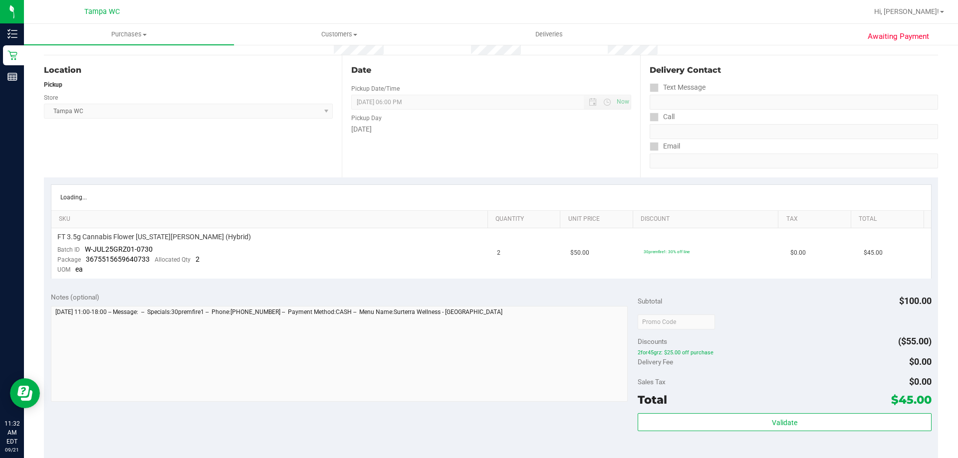
scroll to position [249, 0]
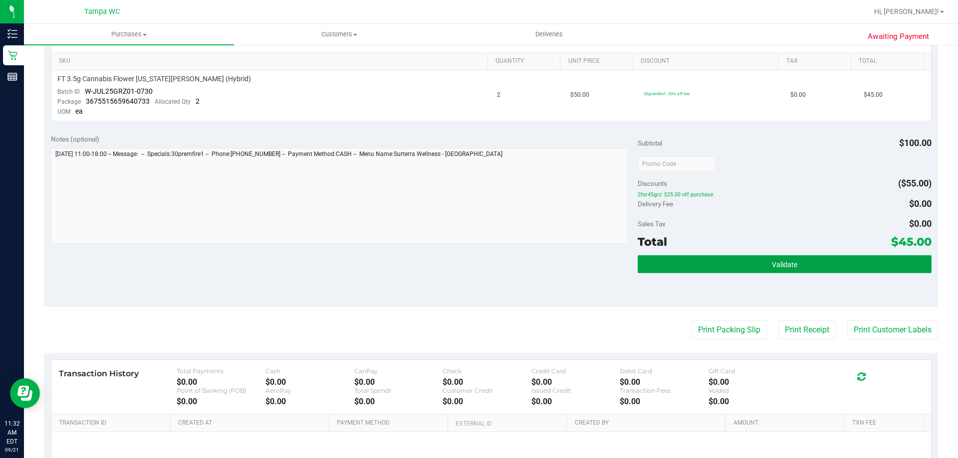
click at [774, 266] on span "Validate" at bounding box center [784, 265] width 25 height 8
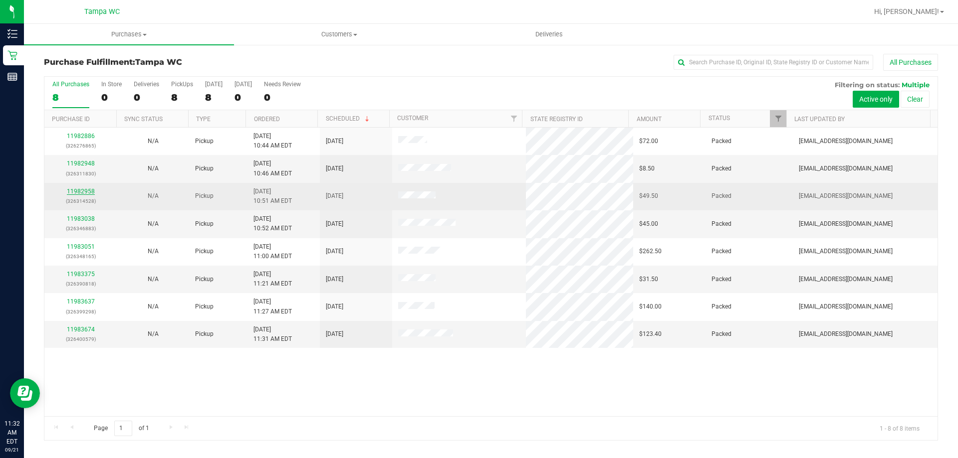
click at [87, 192] on link "11982958" at bounding box center [81, 191] width 28 height 7
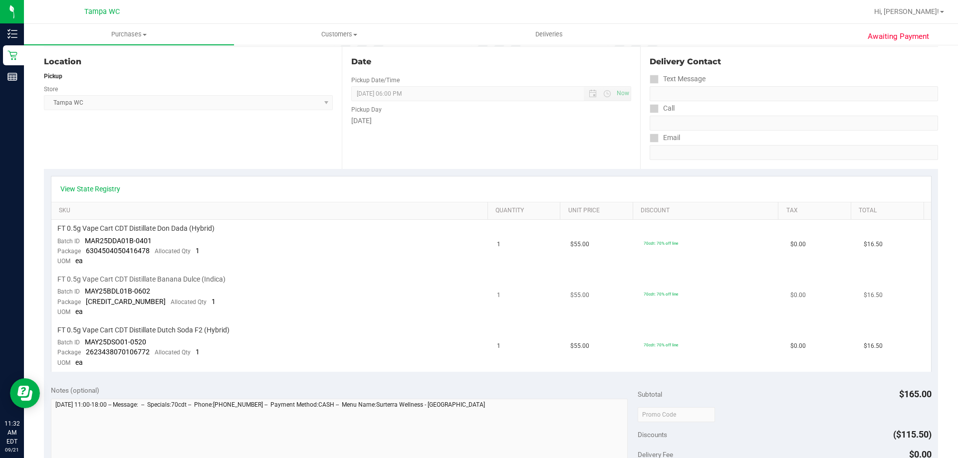
scroll to position [349, 0]
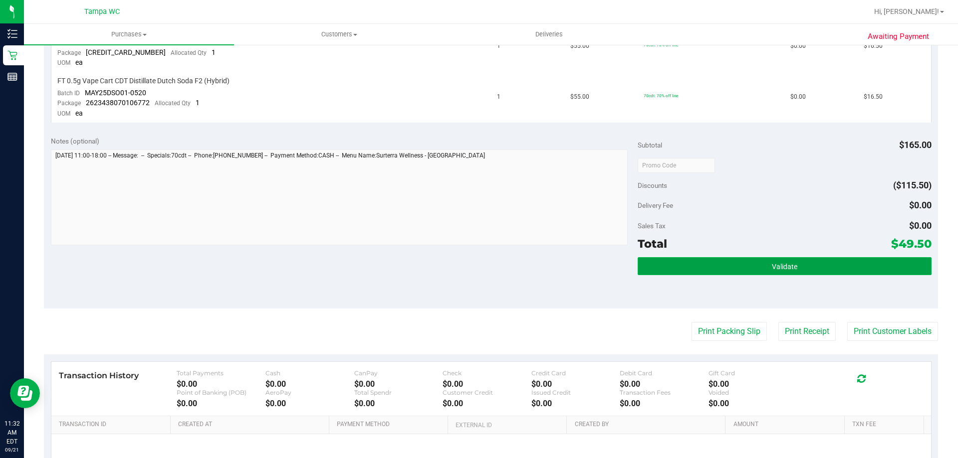
click at [792, 274] on button "Validate" at bounding box center [783, 266] width 293 height 18
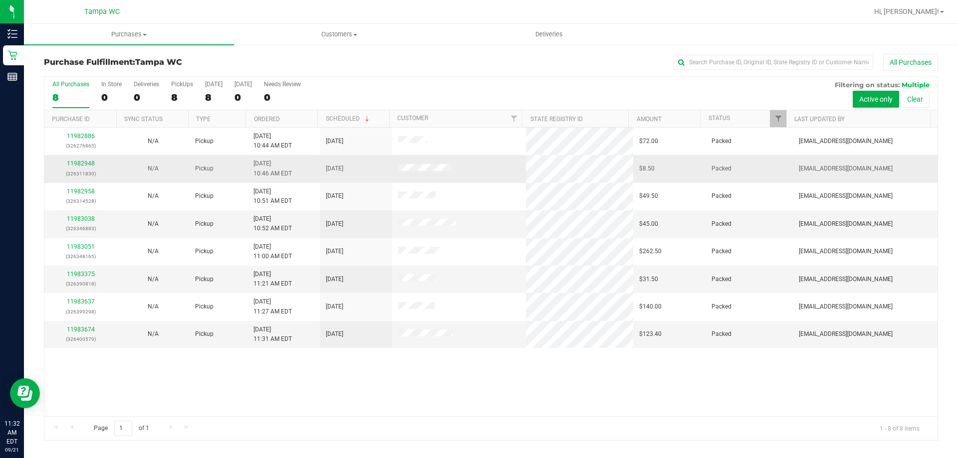
click at [78, 169] on p "(326311830)" at bounding box center [80, 173] width 60 height 9
click at [85, 163] on link "11982948" at bounding box center [81, 163] width 28 height 7
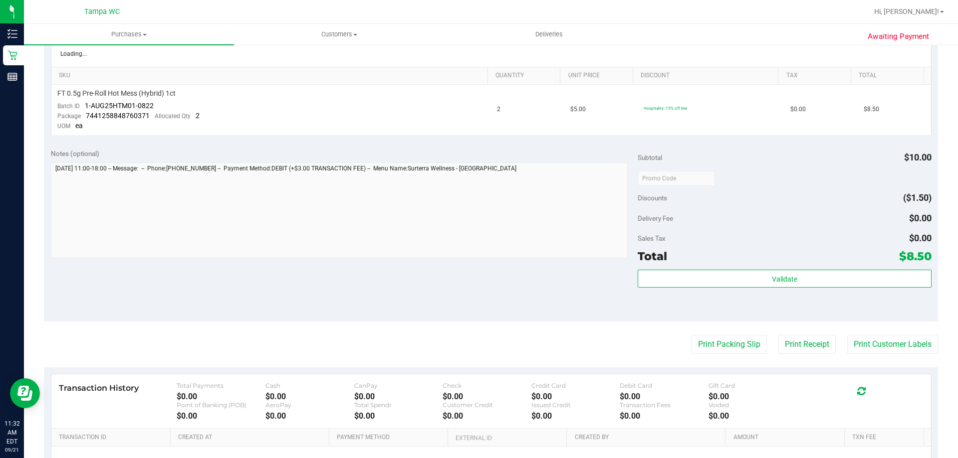
scroll to position [249, 0]
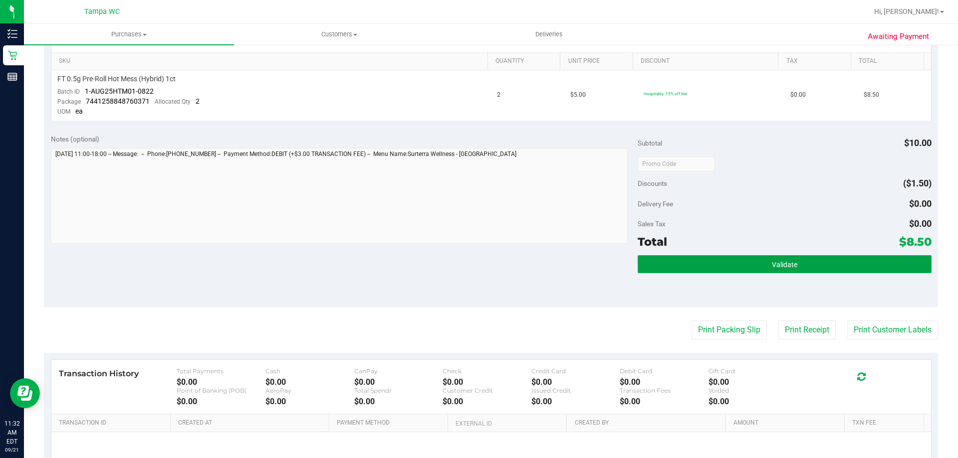
click at [783, 271] on button "Validate" at bounding box center [783, 264] width 293 height 18
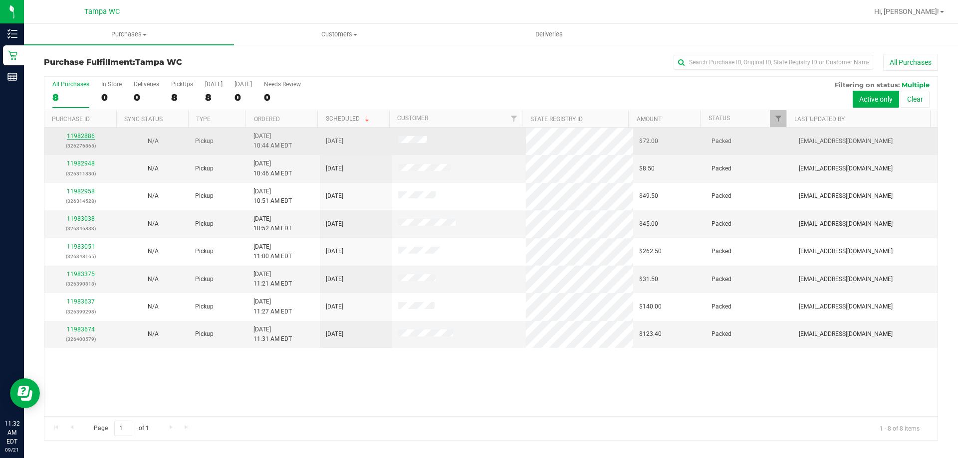
click at [82, 133] on link "11982886" at bounding box center [81, 136] width 28 height 7
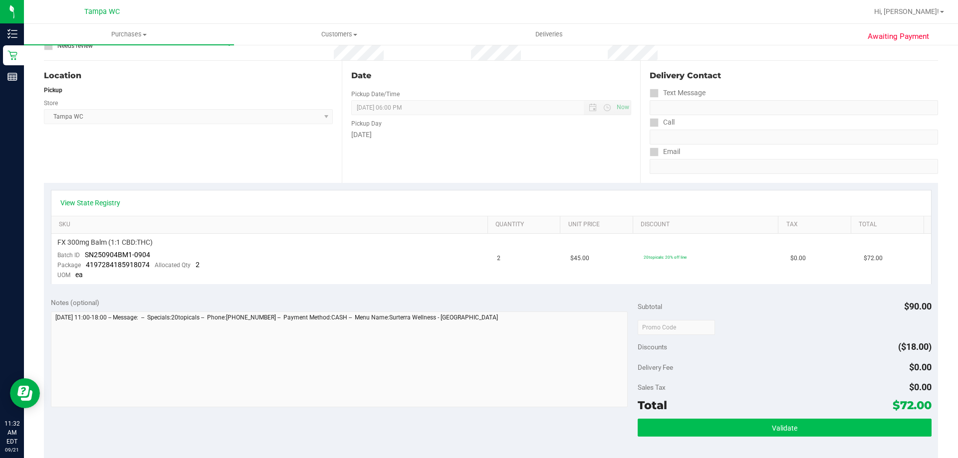
scroll to position [199, 0]
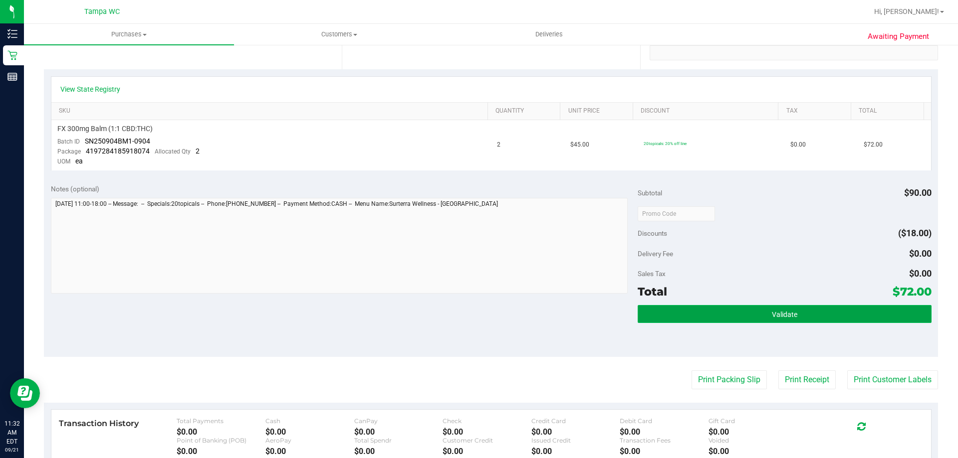
click at [773, 311] on span "Validate" at bounding box center [784, 315] width 25 height 8
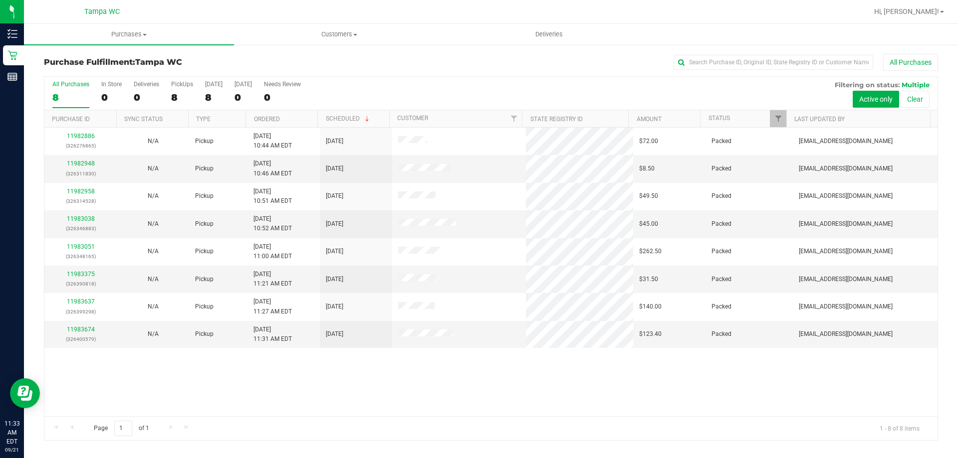
click at [521, 67] on div "All Purchases" at bounding box center [640, 62] width 596 height 17
click at [511, 44] on uib-tab-heading "Deliveries" at bounding box center [548, 34] width 209 height 20
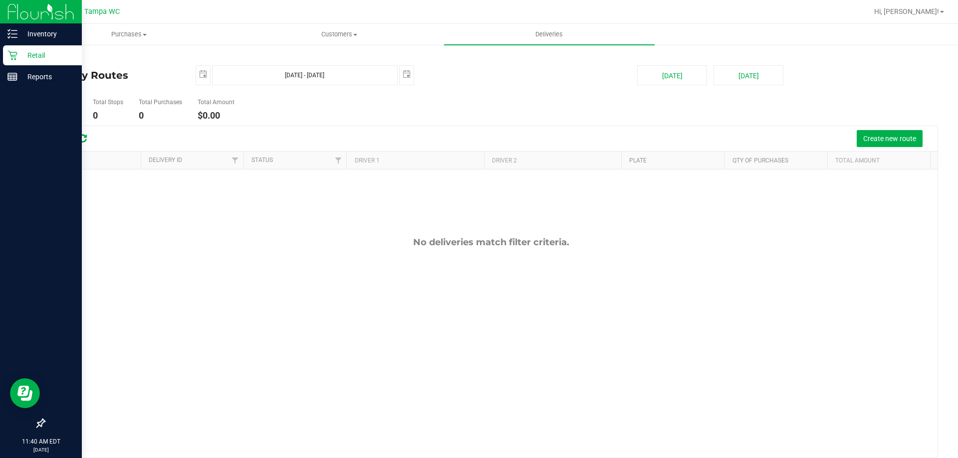
click at [44, 51] on p "Retail" at bounding box center [47, 55] width 60 height 12
